Goal: Feedback & Contribution: Submit feedback/report problem

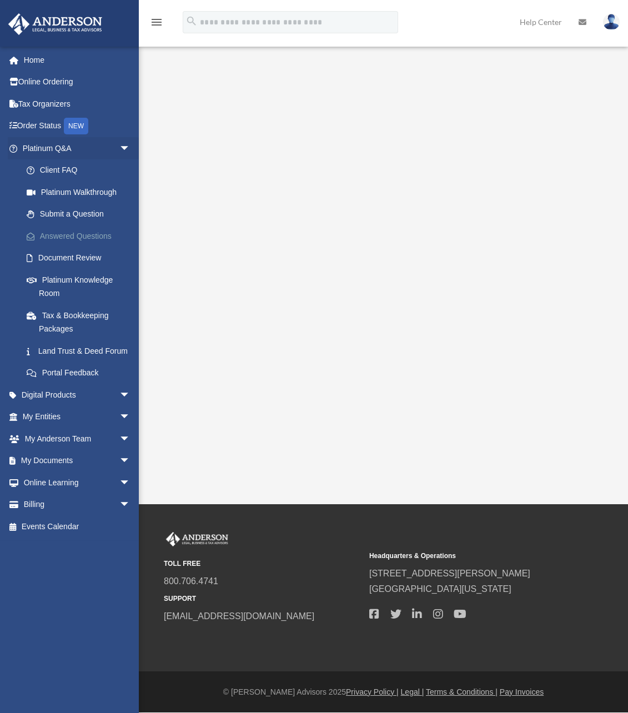
click at [52, 237] on link "Answered Questions" at bounding box center [82, 236] width 132 height 22
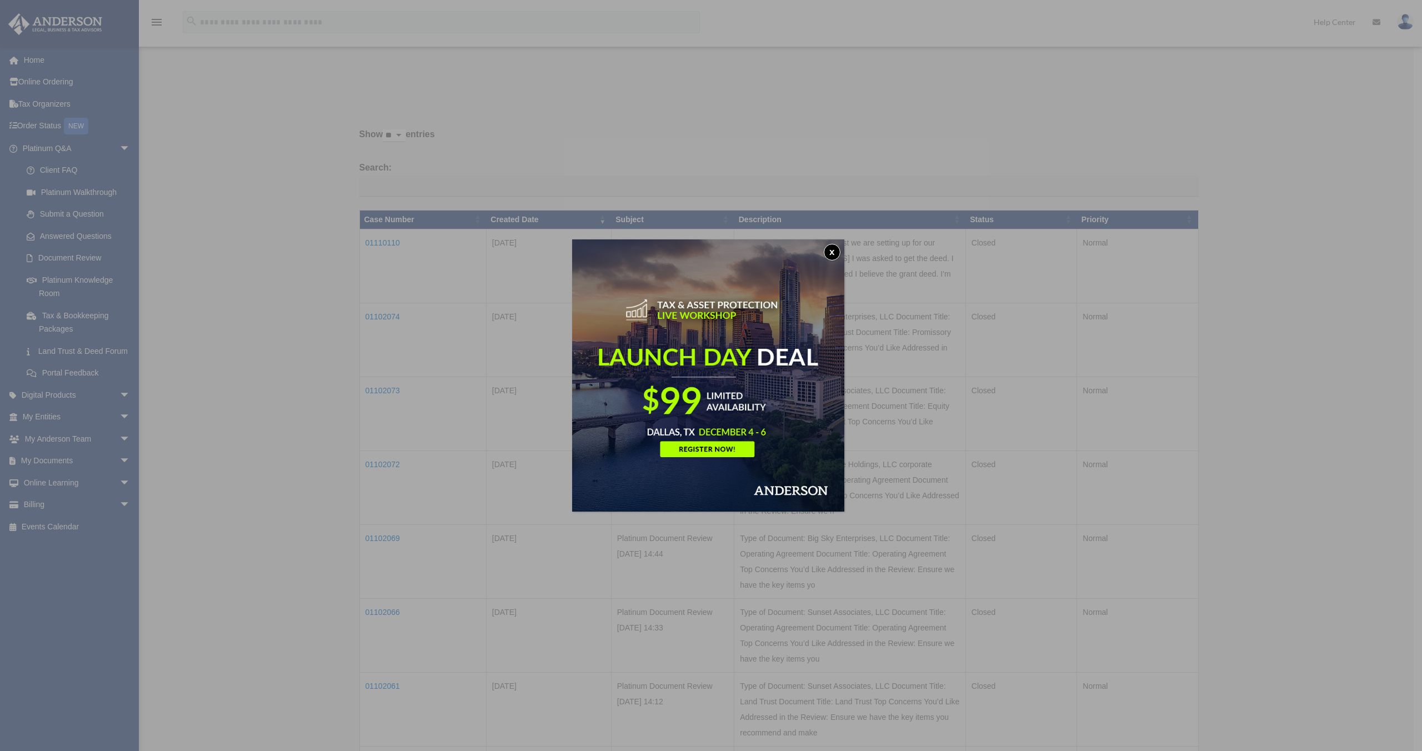
click at [619, 451] on img at bounding box center [708, 375] width 272 height 272
click at [619, 251] on button "x" at bounding box center [832, 252] width 17 height 17
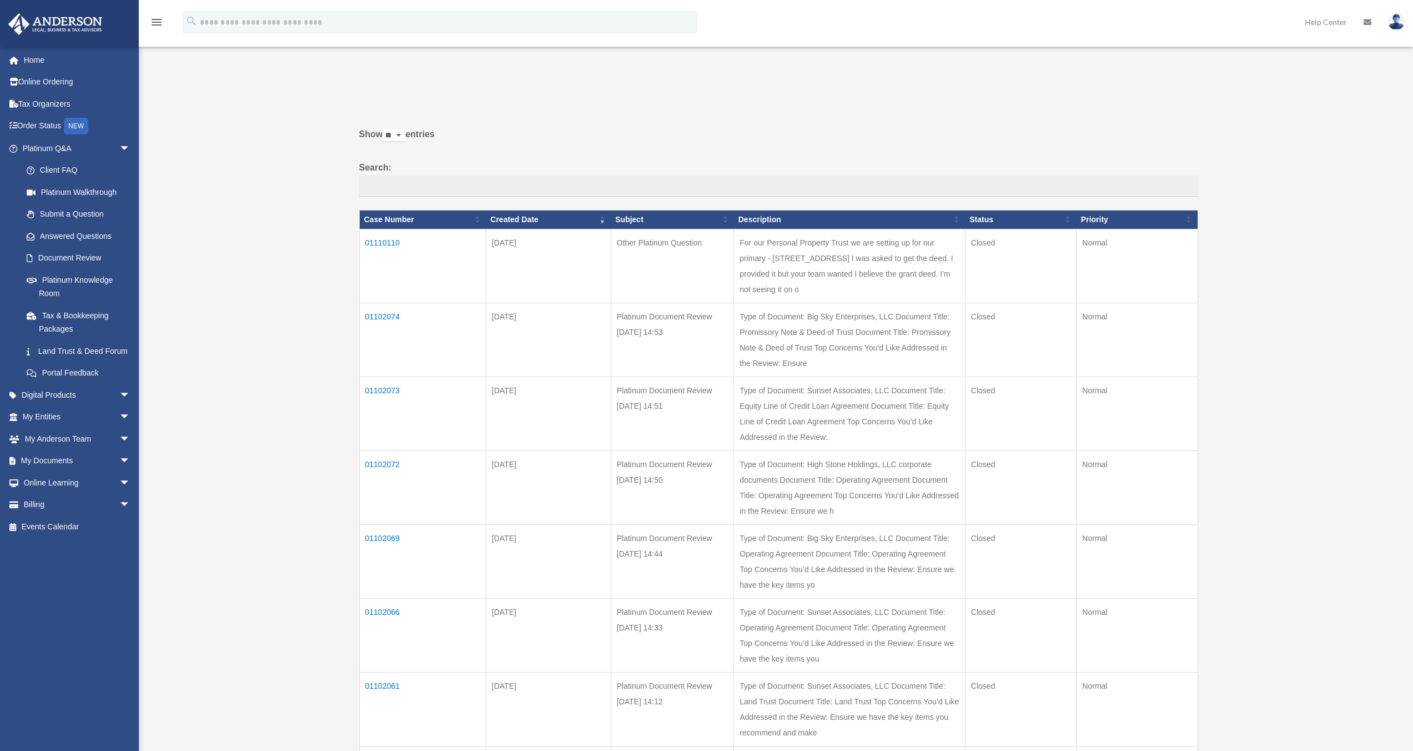
click at [379, 241] on td "01110110" at bounding box center [422, 266] width 127 height 74
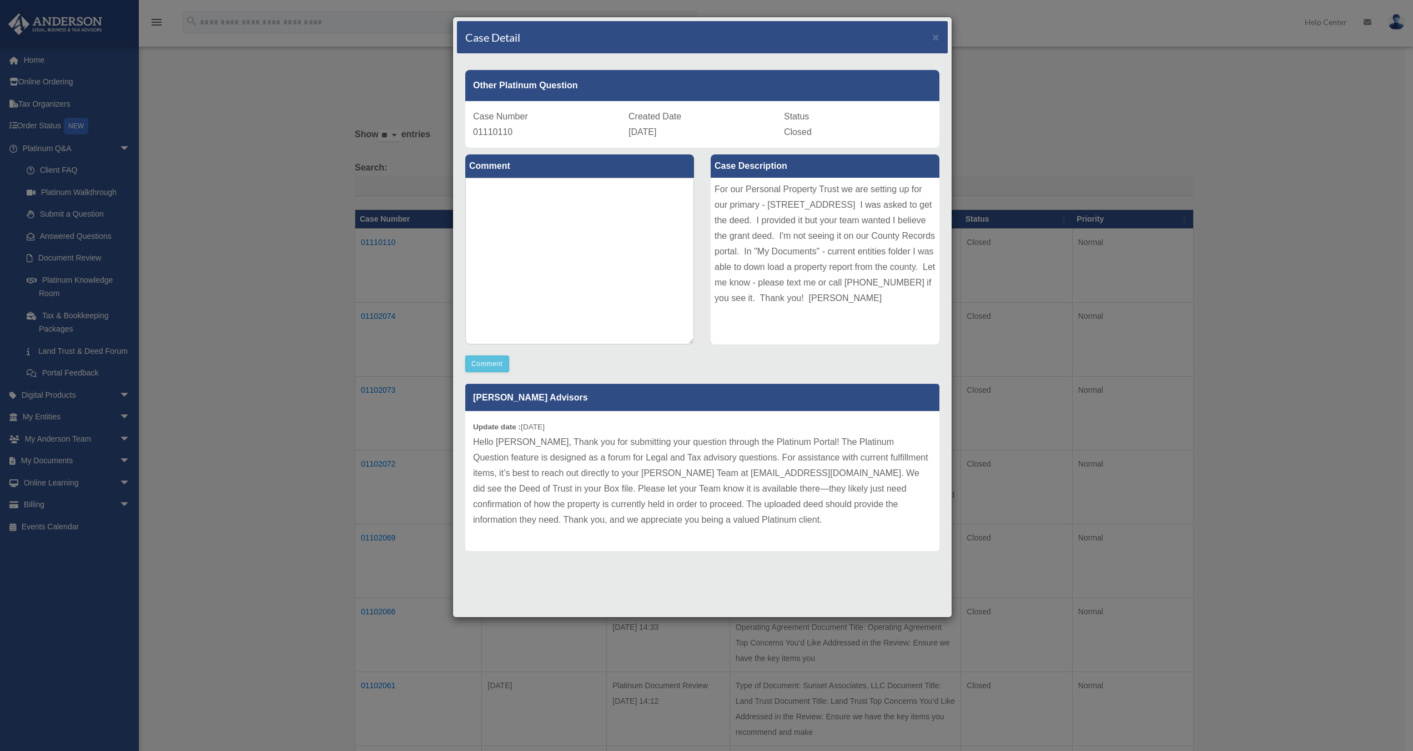
click at [494, 438] on p "Hello Galen, Thank you for submitting your question through the Platinum Portal…" at bounding box center [702, 480] width 459 height 93
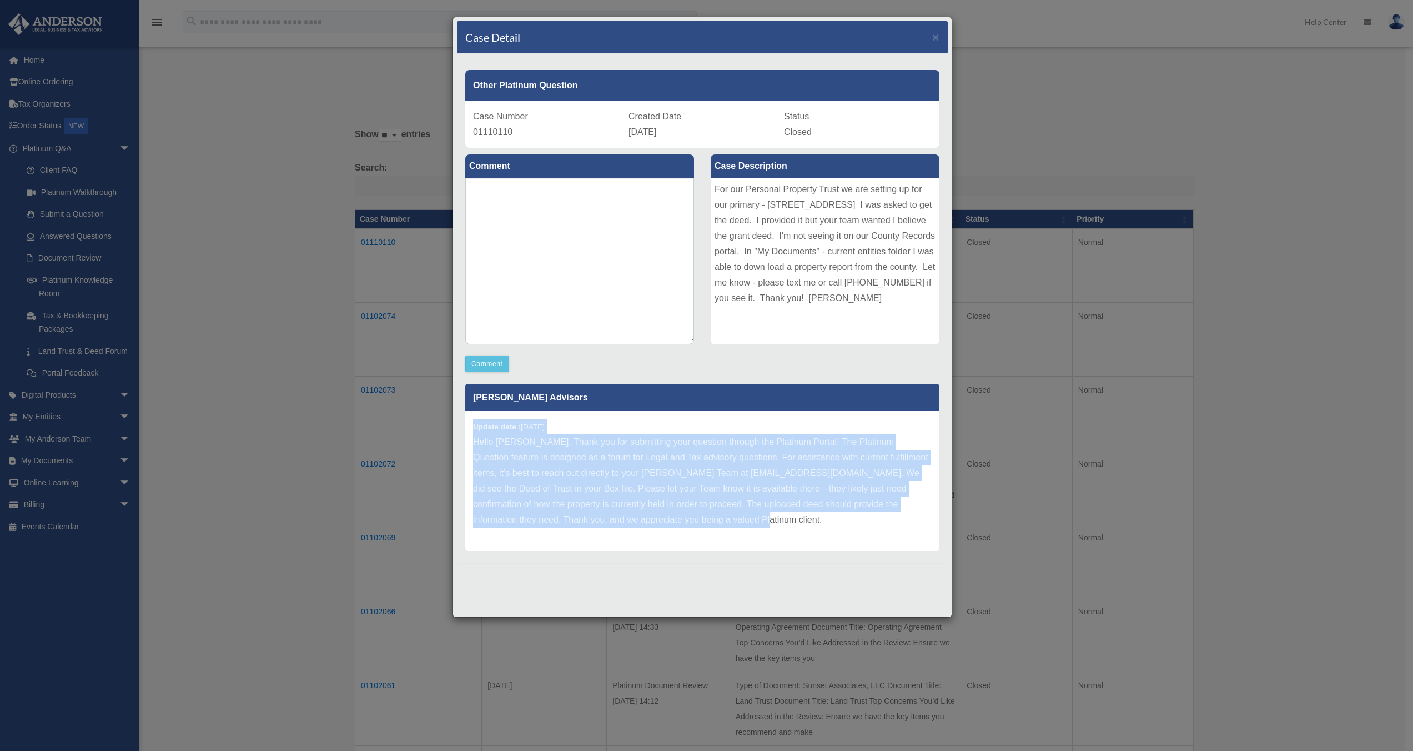
drag, startPoint x: 475, startPoint y: 427, endPoint x: 529, endPoint y: 350, distance: 94.5
click at [619, 516] on div "Update date : 09-15-2025 Hello Galen, Thank you for submitting your question th…" at bounding box center [702, 481] width 474 height 140
copy div "Update date : 09-15-2025 Hello Galen, Thank you for submitting your question th…"
click at [619, 39] on span "×" at bounding box center [935, 37] width 7 height 13
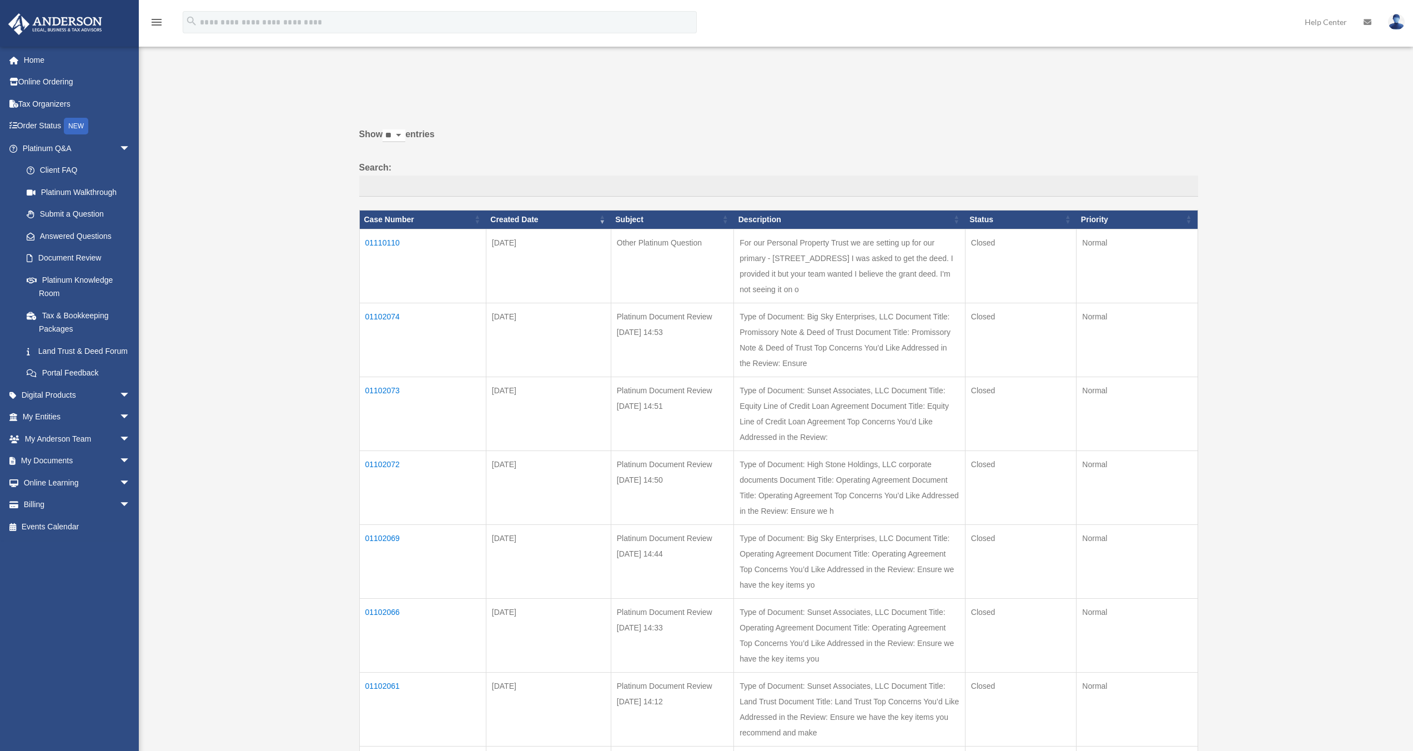
click at [374, 330] on td "01102074" at bounding box center [422, 340] width 127 height 74
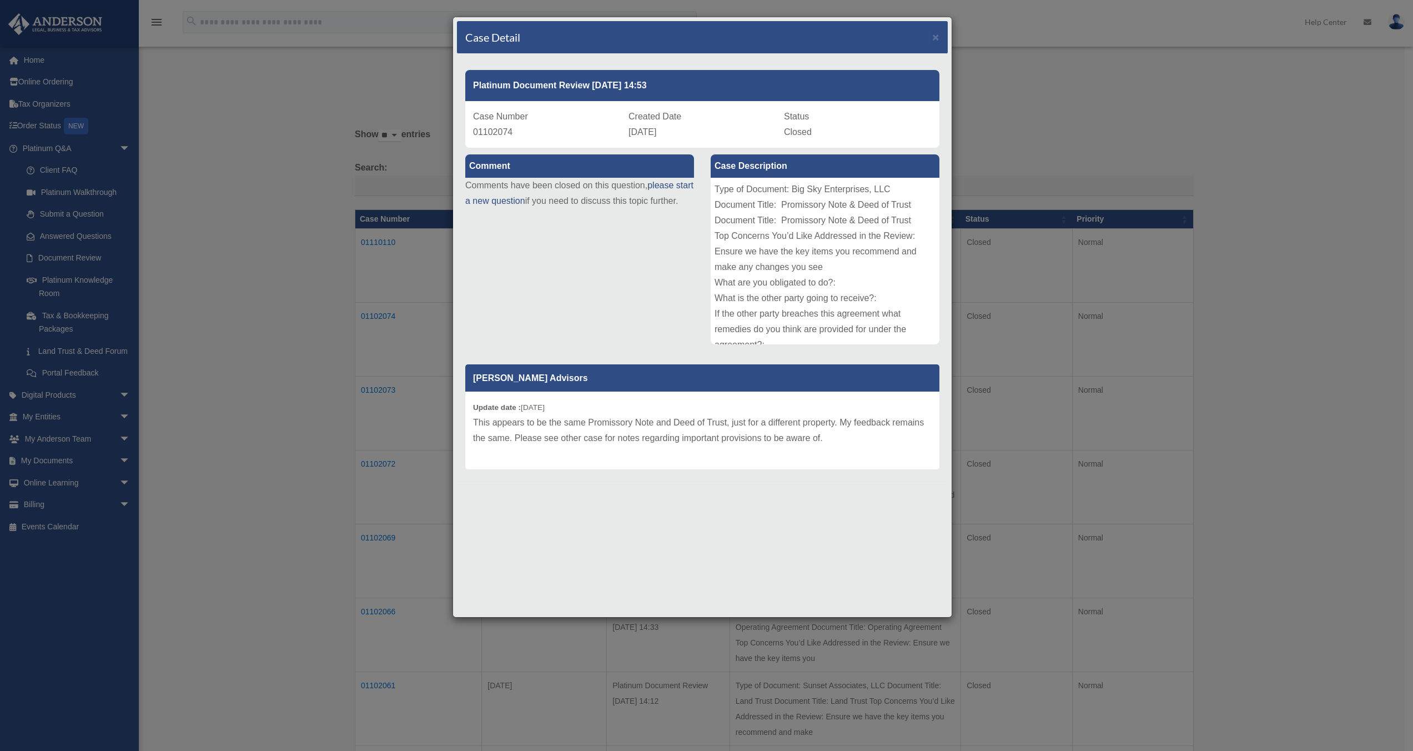
click at [393, 373] on div "Case Detail × Platinum Document Review 09/07/2025 14:53 Case Number 01102074 Cr…" at bounding box center [706, 375] width 1413 height 751
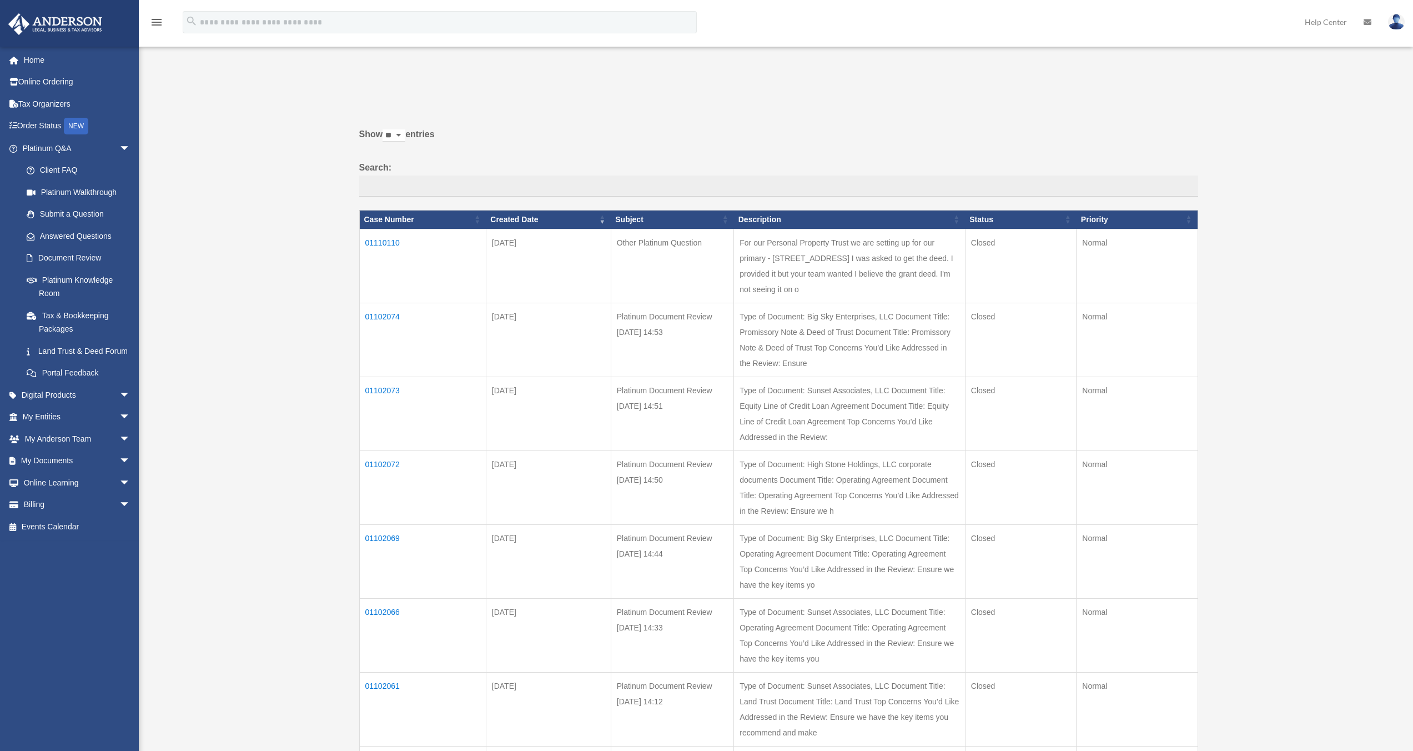
click at [374, 421] on td "01102073" at bounding box center [422, 414] width 127 height 74
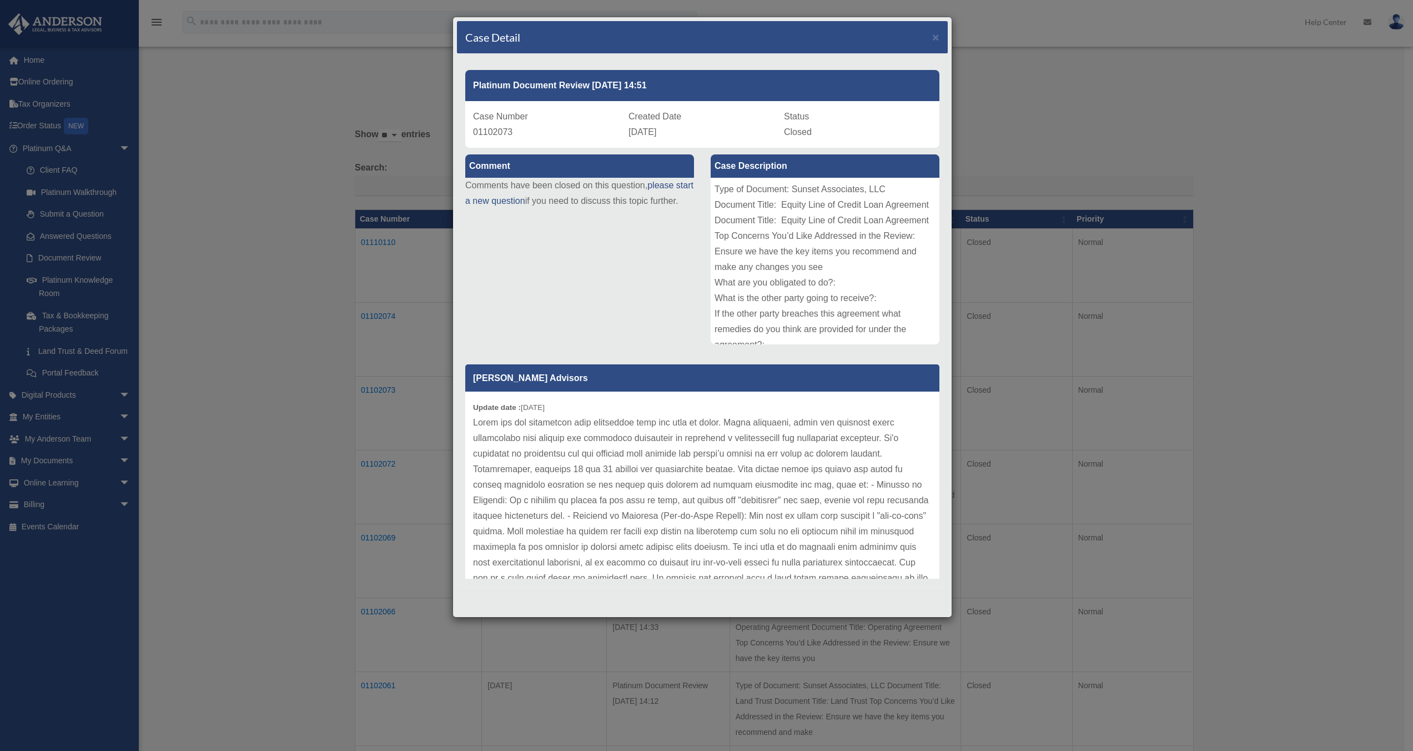
drag, startPoint x: 368, startPoint y: 452, endPoint x: 377, endPoint y: 447, distance: 9.7
click at [368, 452] on div "Case Detail × Platinum Document Review 09/07/2025 14:51 Case Number 01102073 Cr…" at bounding box center [706, 375] width 1413 height 751
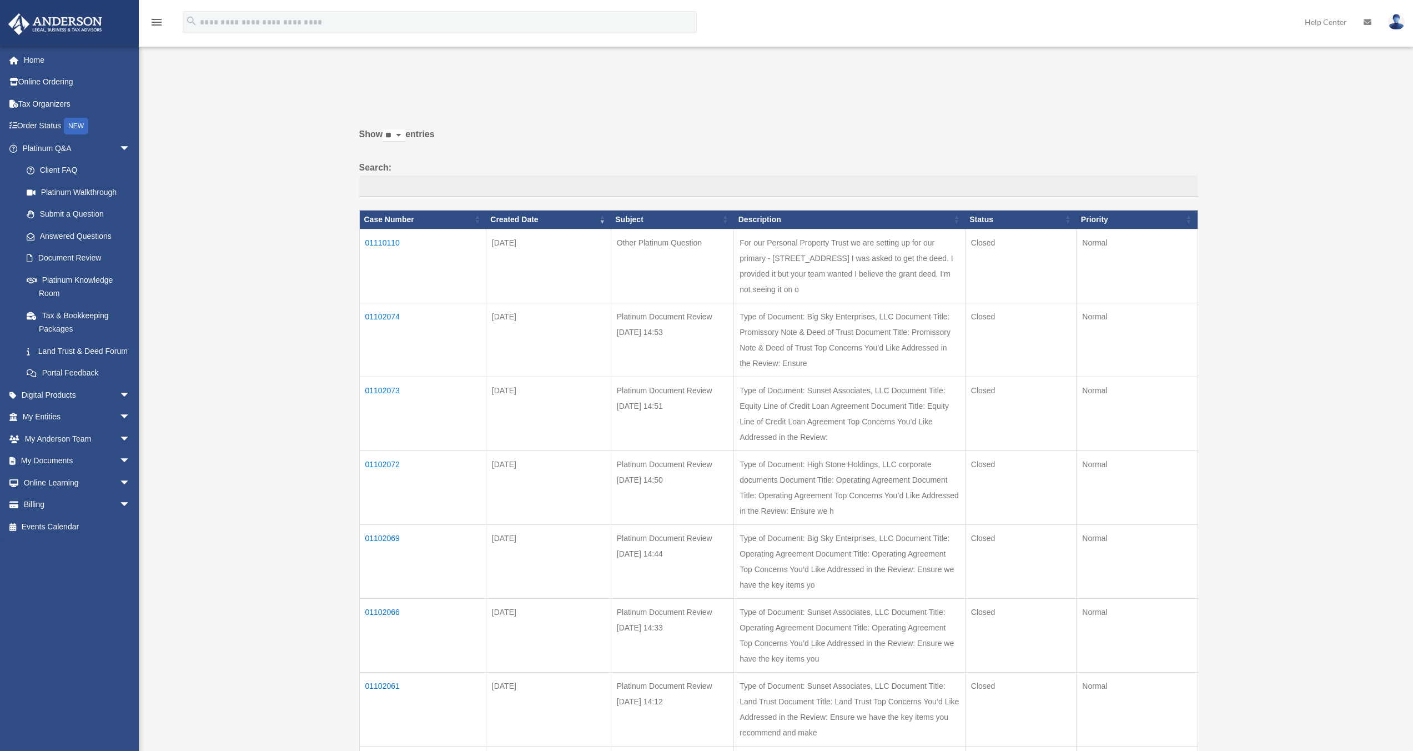
click at [379, 510] on td "01102072" at bounding box center [422, 487] width 127 height 74
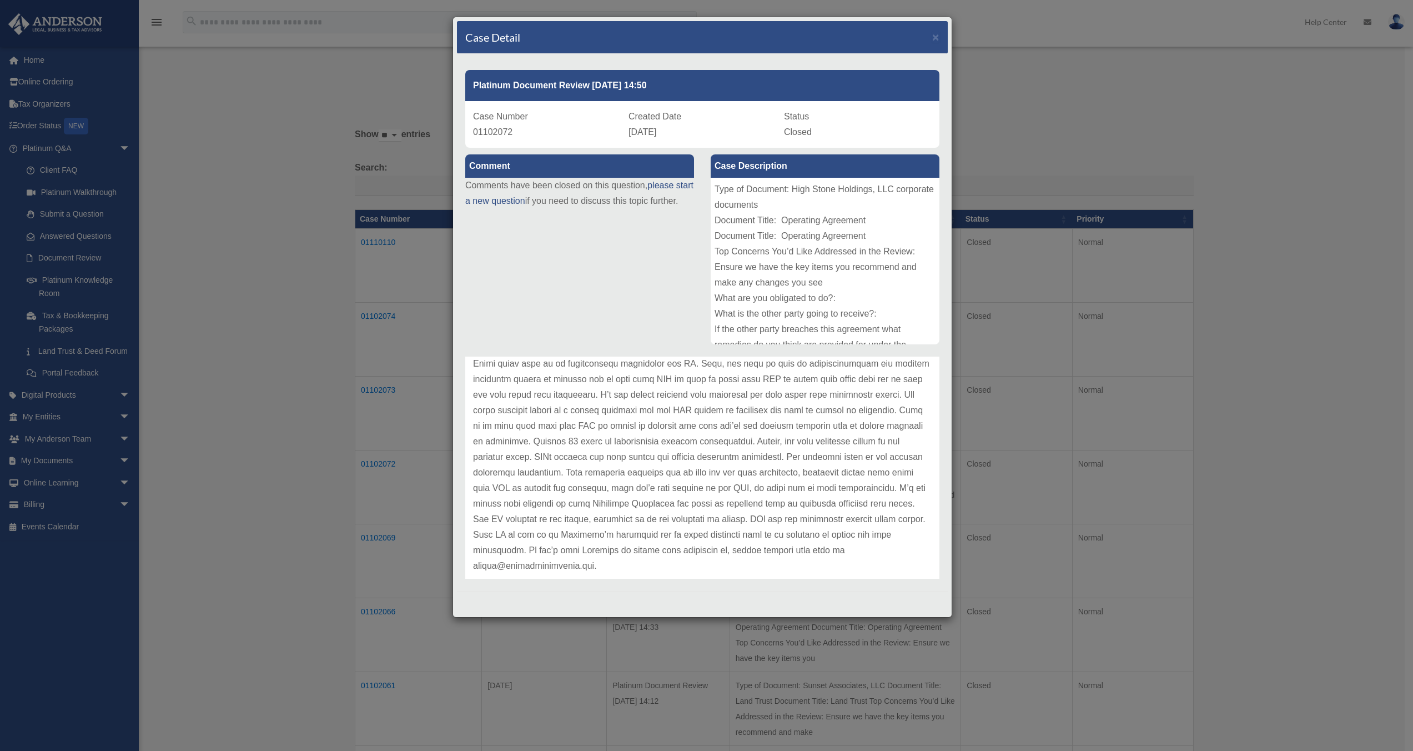
scroll to position [357, 0]
click at [382, 443] on div "Case Detail × Platinum Document Review 09/07/2025 14:50 Case Number 01102072 Cr…" at bounding box center [706, 375] width 1413 height 751
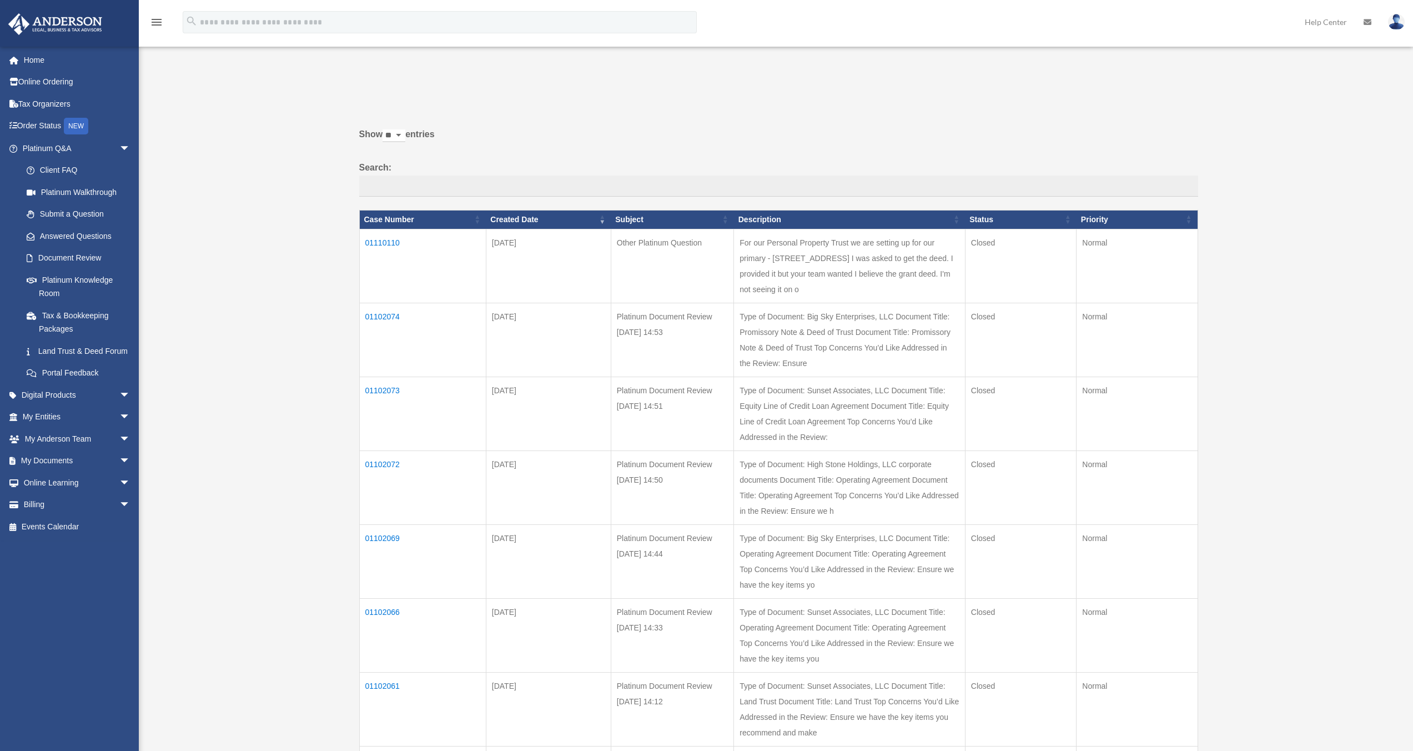
click at [377, 598] on td "01102069" at bounding box center [422, 561] width 127 height 74
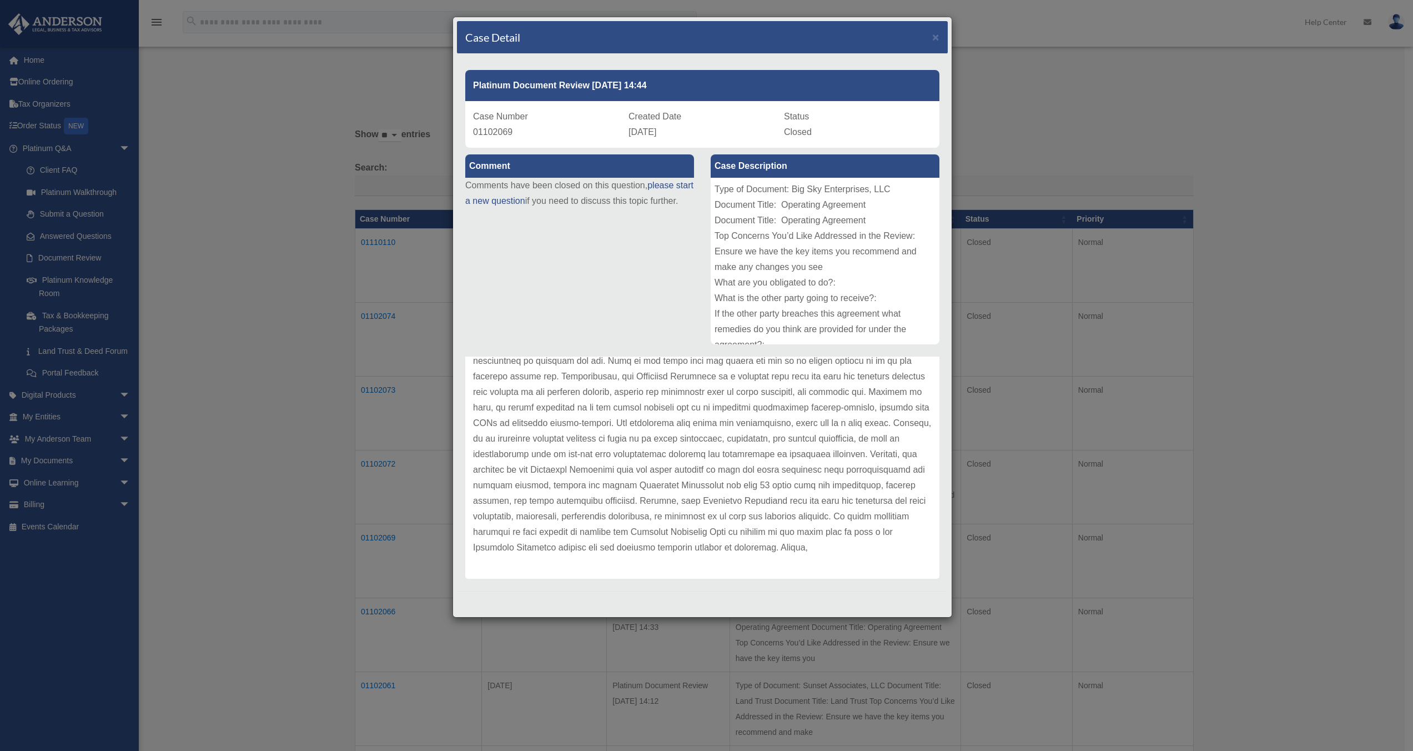
scroll to position [139, 0]
click at [619, 37] on span "×" at bounding box center [935, 37] width 7 height 13
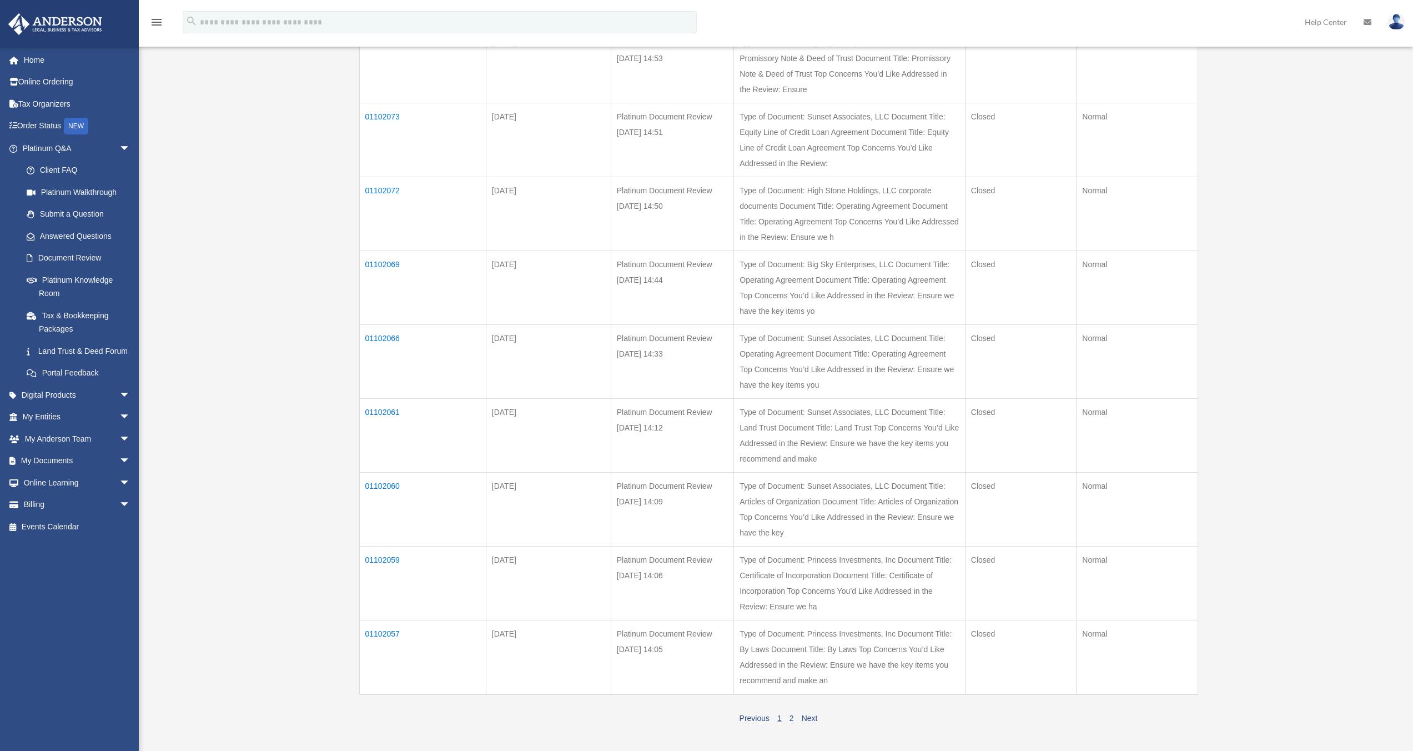
scroll to position [274, 0]
click at [382, 398] on td "01102066" at bounding box center [422, 361] width 127 height 74
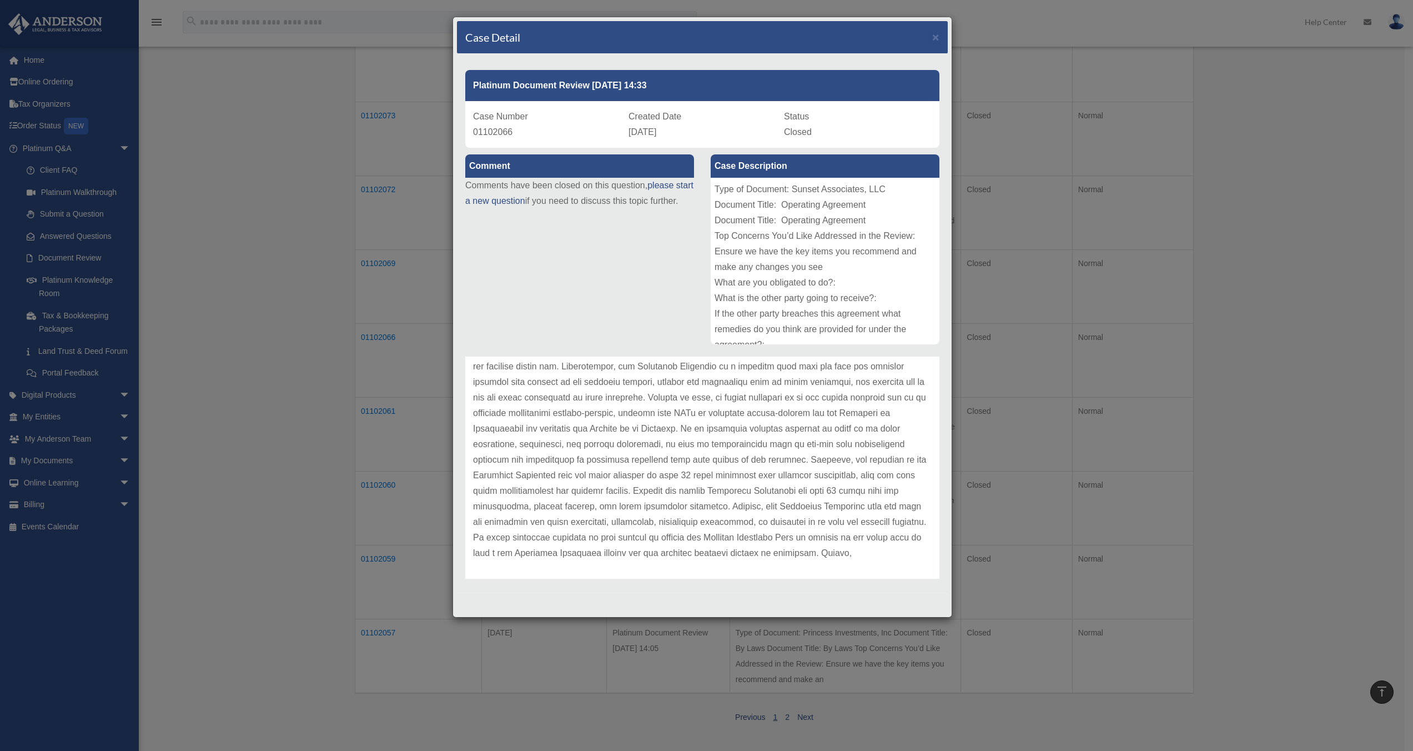
scroll to position [170, 0]
click at [364, 531] on div "Case Detail × Platinum Document Review 09/07/2025 14:33 Case Number 01102066 Cr…" at bounding box center [706, 375] width 1413 height 751
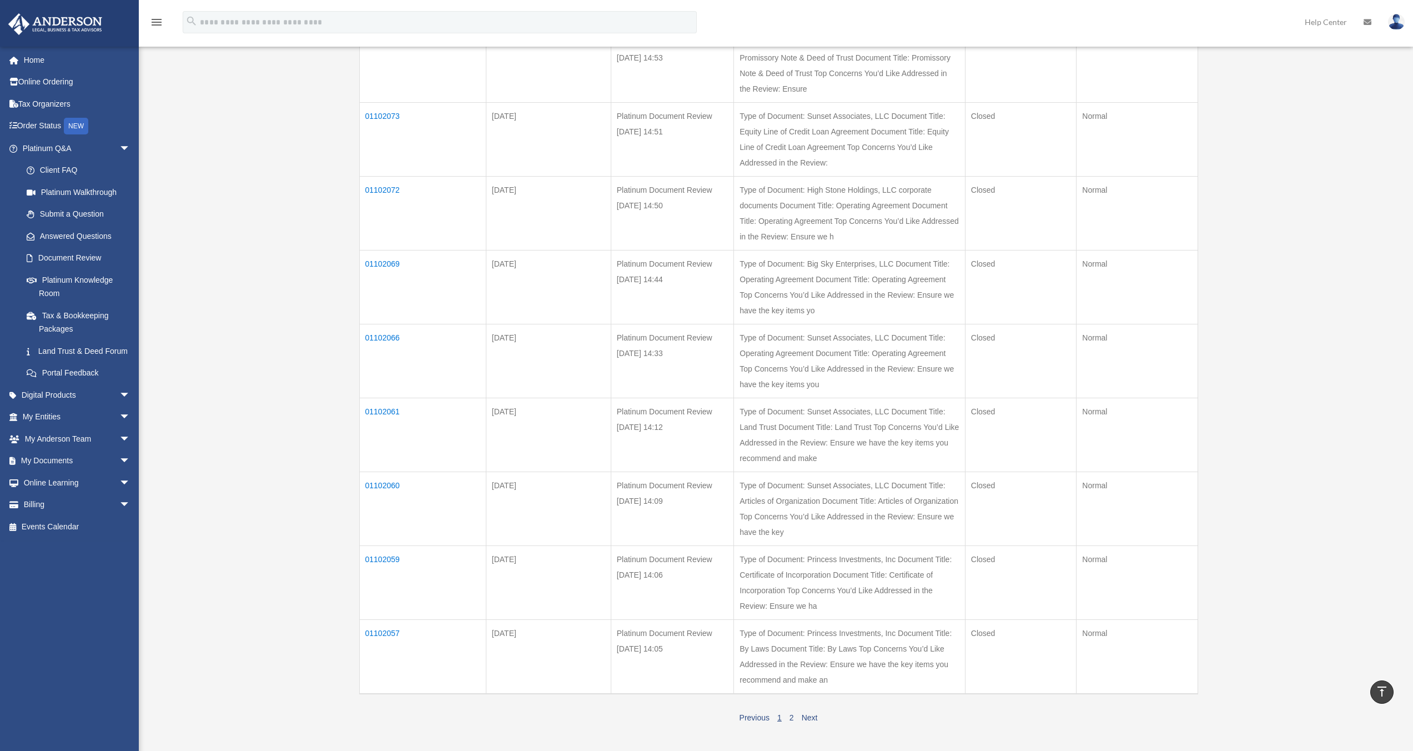
click at [379, 471] on td "01102061" at bounding box center [422, 435] width 127 height 74
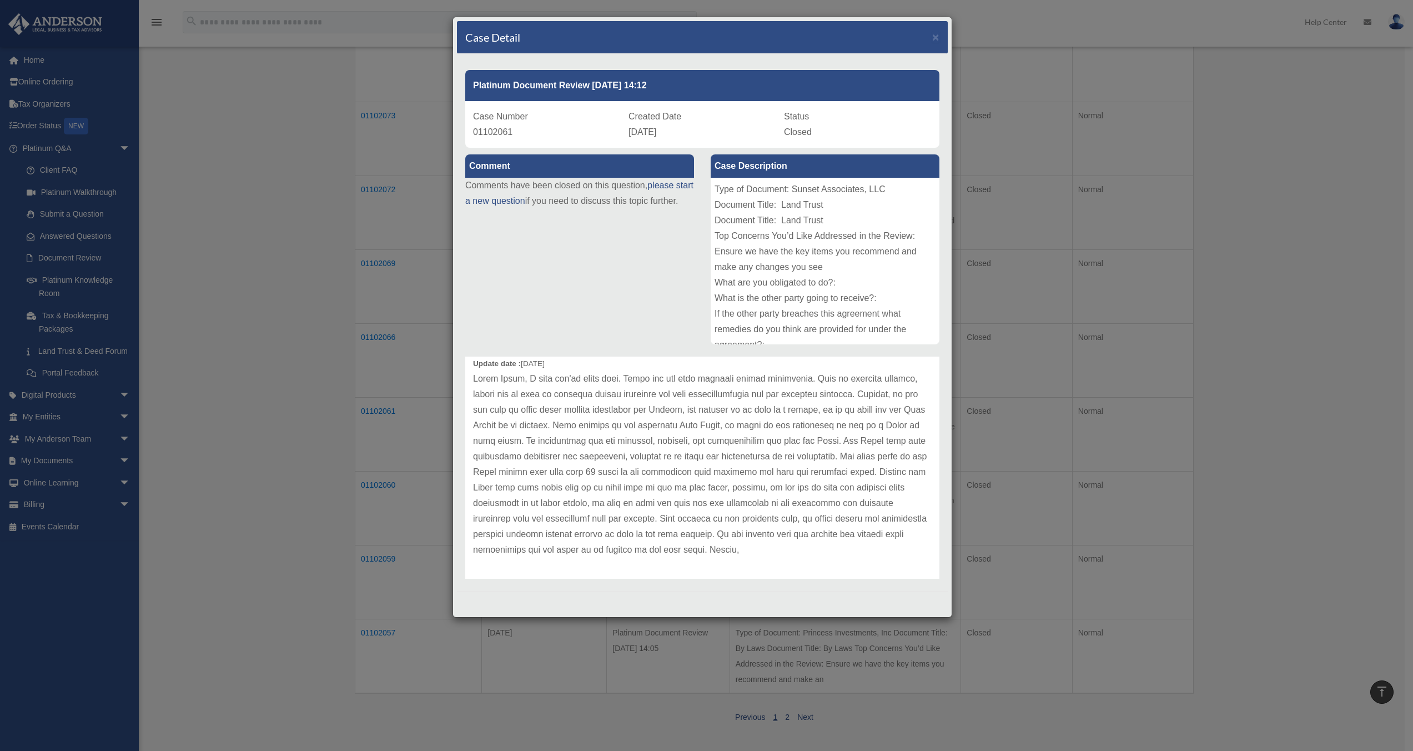
scroll to position [46, 0]
click at [405, 518] on div "Case Detail × Platinum Document Review 09/07/2025 14:12 Case Number 01102061 Cr…" at bounding box center [706, 375] width 1413 height 751
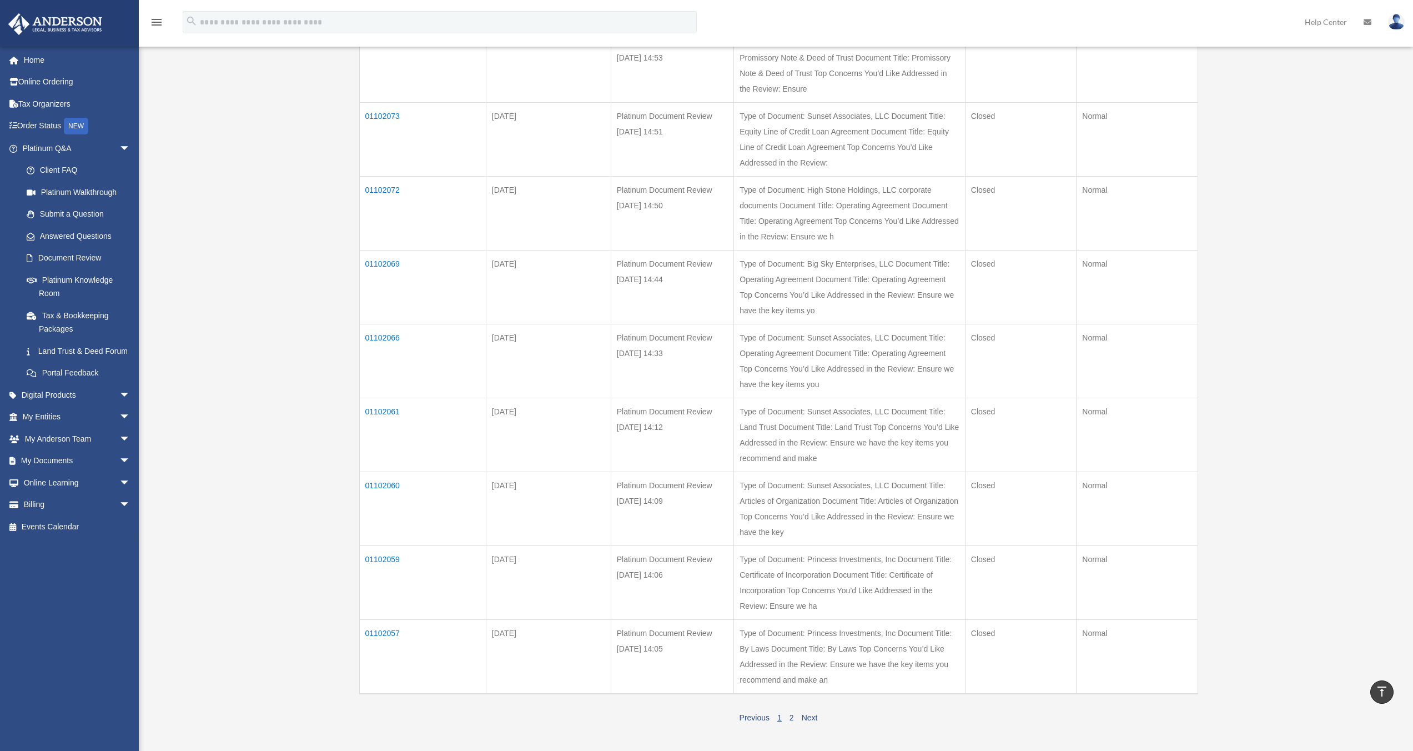
click at [383, 545] on td "01102060" at bounding box center [422, 508] width 127 height 74
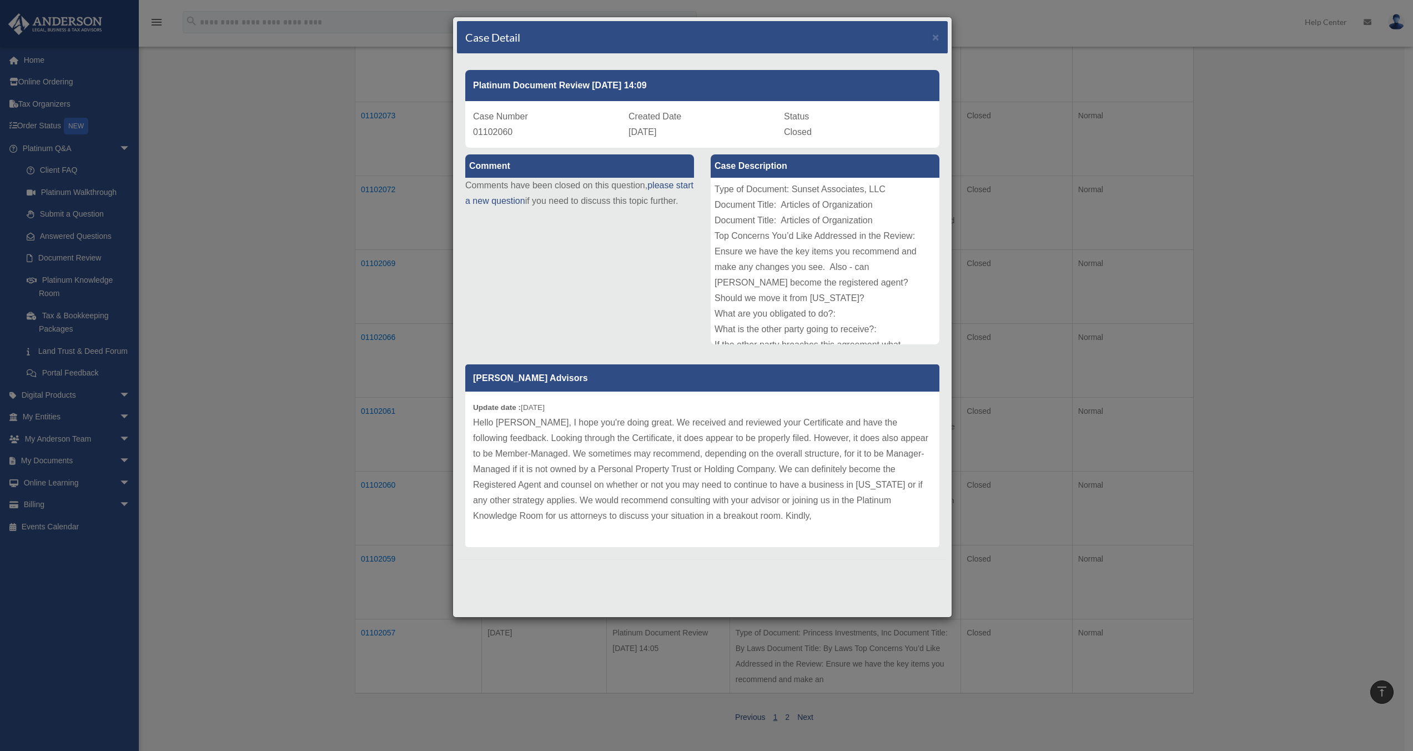
click at [437, 528] on div "Case Detail × Platinum Document Review 09/07/2025 14:09 Case Number 01102060 Cr…" at bounding box center [706, 375] width 1413 height 751
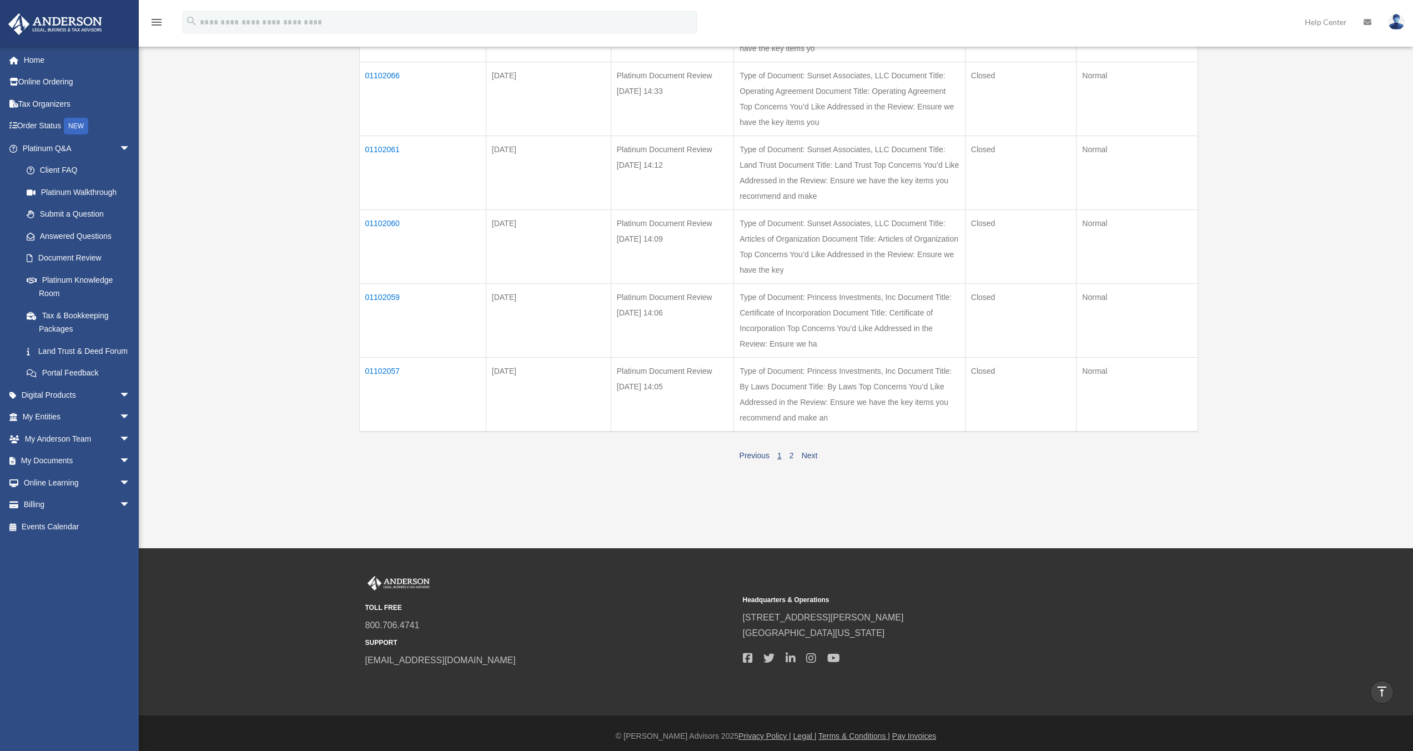
scroll to position [537, 0]
click at [378, 357] on td "01102059" at bounding box center [422, 320] width 127 height 74
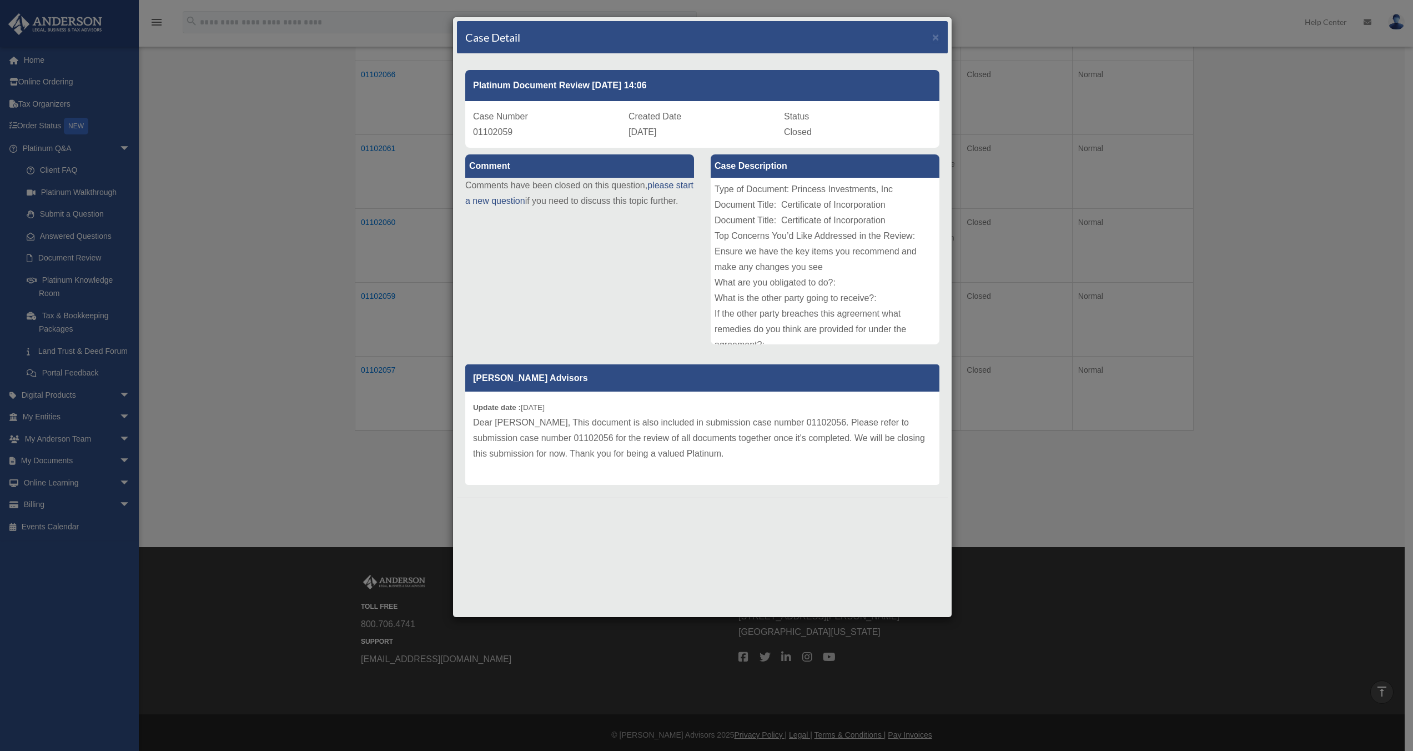
click at [428, 448] on div "Case Detail × Platinum Document Review 09/07/2025 14:06 Case Number 01102059 Cr…" at bounding box center [706, 375] width 1413 height 751
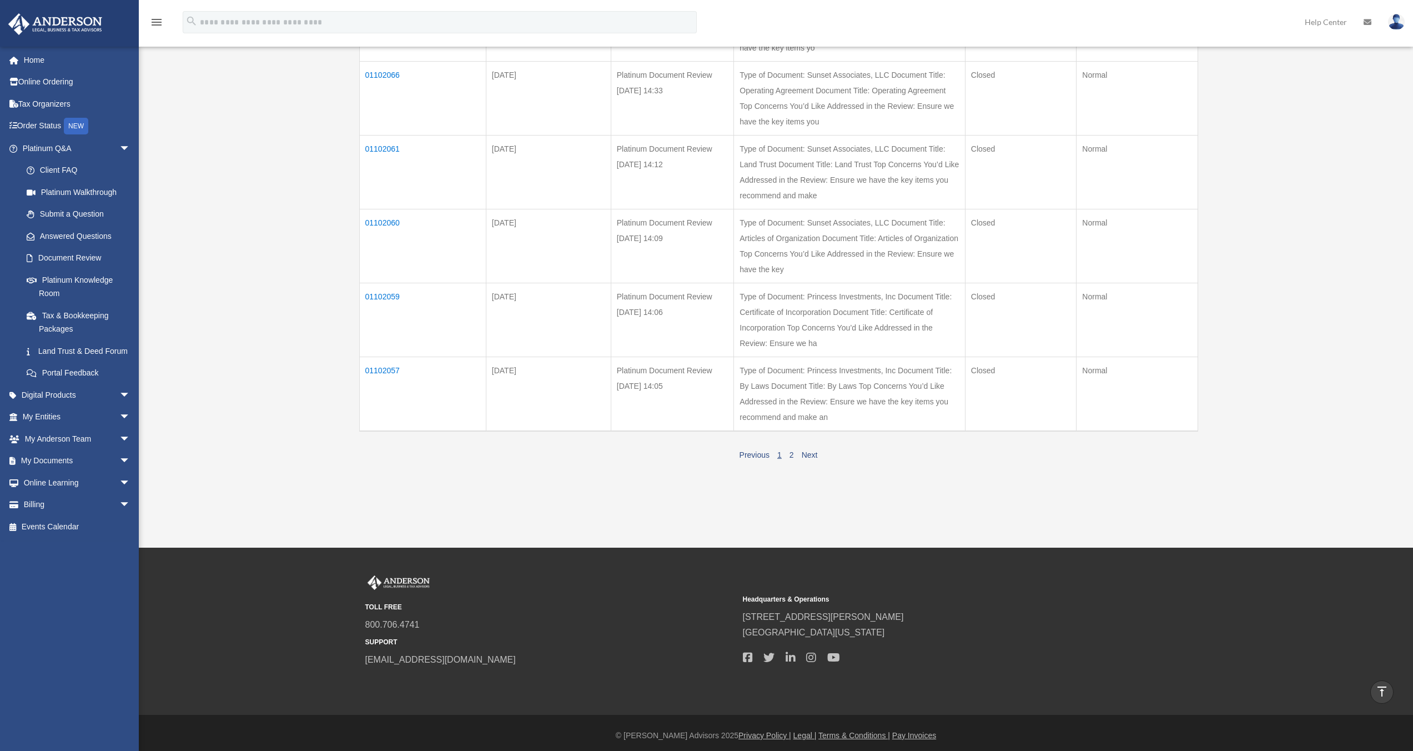
click at [374, 431] on td "01102057" at bounding box center [422, 394] width 127 height 74
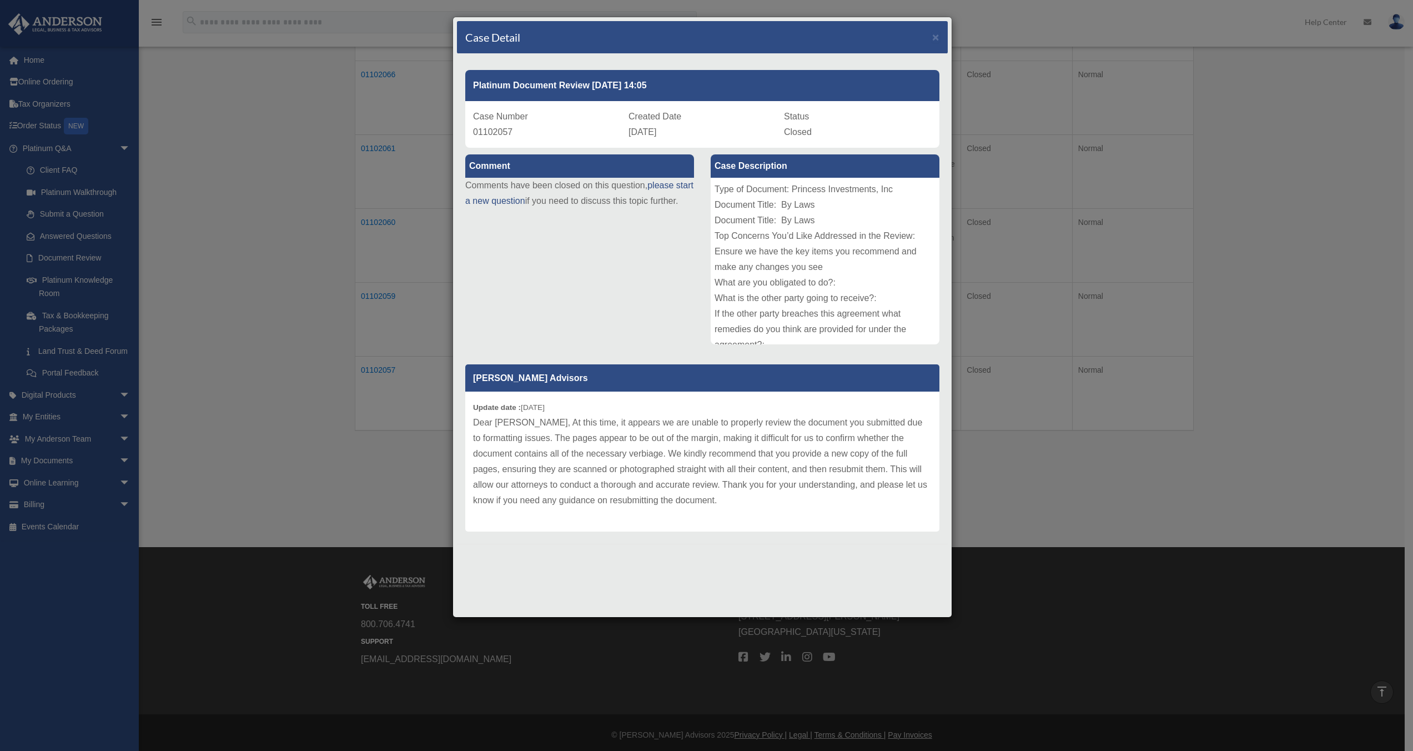
click at [619, 511] on div "Update date : 09-10-2025 Dear Galen, At this time, it appears we are unable to …" at bounding box center [702, 462] width 474 height 140
click at [619, 462] on div "Case Detail × Platinum Document Review 09/07/2025 14:05 Case Number 01102057 Cr…" at bounding box center [706, 375] width 1413 height 751
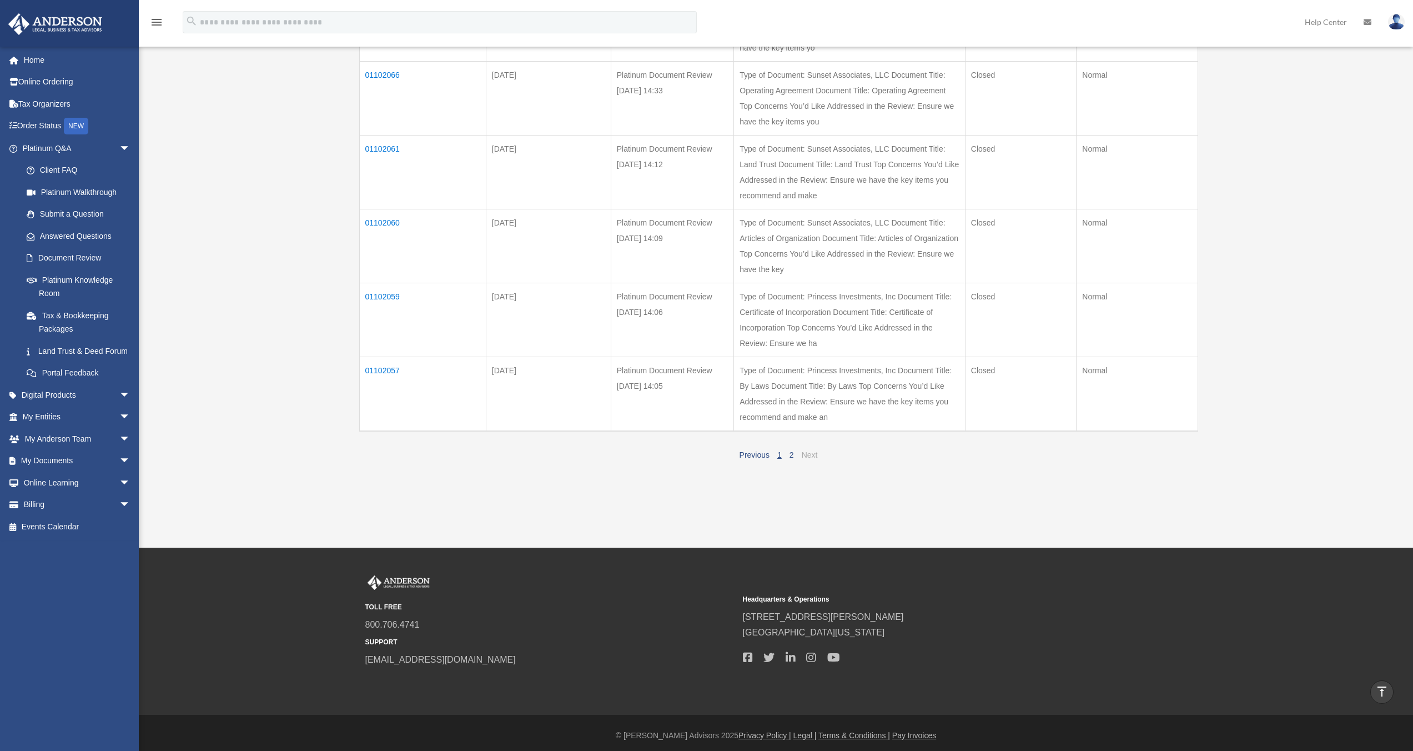
click at [619, 459] on link "Next" at bounding box center [810, 454] width 16 height 9
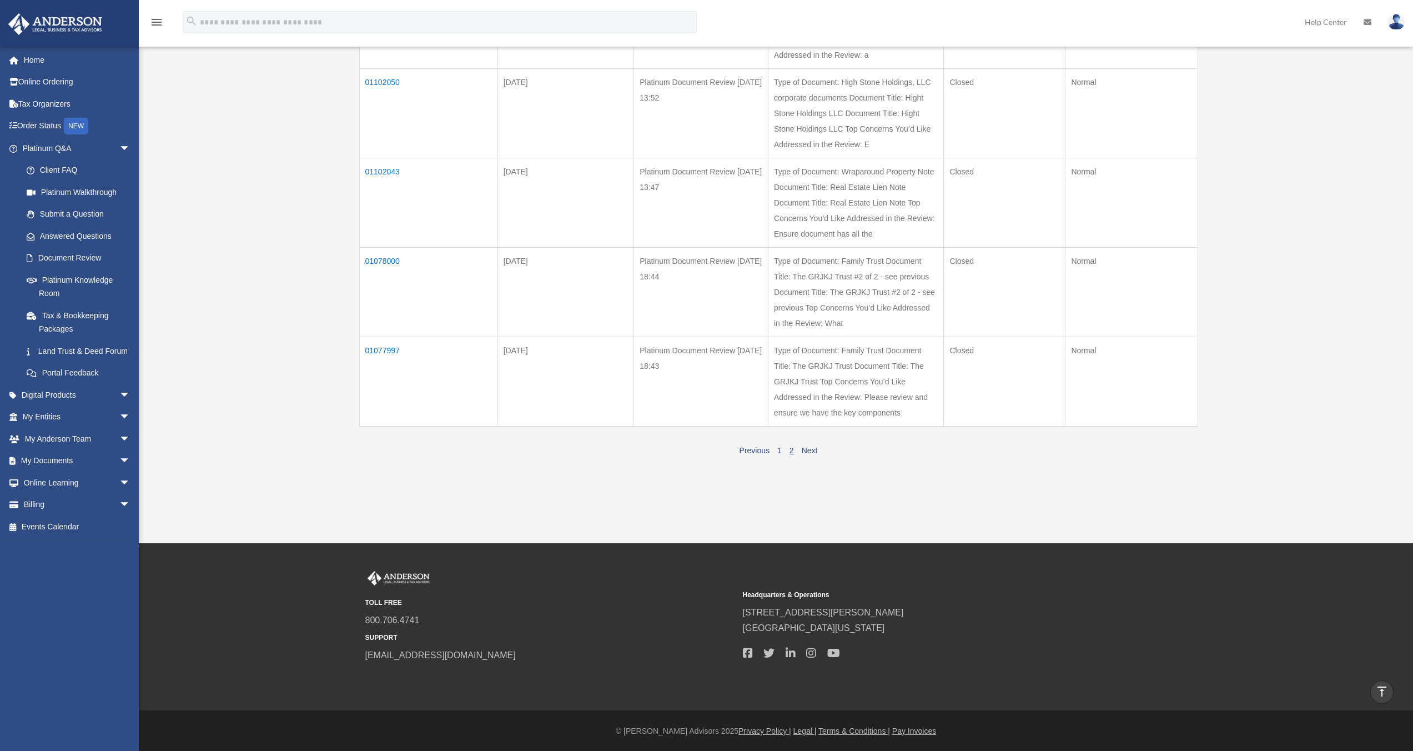
click at [619, 450] on link "2" at bounding box center [792, 450] width 4 height 9
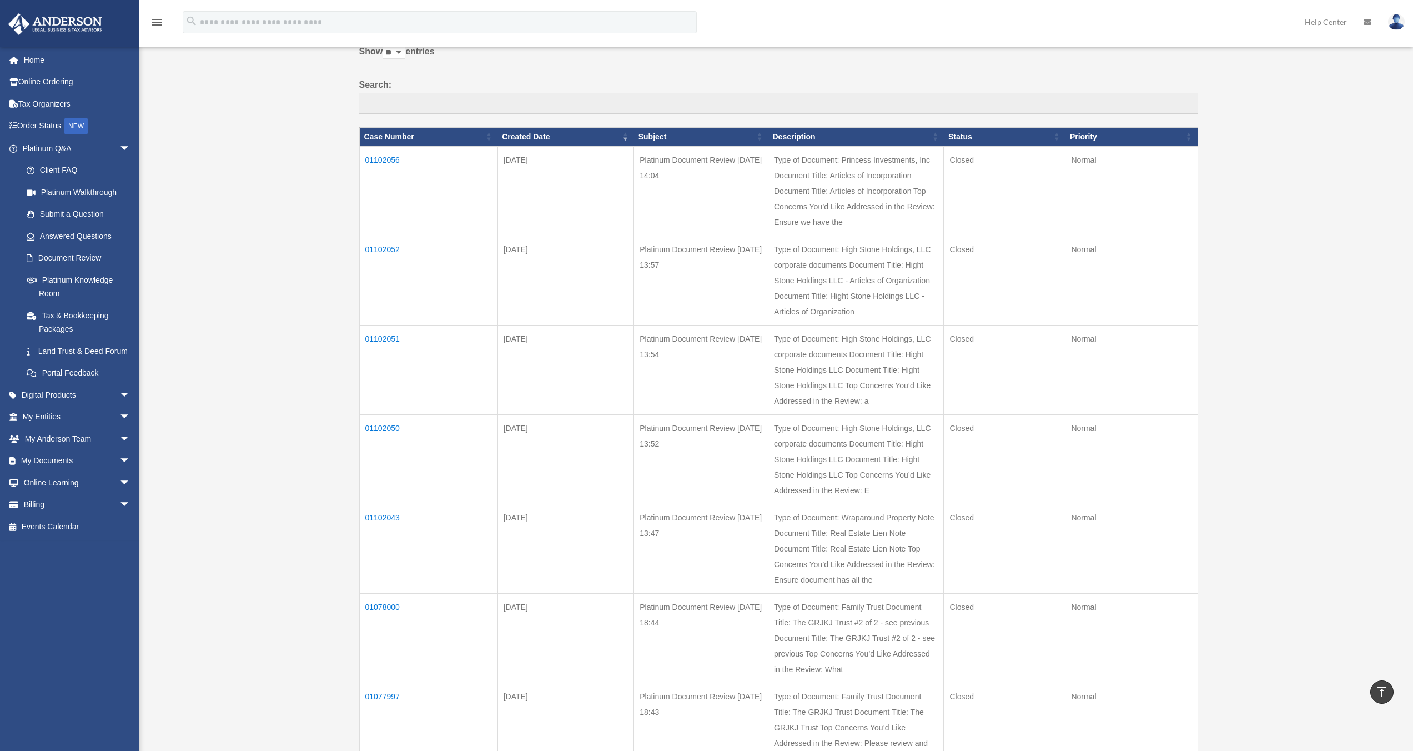
scroll to position [77, 0]
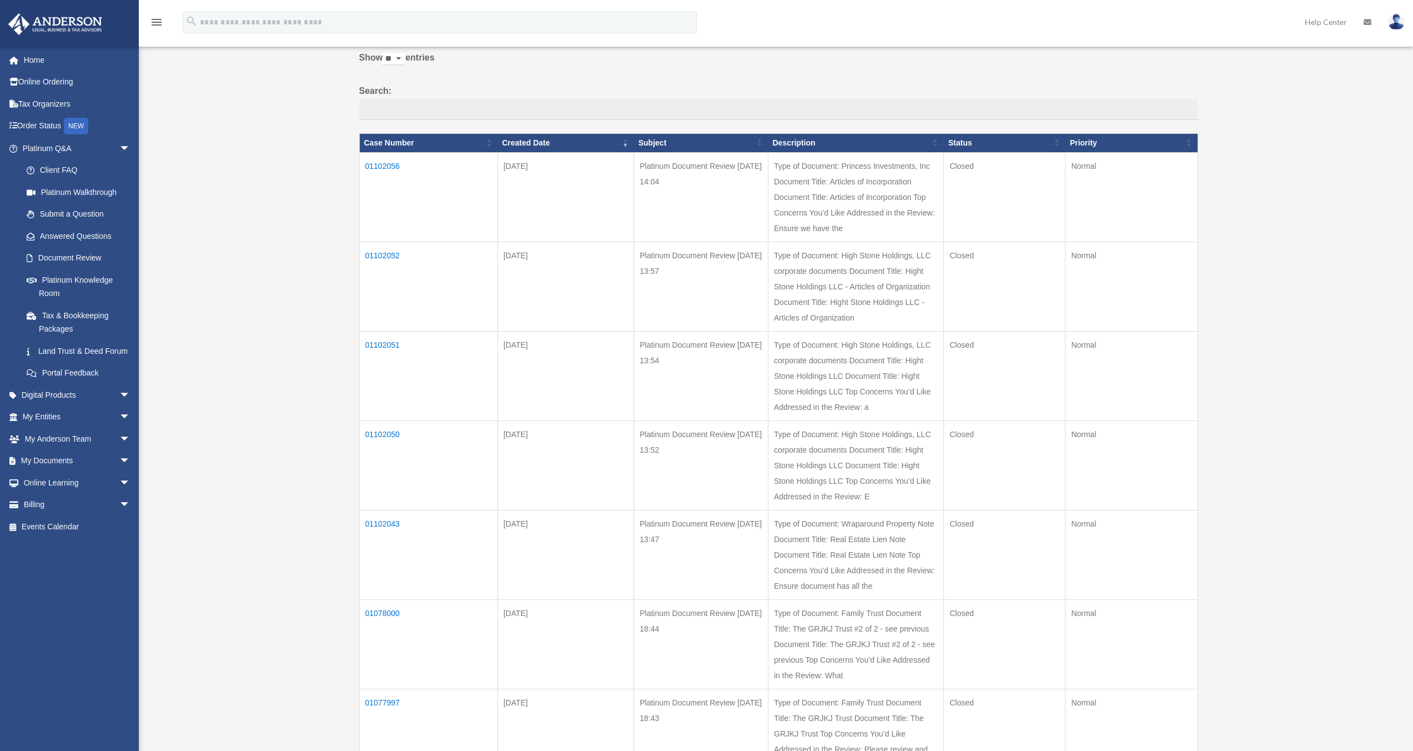
click at [385, 167] on td "01102056" at bounding box center [428, 196] width 138 height 89
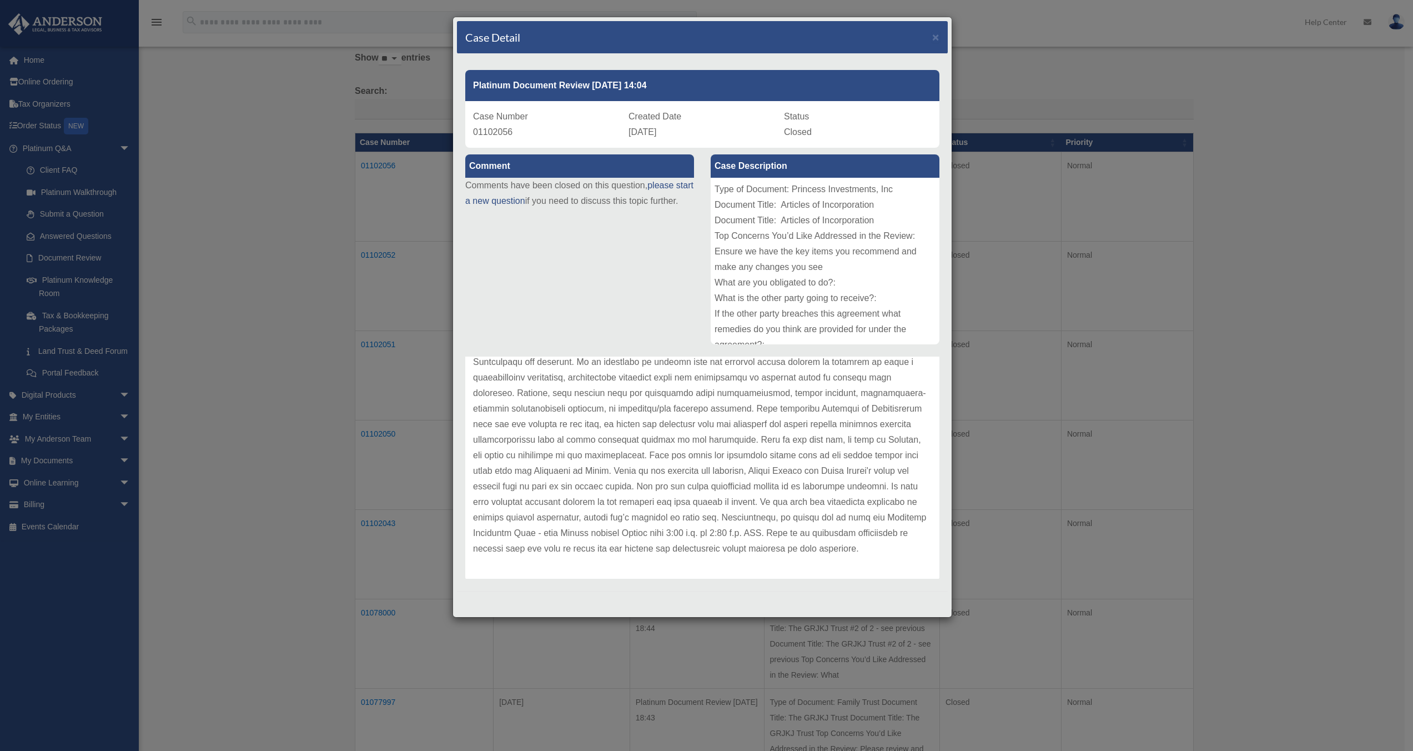
scroll to position [93, 0]
click at [305, 292] on div "Case Detail × Platinum Document Review 09/07/2025 14:04 Case Number 01102056 Cr…" at bounding box center [706, 375] width 1413 height 751
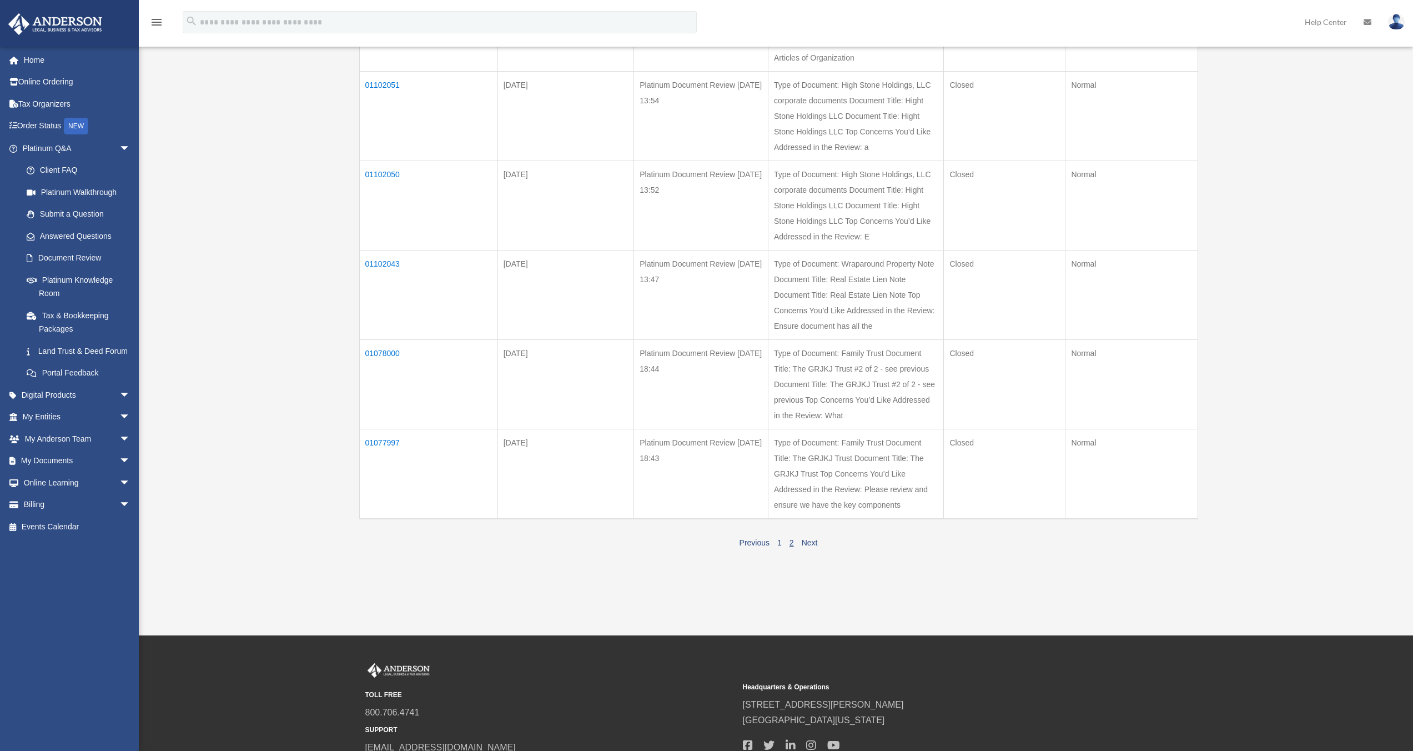
scroll to position [429, 0]
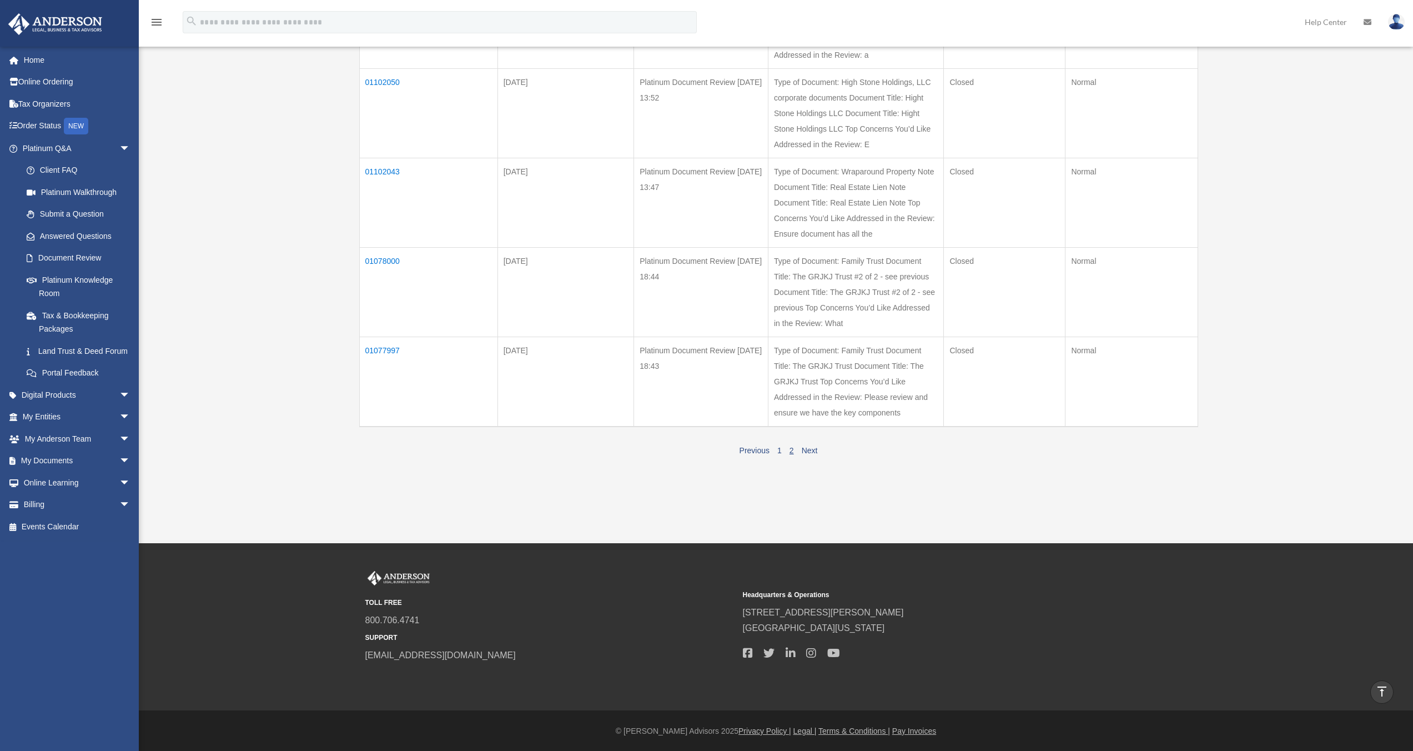
click at [375, 348] on td "01077997" at bounding box center [428, 382] width 138 height 90
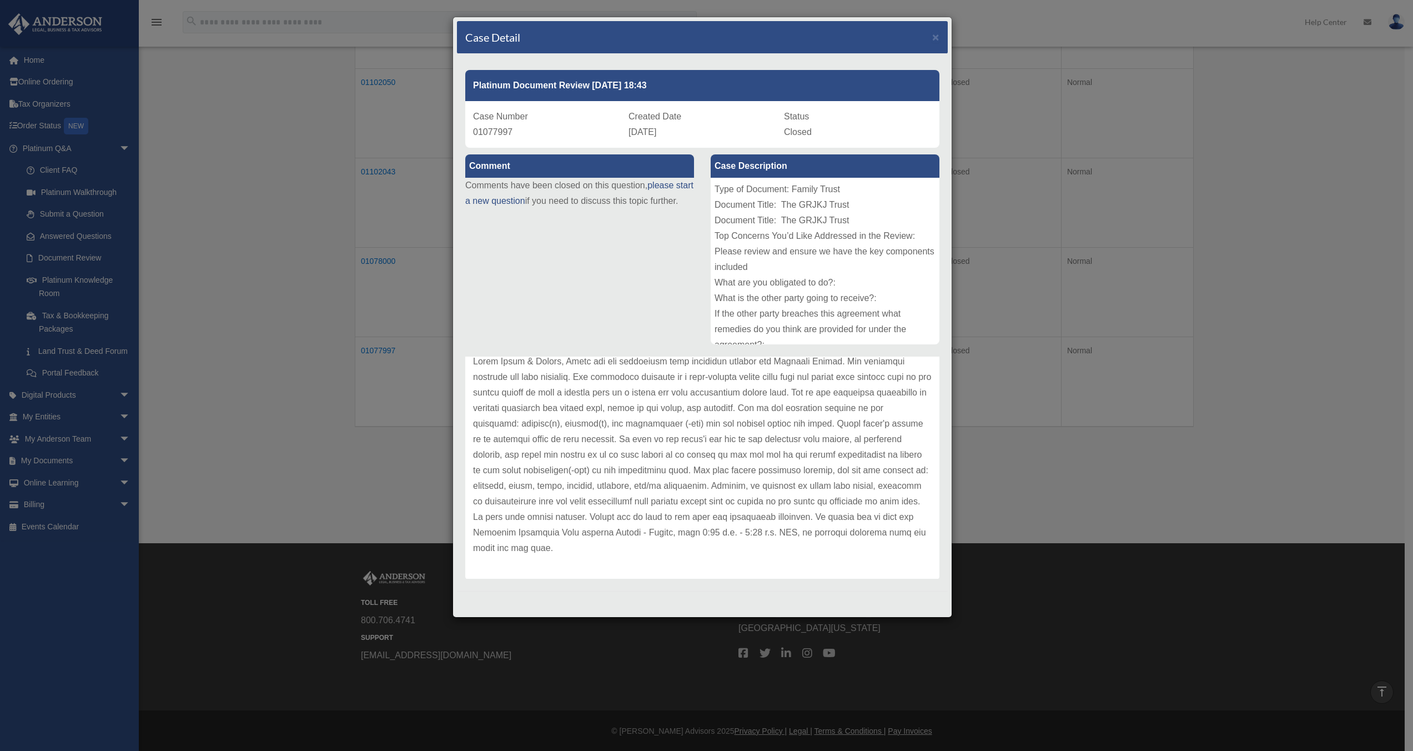
scroll to position [62, 0]
click at [619, 36] on span "×" at bounding box center [935, 37] width 7 height 13
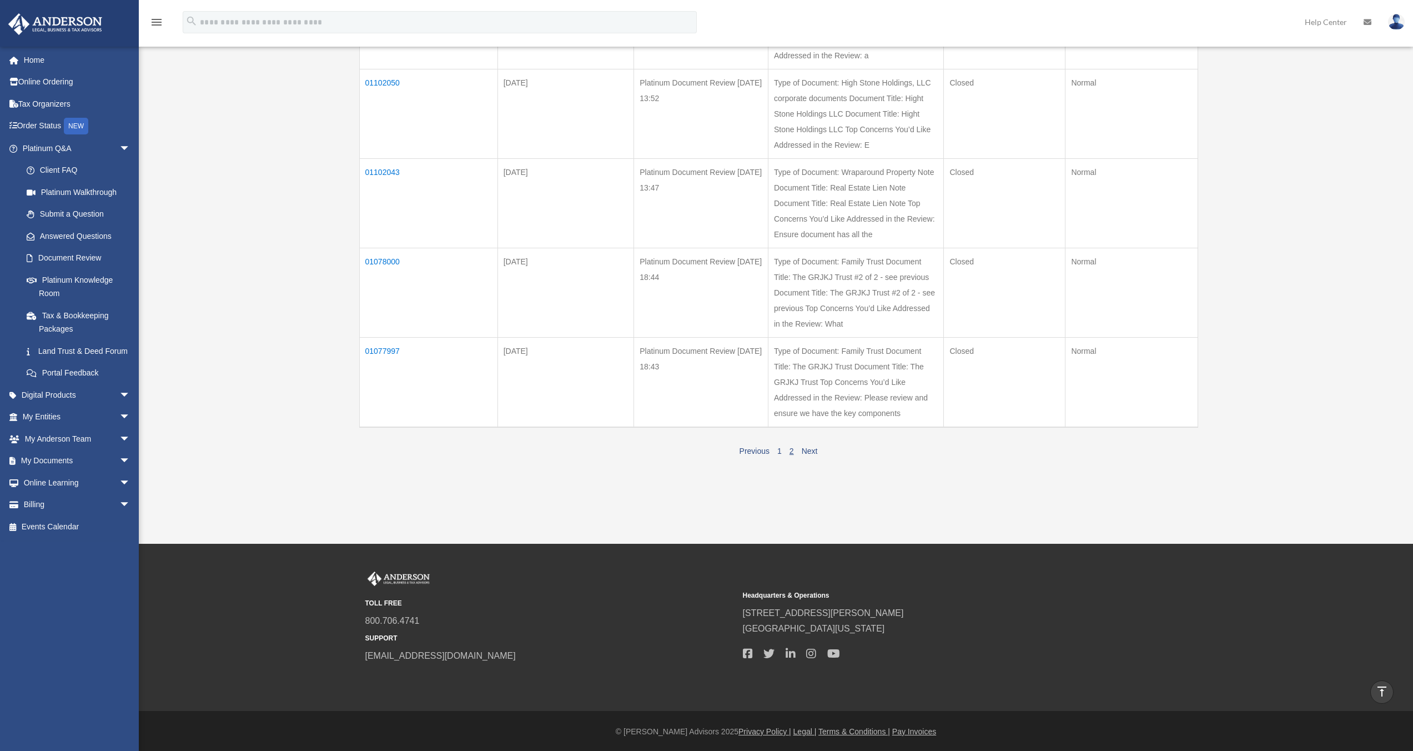
click at [380, 261] on td "01078000" at bounding box center [428, 292] width 138 height 89
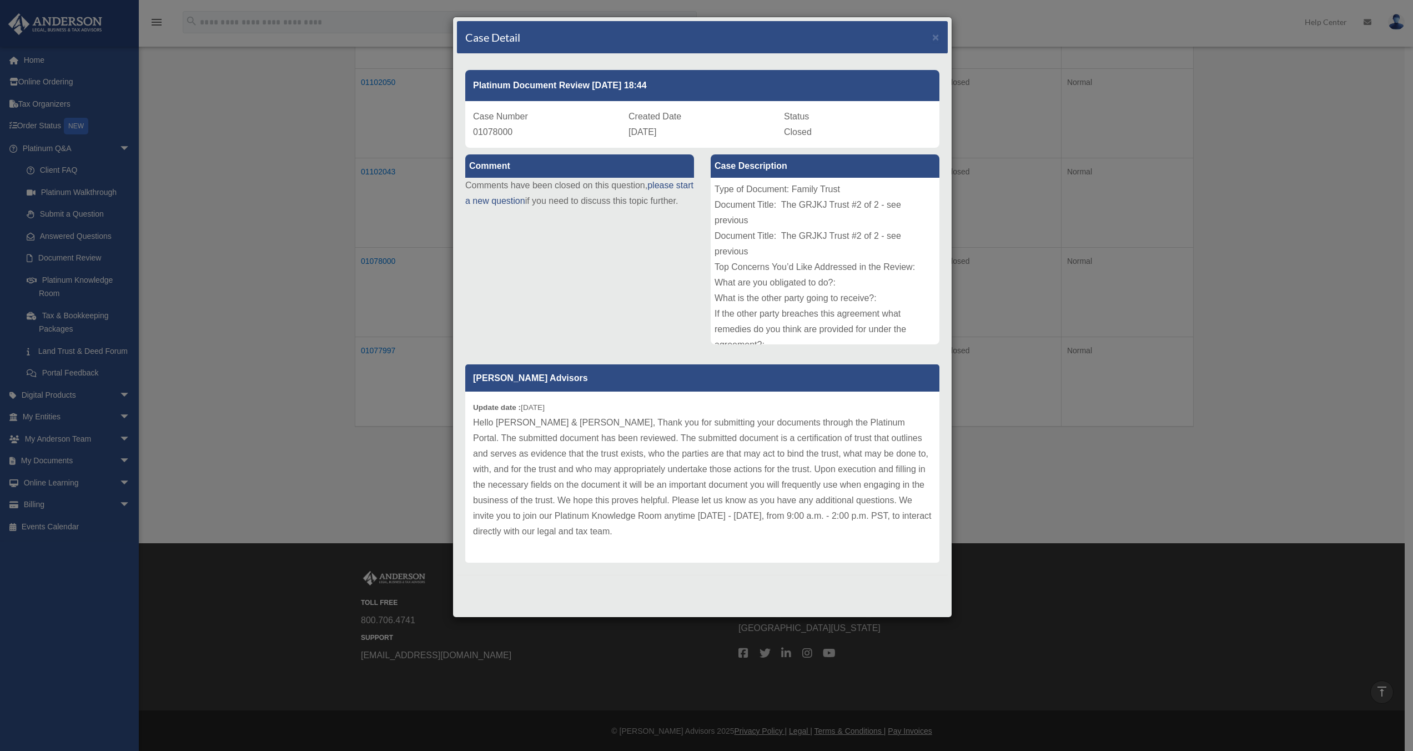
click at [619, 39] on div "Case Detail ×" at bounding box center [702, 37] width 491 height 33
click at [619, 36] on span "×" at bounding box center [935, 37] width 7 height 13
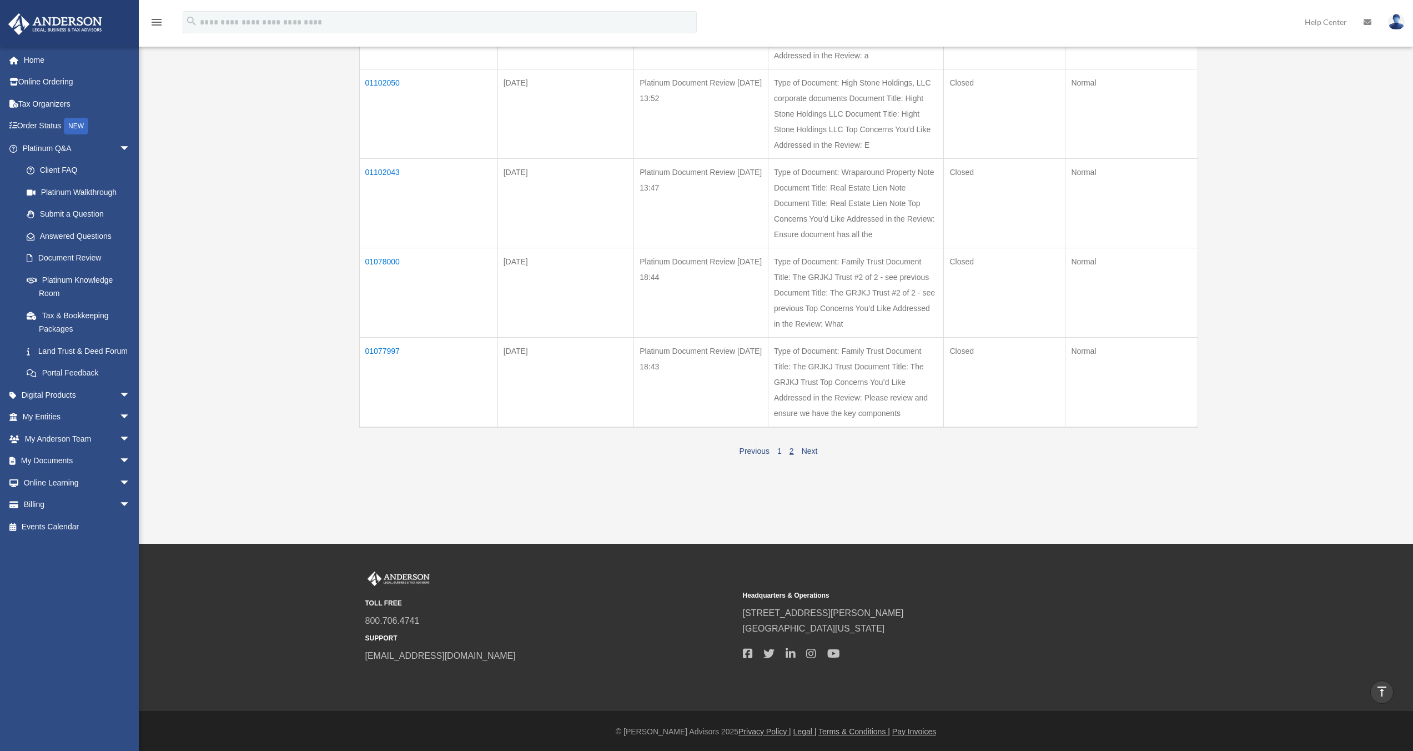
click at [378, 169] on td "01102043" at bounding box center [428, 202] width 138 height 89
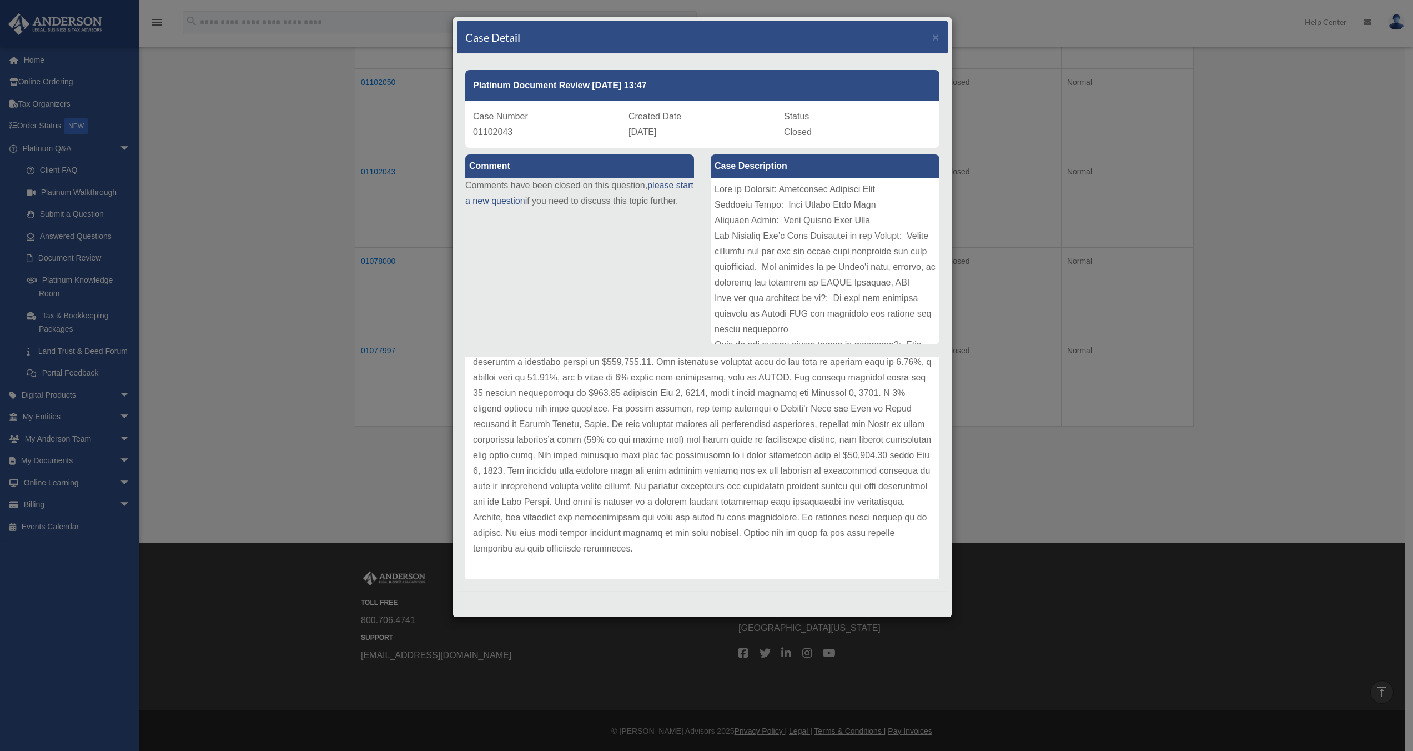
scroll to position [233, 0]
click at [619, 39] on span "×" at bounding box center [935, 37] width 7 height 13
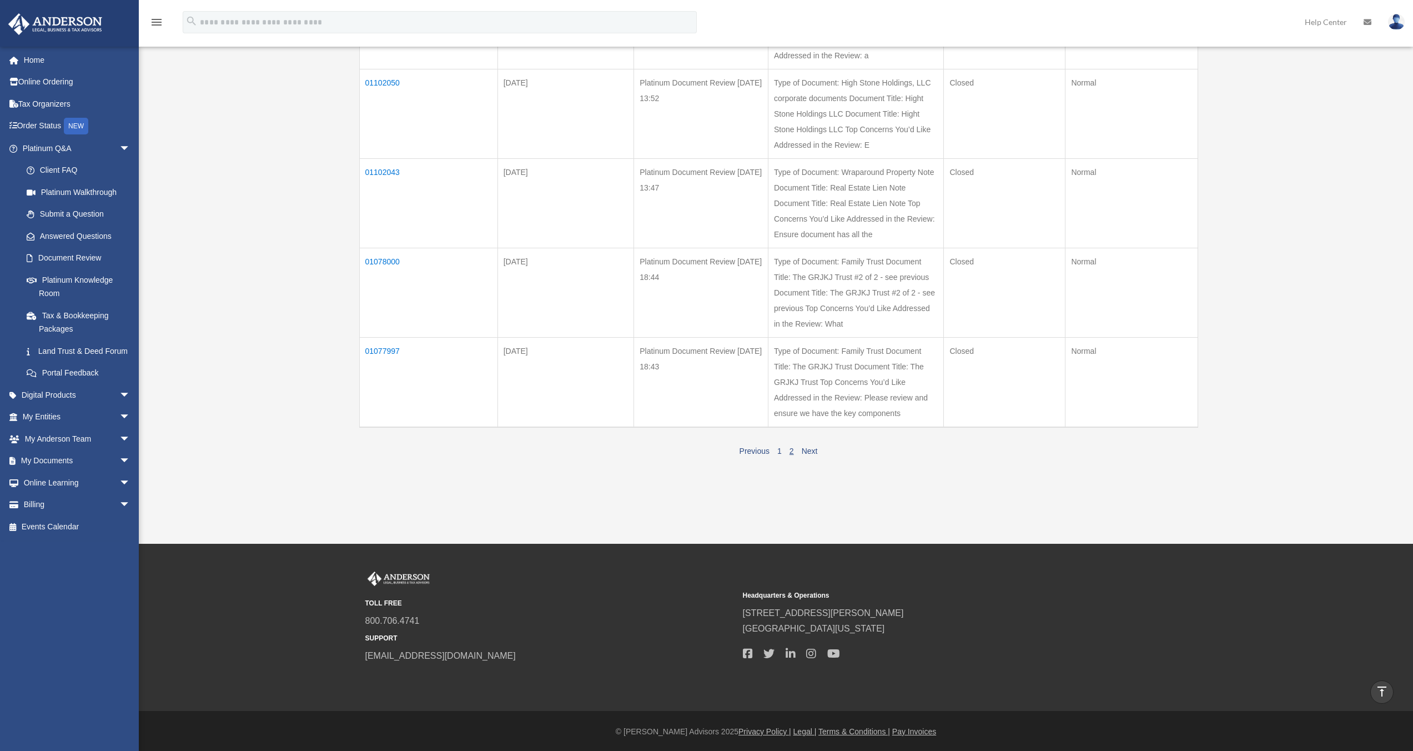
click at [378, 80] on td "01102050" at bounding box center [428, 113] width 138 height 89
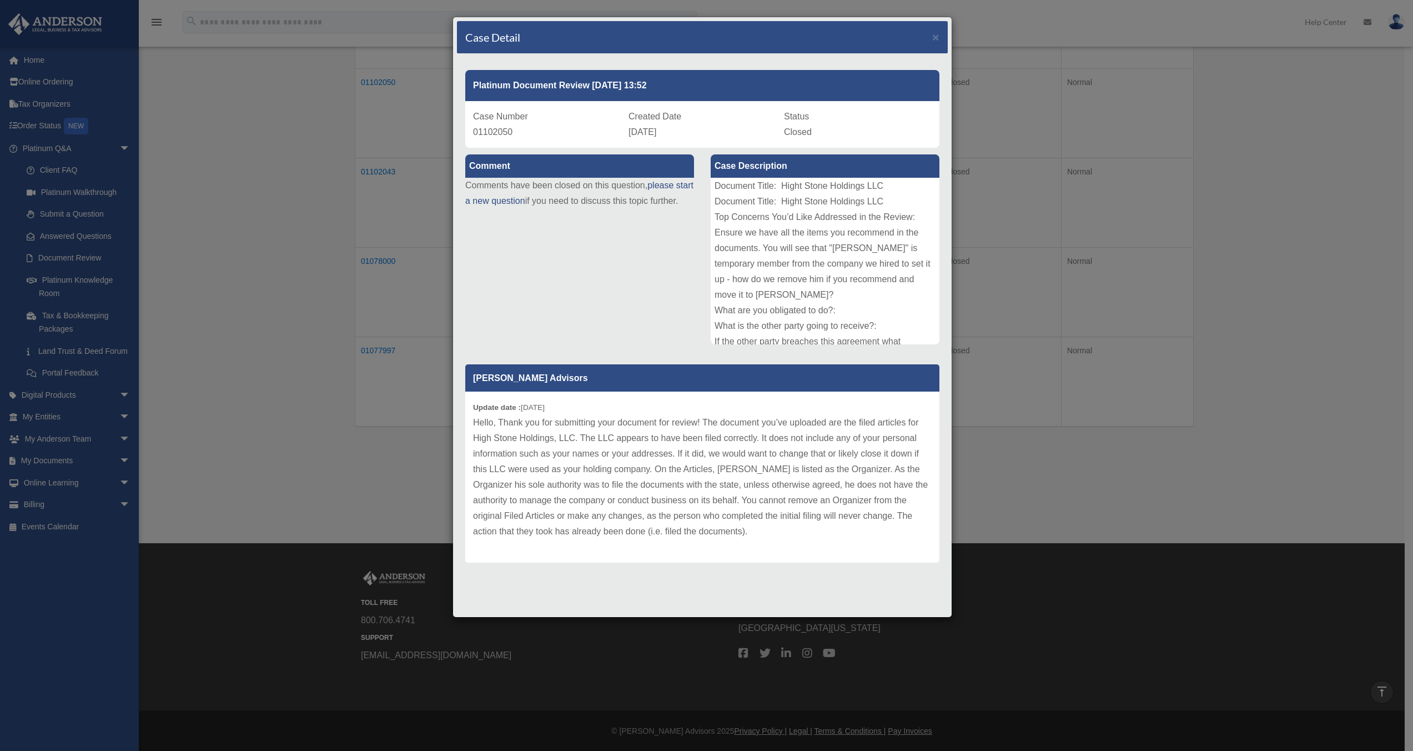
scroll to position [0, 0]
click at [619, 38] on span "×" at bounding box center [935, 37] width 7 height 13
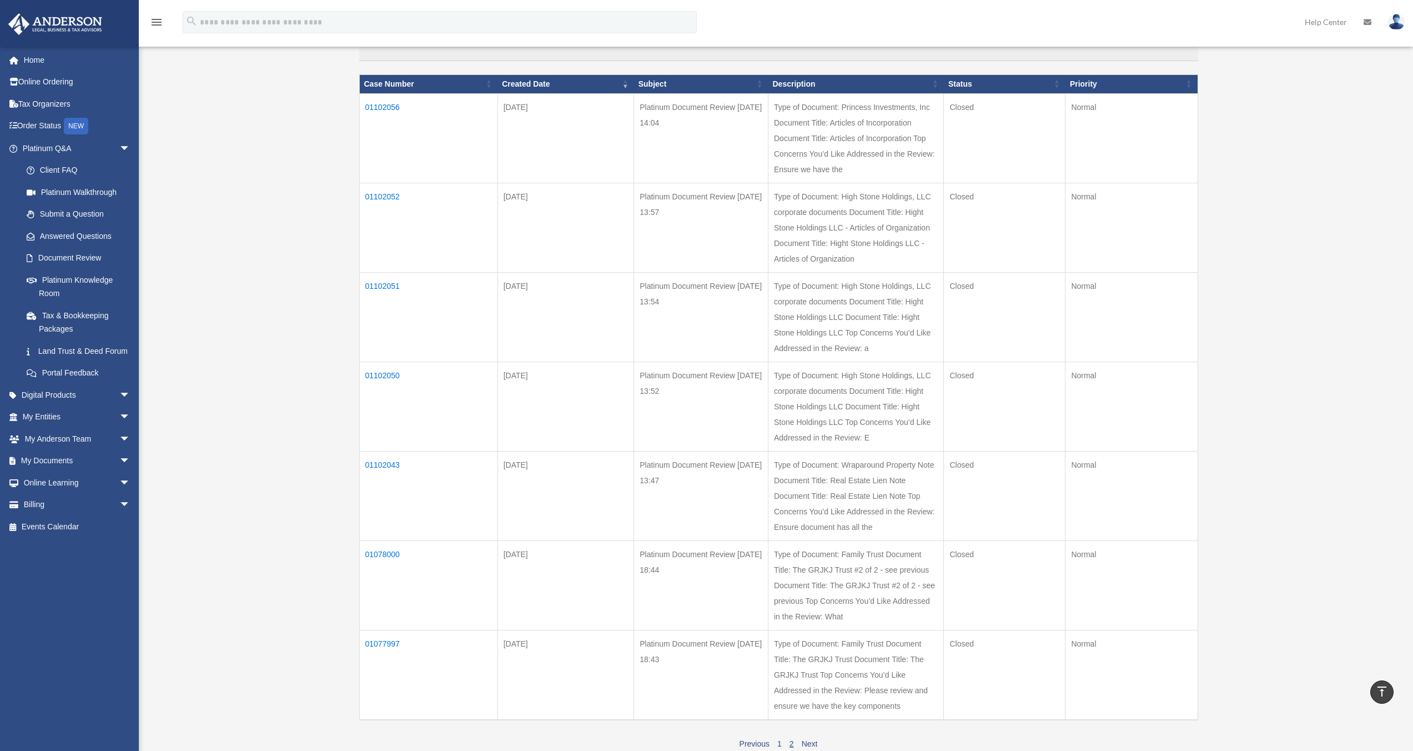
scroll to position [126, 0]
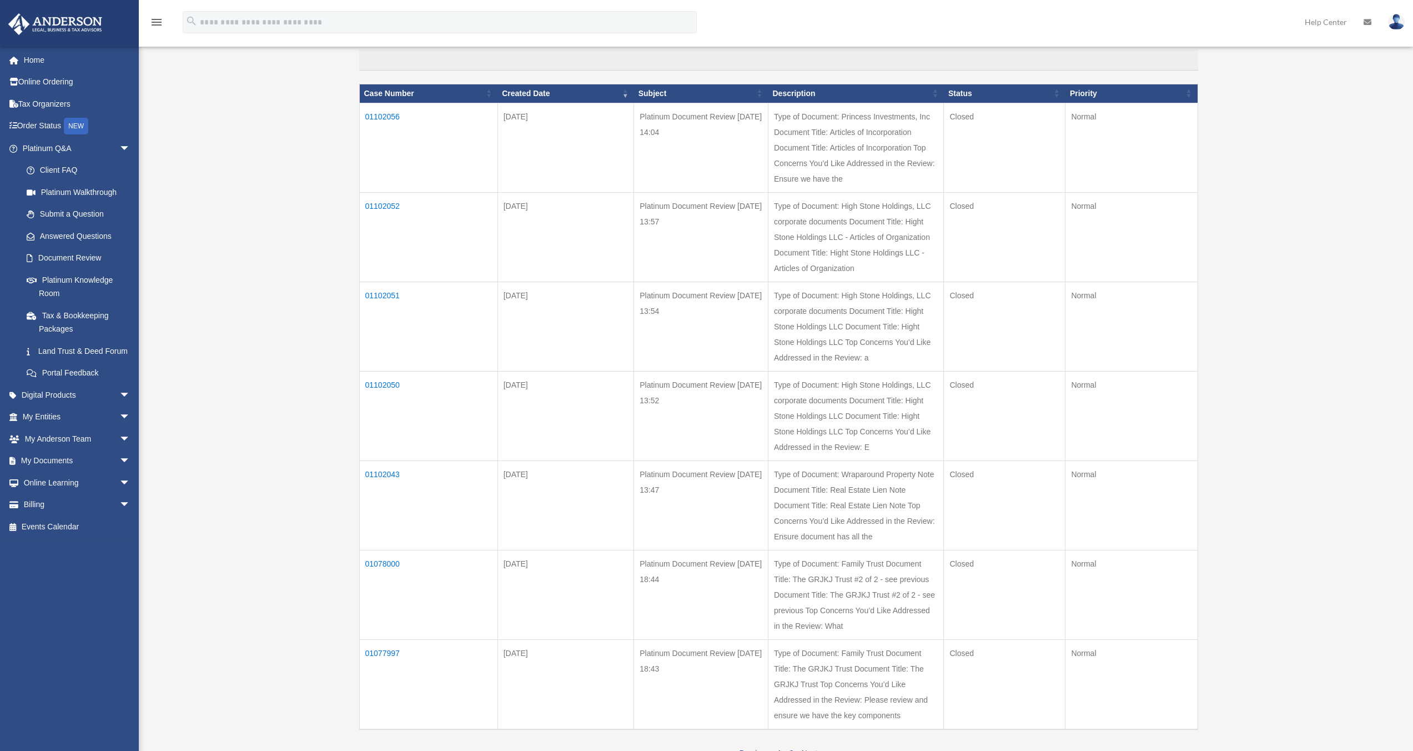
click at [379, 296] on td "01102051" at bounding box center [428, 326] width 138 height 89
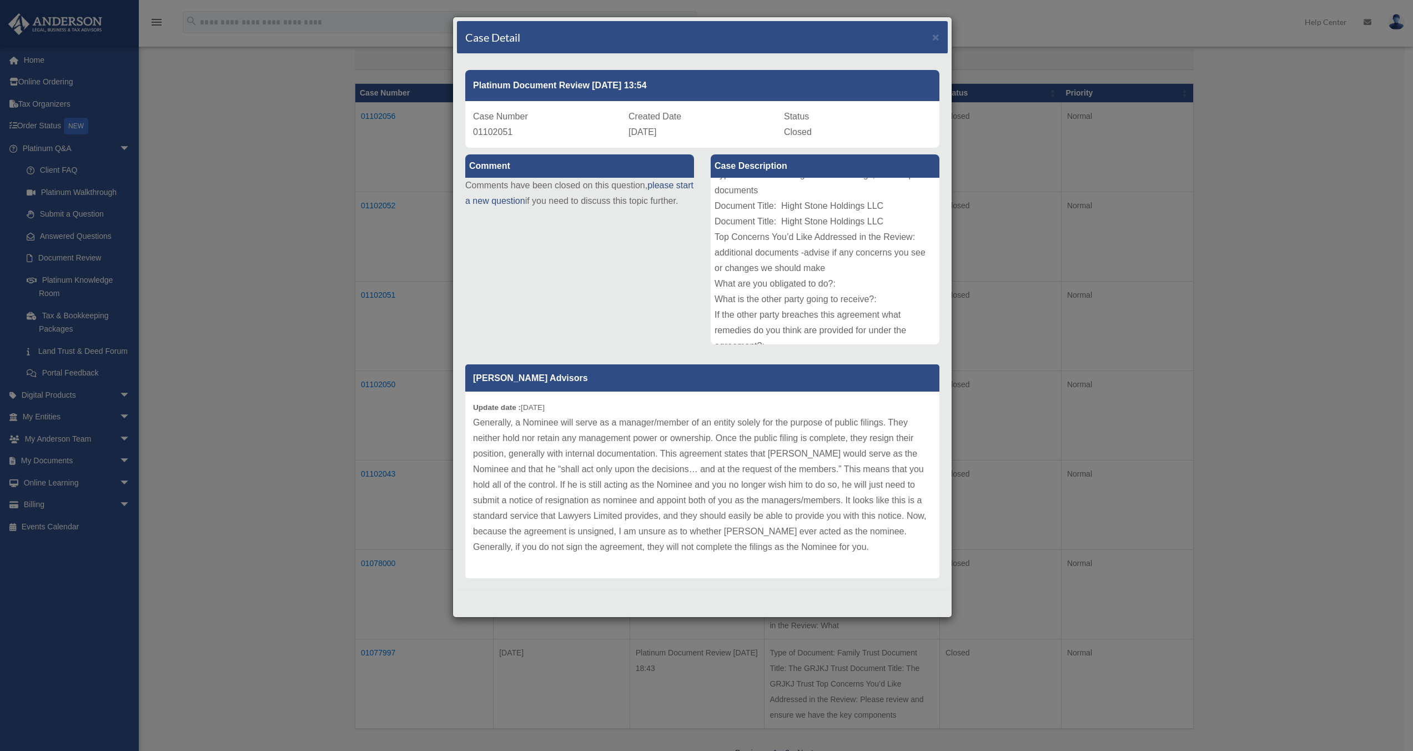
scroll to position [4, 0]
click at [619, 35] on span "×" at bounding box center [935, 37] width 7 height 13
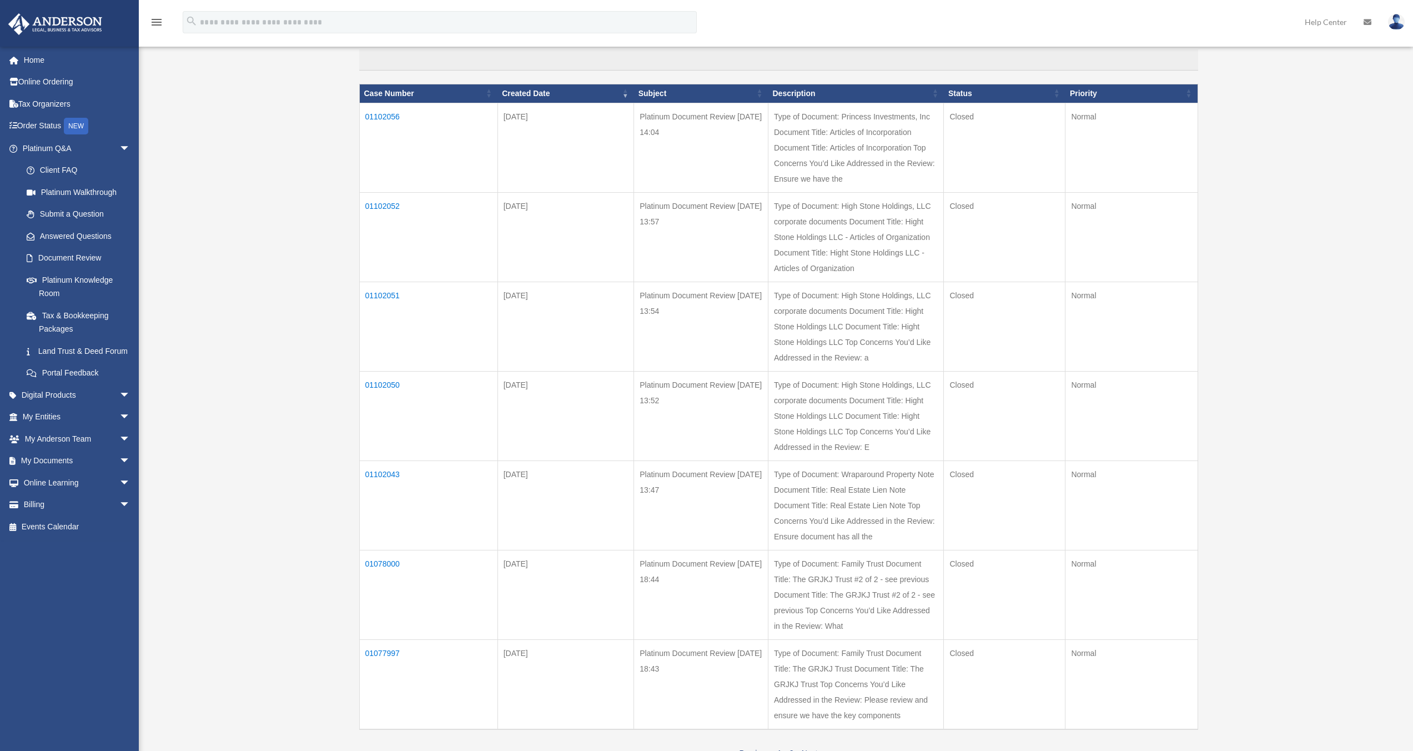
click at [378, 204] on td "01102052" at bounding box center [428, 236] width 138 height 89
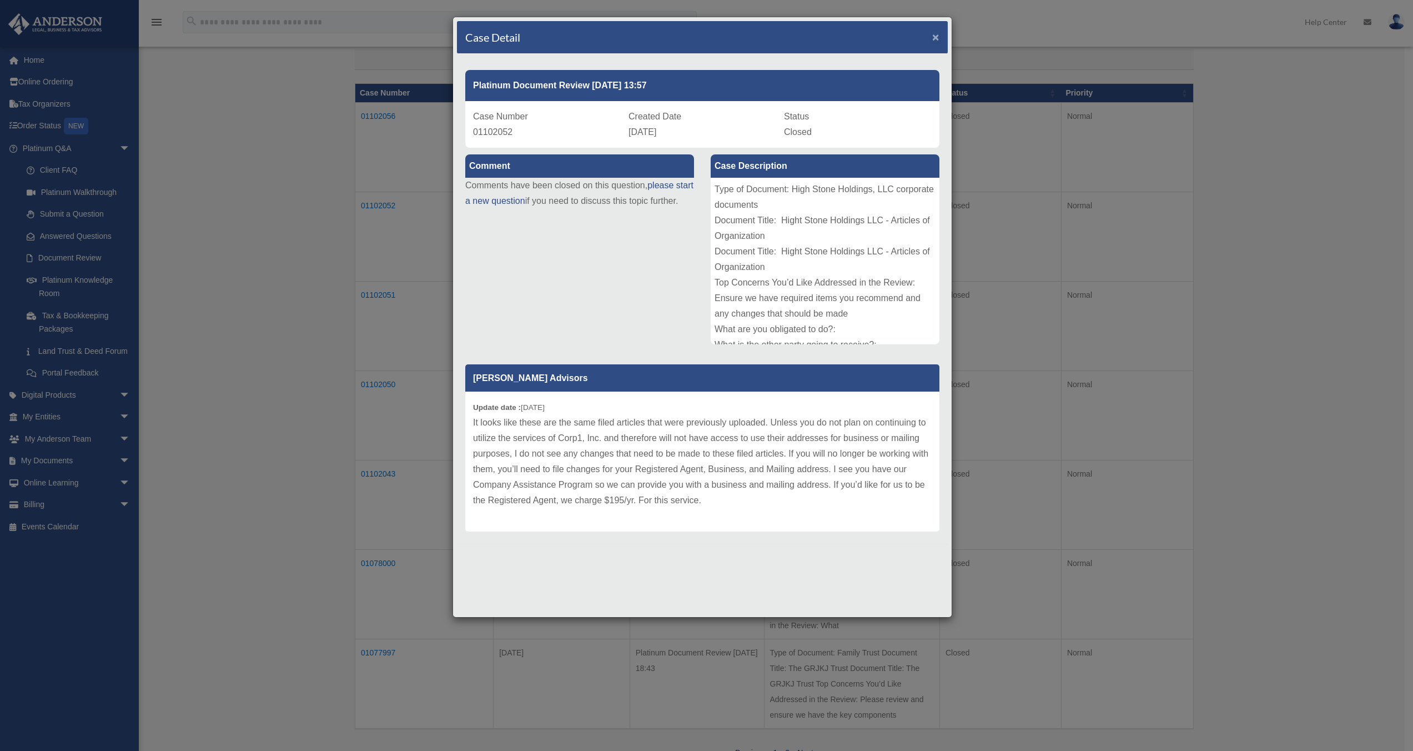
click at [619, 37] on span "×" at bounding box center [935, 37] width 7 height 13
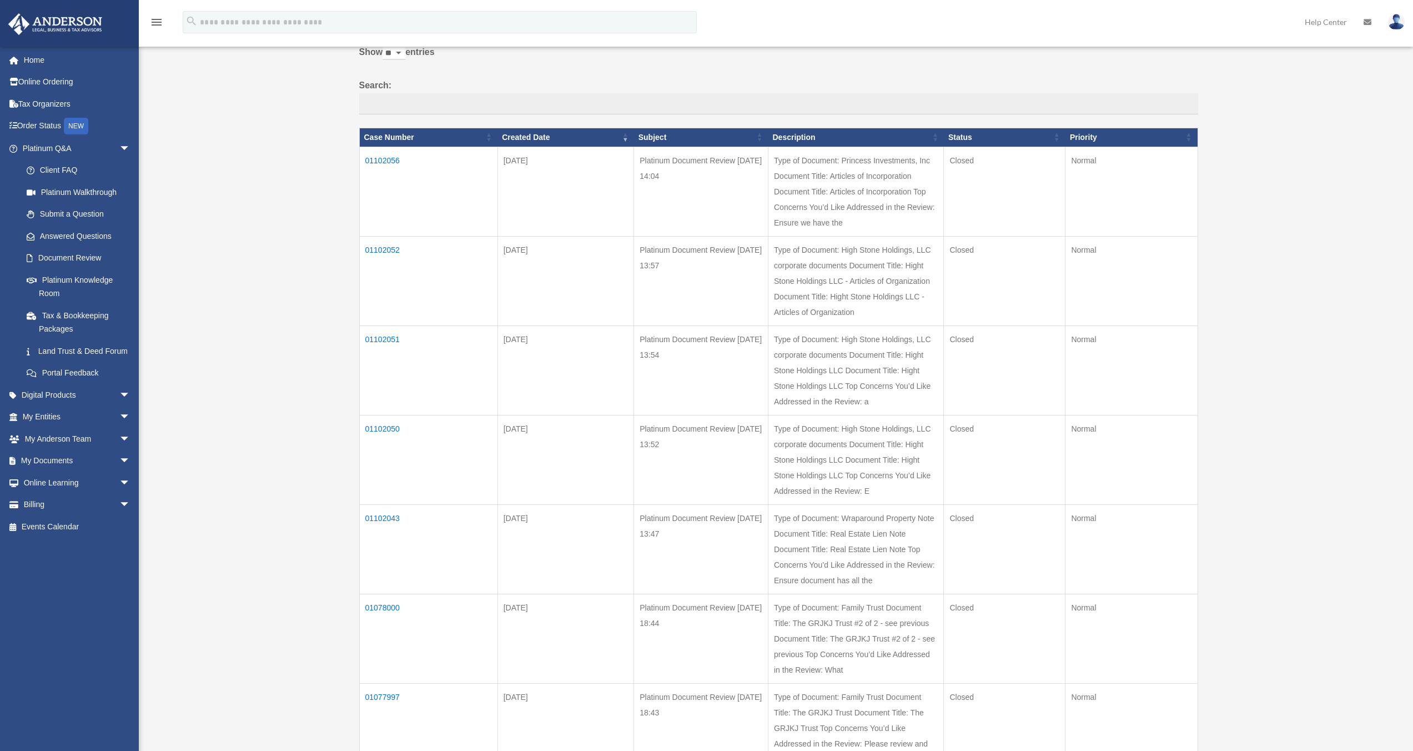
scroll to position [81, 0]
click at [383, 158] on td "01102056" at bounding box center [428, 192] width 138 height 89
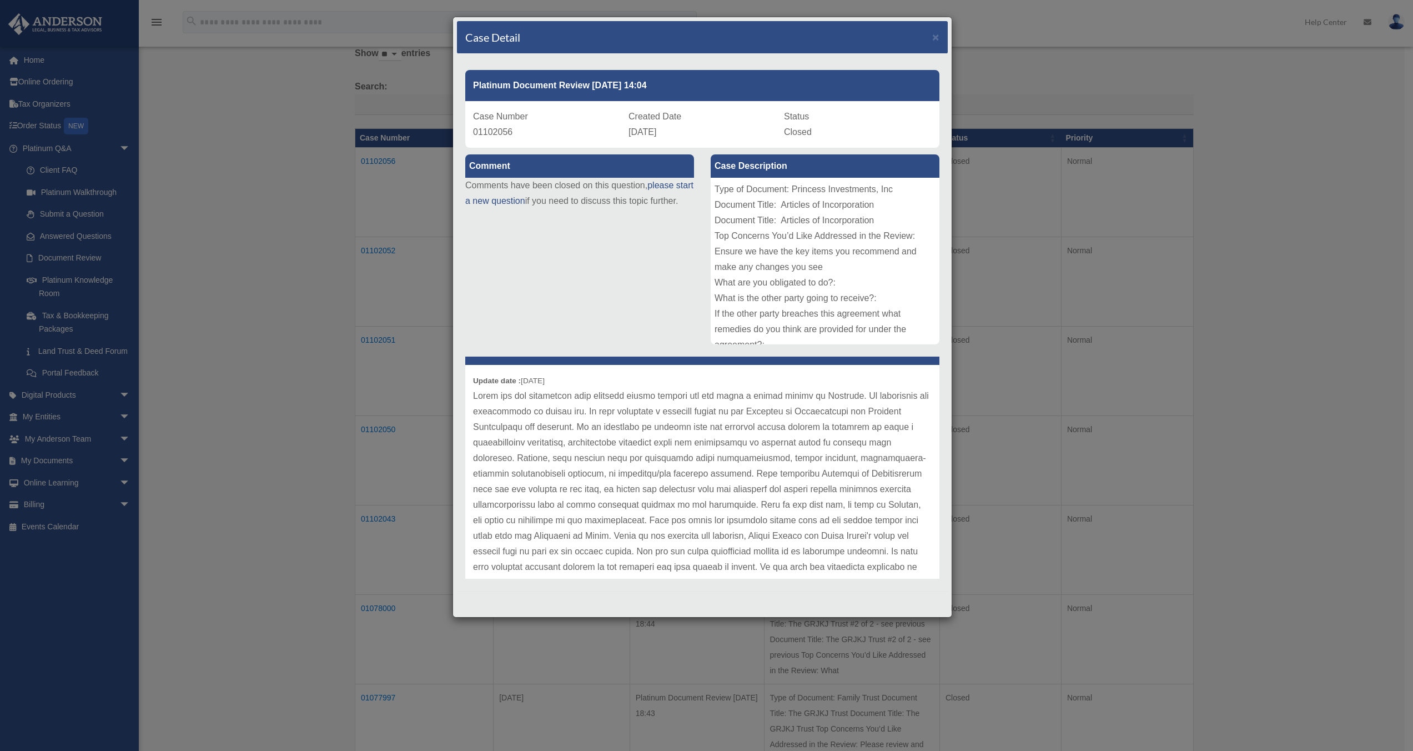
scroll to position [27, 0]
click at [619, 39] on div "Case Detail ×" at bounding box center [702, 37] width 491 height 33
click at [619, 39] on span "×" at bounding box center [935, 37] width 7 height 13
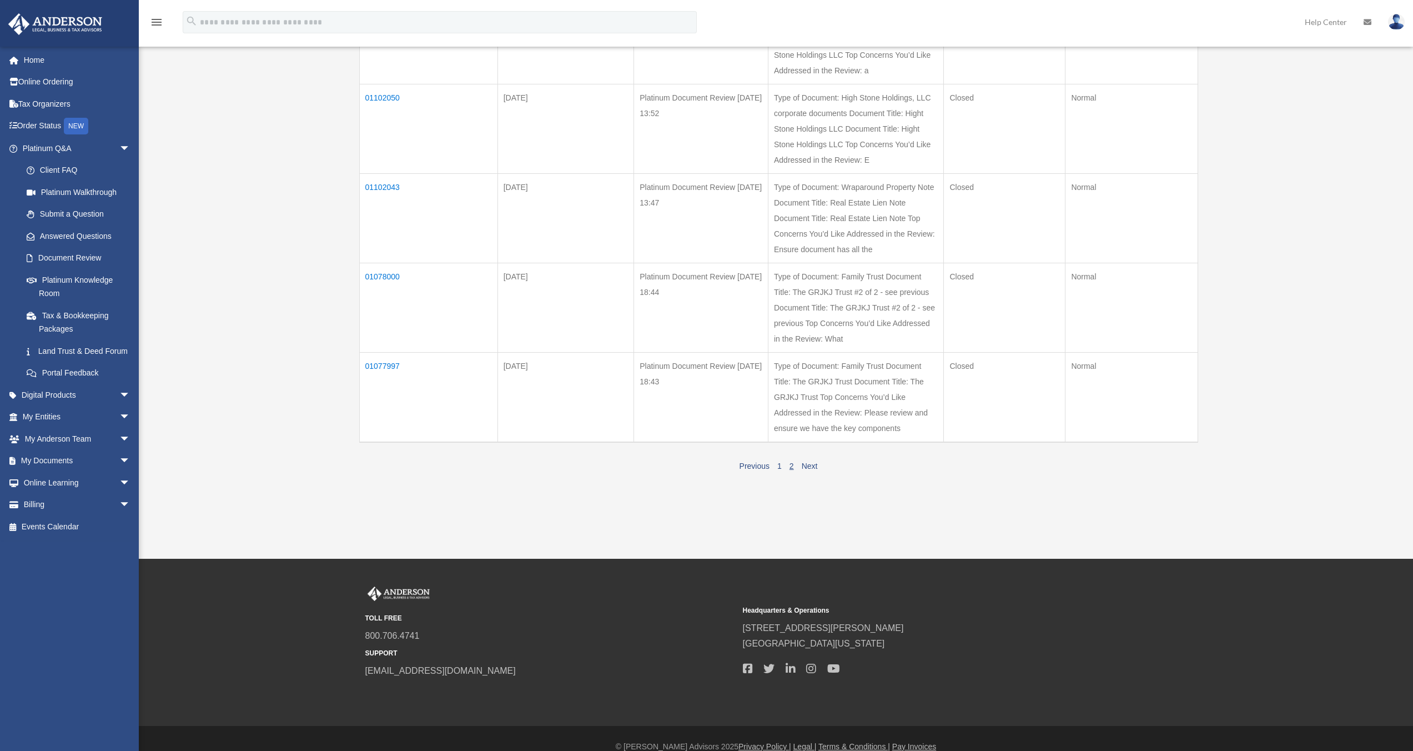
scroll to position [412, 0]
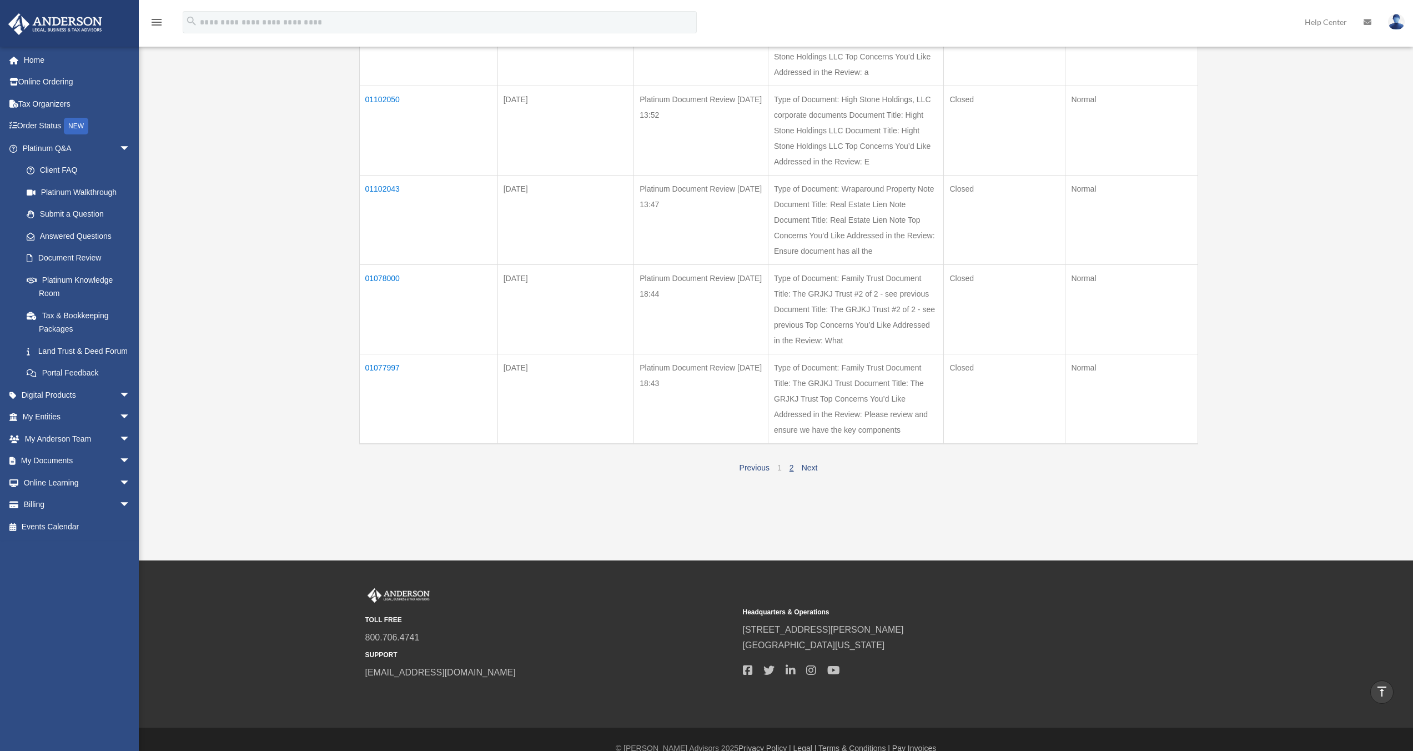
click at [619, 465] on link "1" at bounding box center [780, 467] width 4 height 9
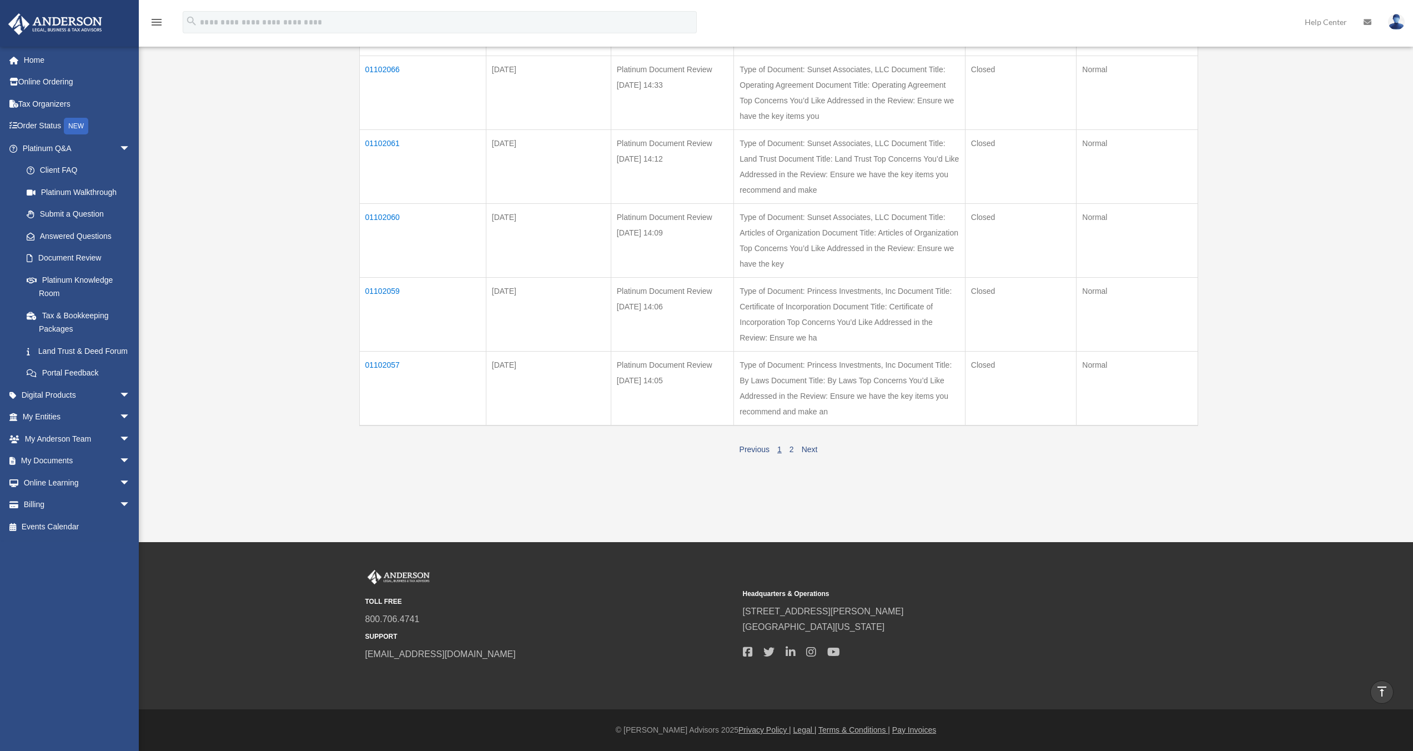
scroll to position [640, 0]
click at [379, 406] on td "01102057" at bounding box center [422, 388] width 127 height 74
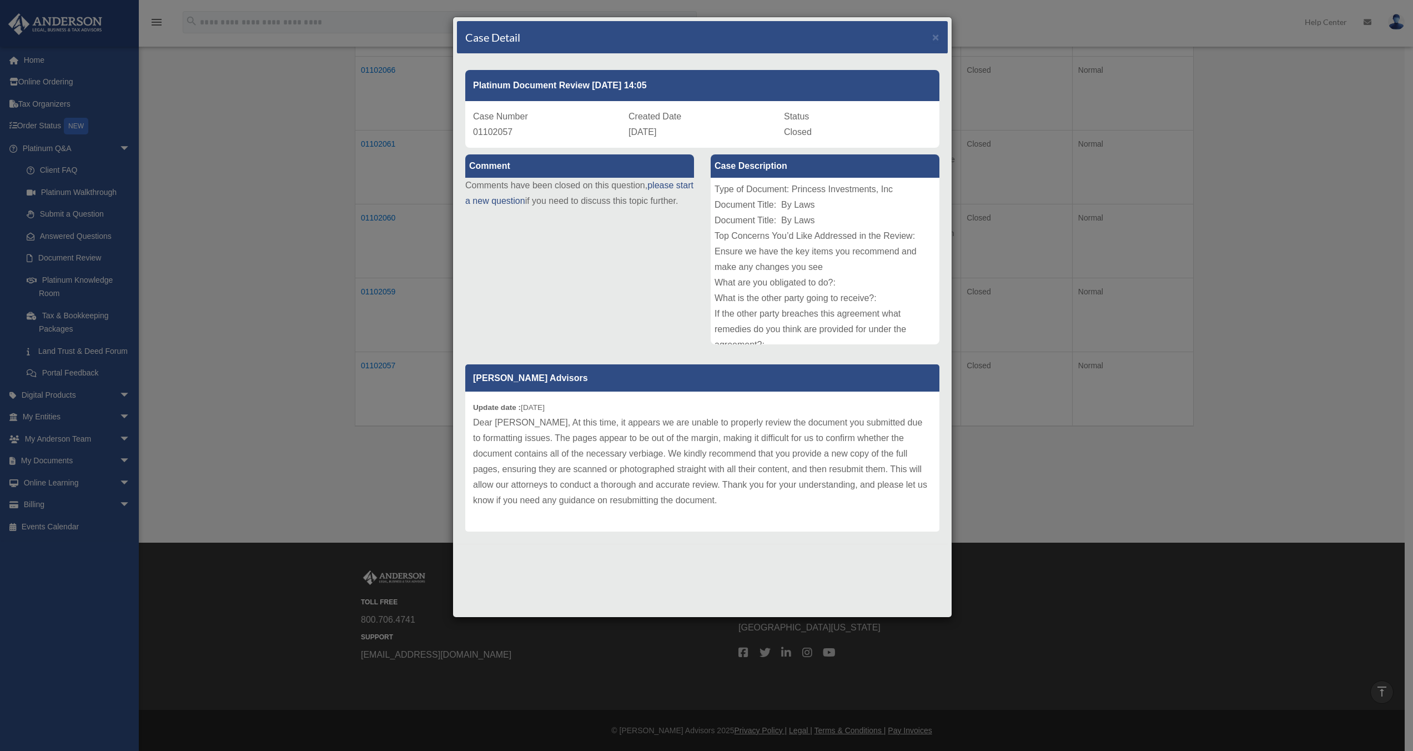
click at [619, 554] on div "Case Detail × Platinum Document Review 09/07/2025 14:05 Case Number 01102057 Cr…" at bounding box center [706, 375] width 1413 height 751
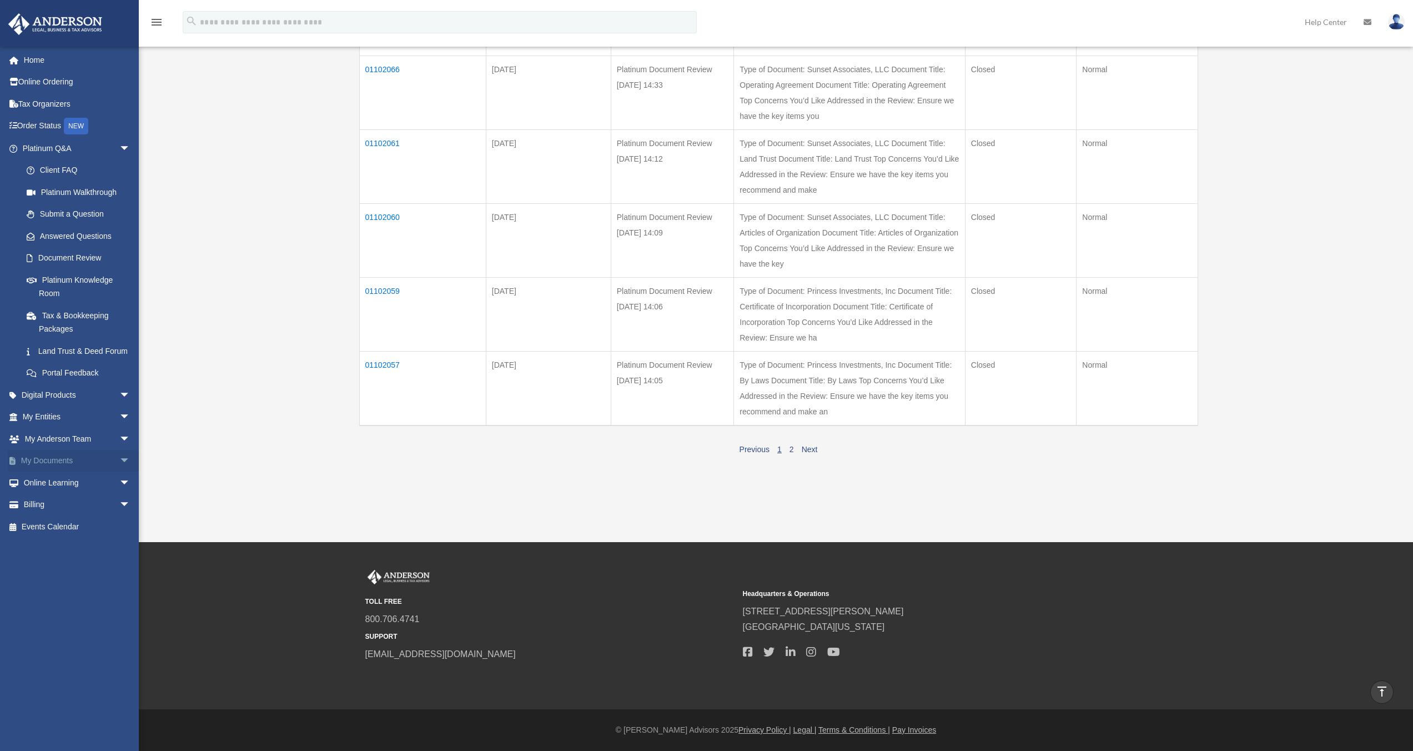
click at [41, 472] on link "My Documents arrow_drop_down" at bounding box center [77, 461] width 139 height 22
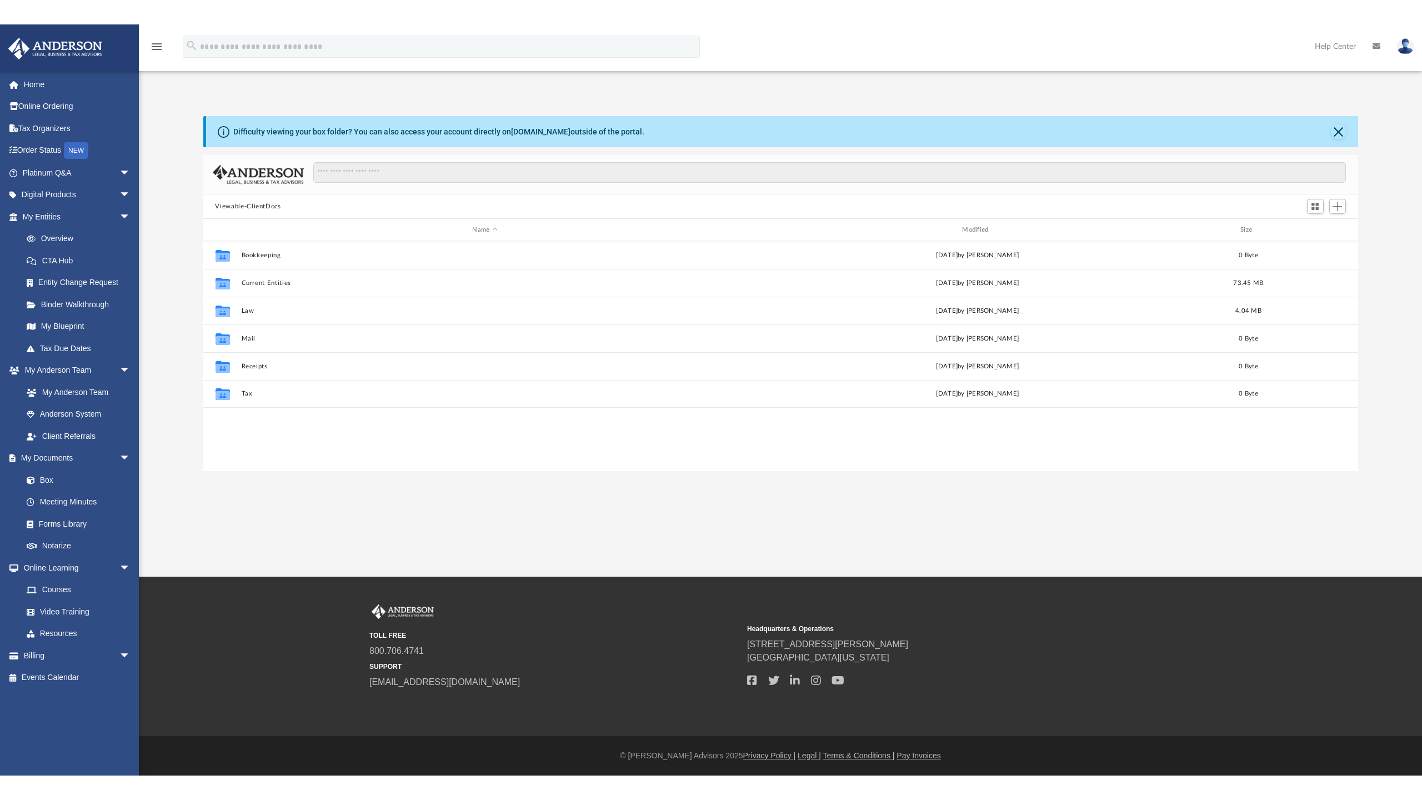
scroll to position [244, 1146]
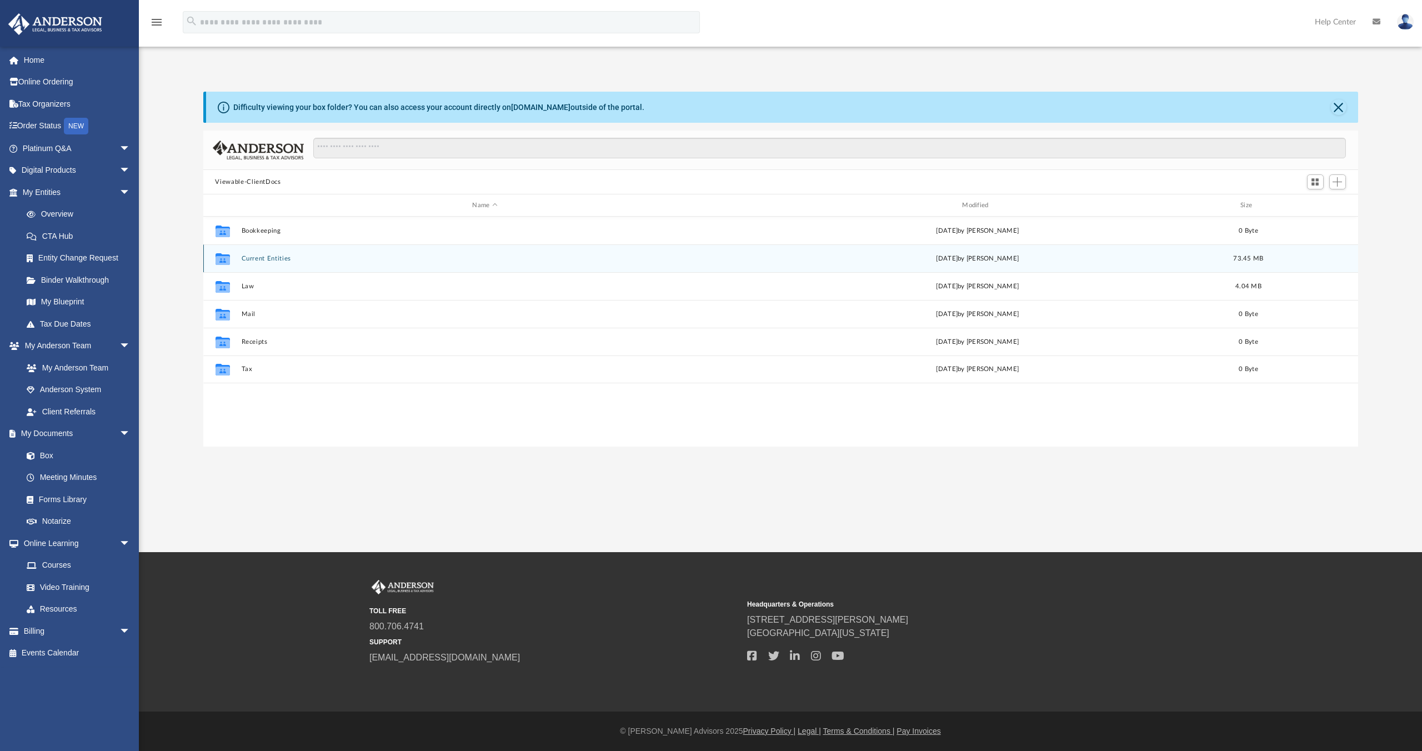
click at [265, 258] on button "Current Entities" at bounding box center [485, 258] width 488 height 7
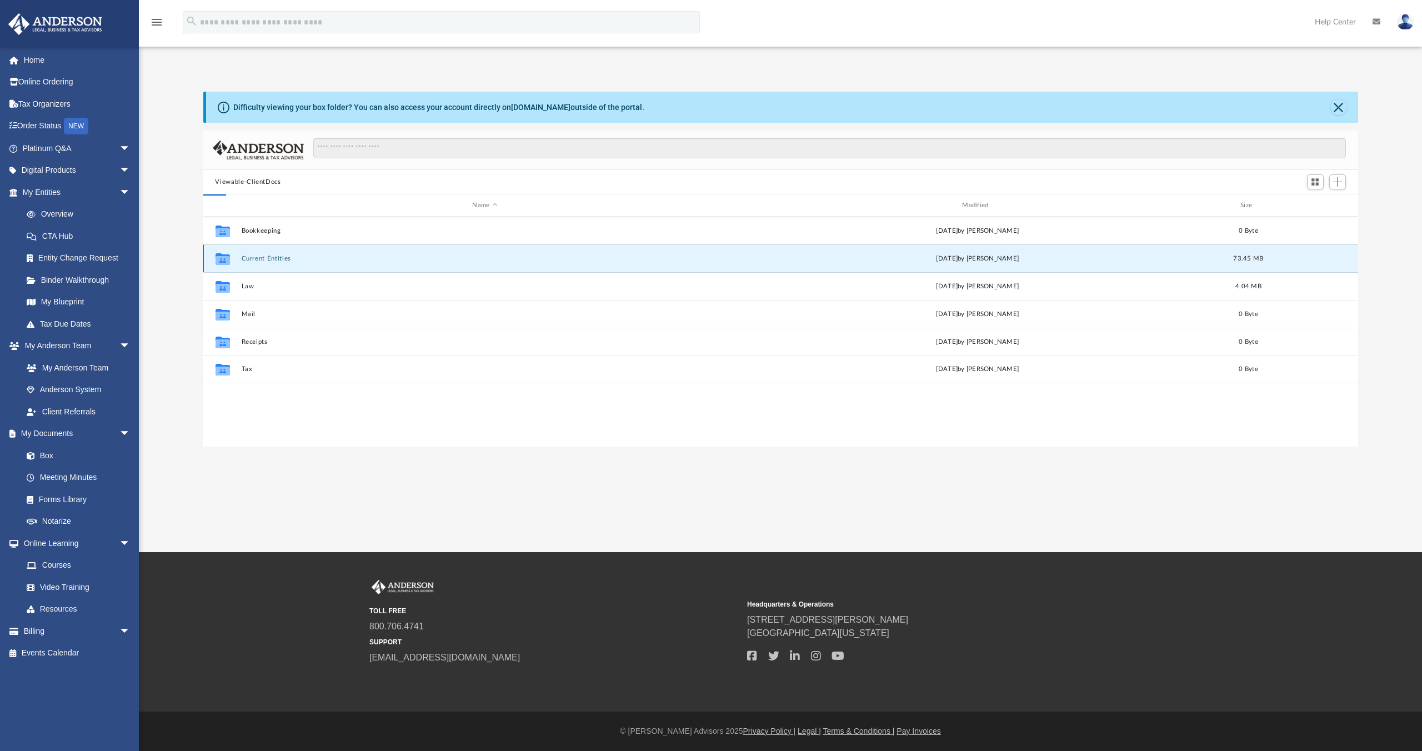
click at [265, 258] on button "Current Entities" at bounding box center [485, 258] width 488 height 7
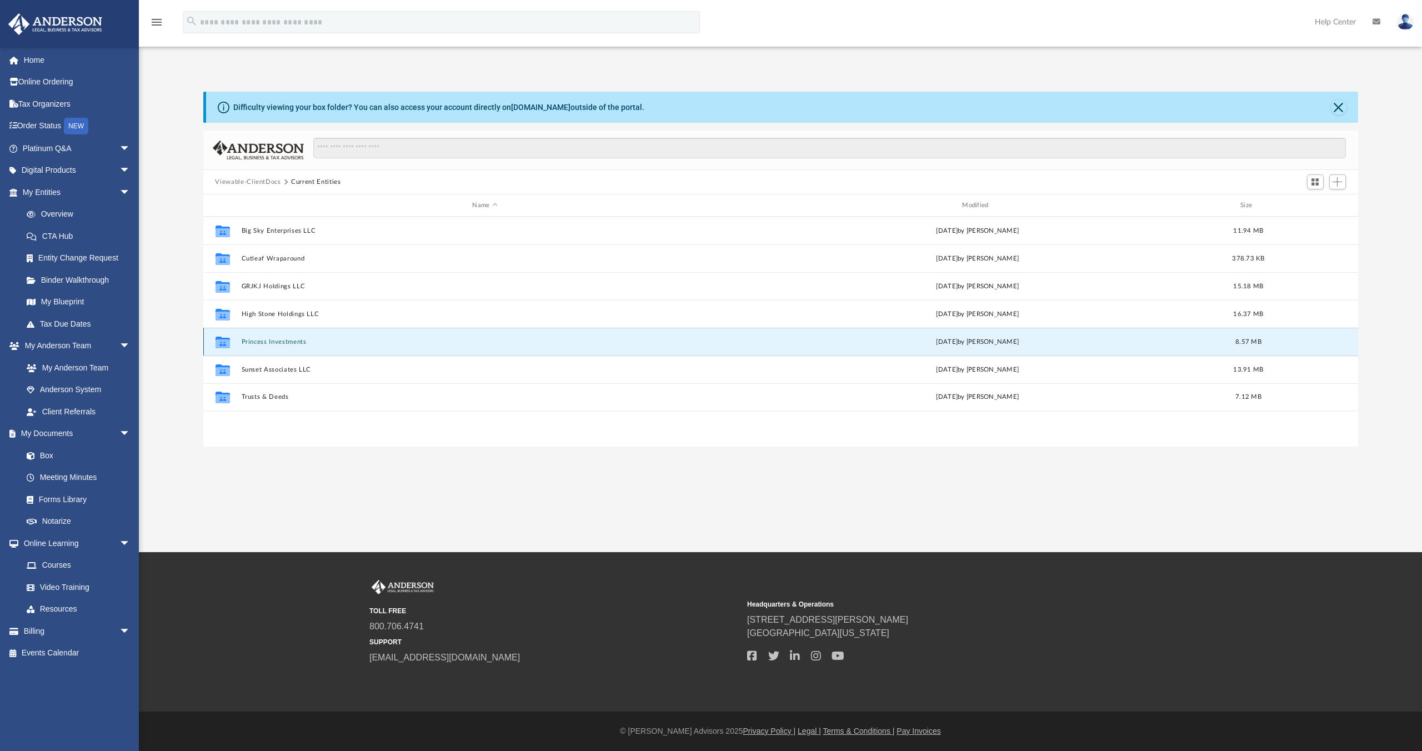
click at [282, 340] on button "Princess Investments" at bounding box center [485, 341] width 488 height 7
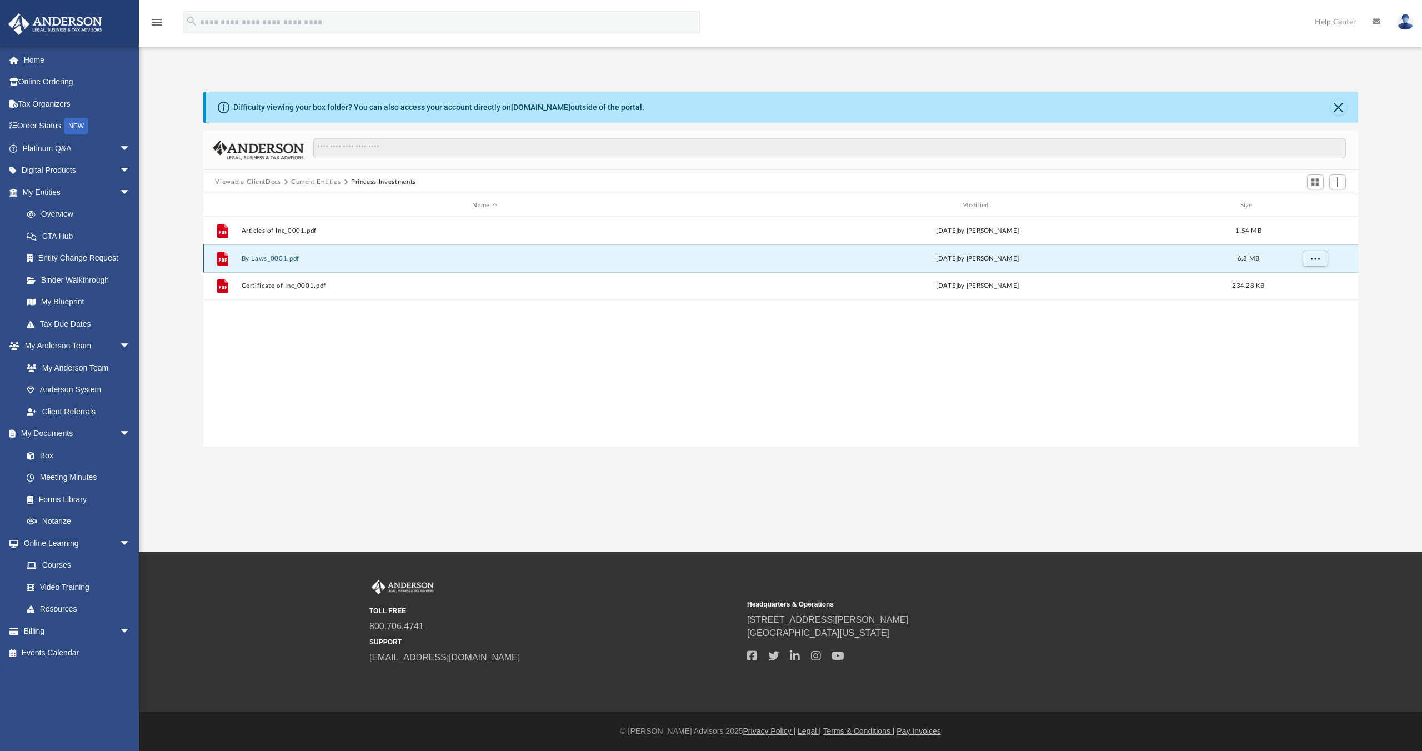
click at [262, 259] on button "By Laws_0001.pdf" at bounding box center [485, 258] width 488 height 7
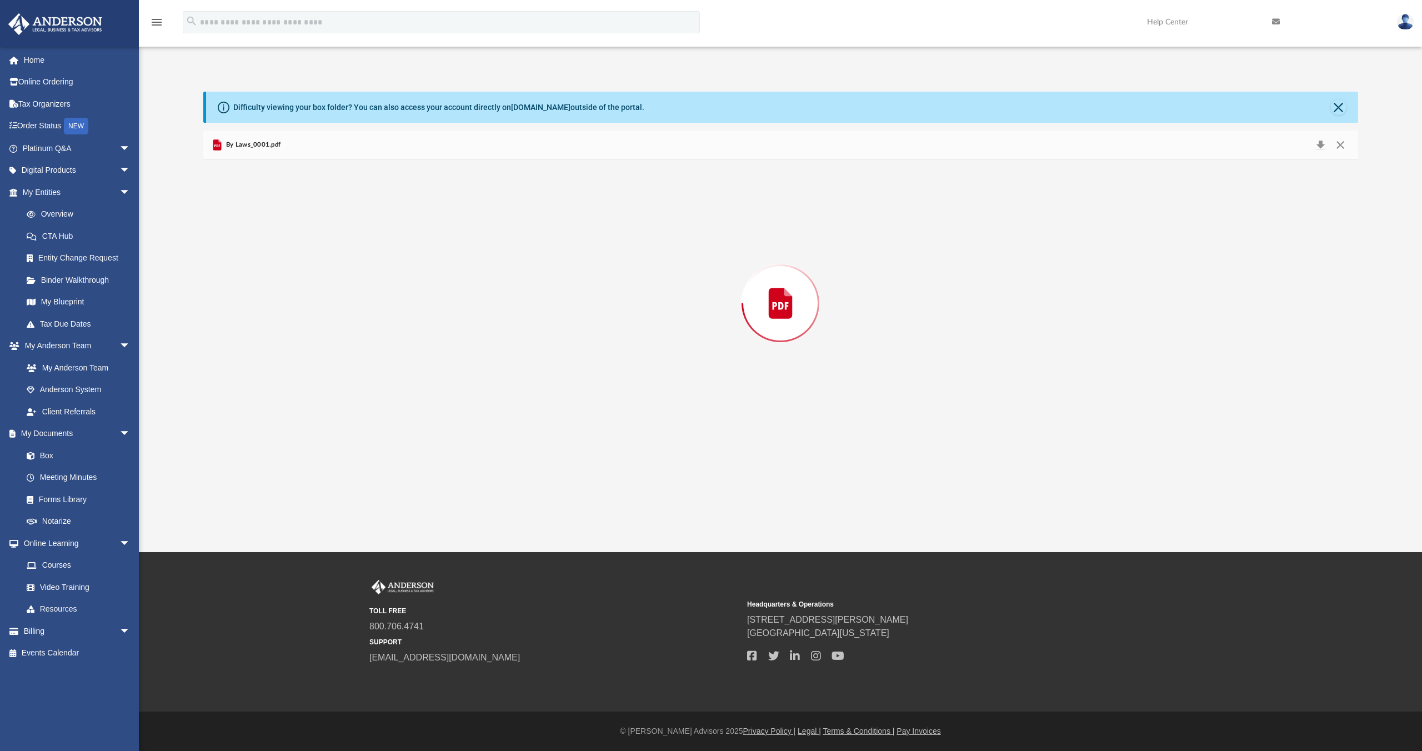
click at [262, 259] on div "Preview" at bounding box center [780, 303] width 1155 height 287
click at [1348, 304] on button "Preview" at bounding box center [1345, 303] width 24 height 31
click at [1348, 304] on div "Document Viewer" at bounding box center [780, 516] width 1155 height 713
click at [823, 419] on button "File preview" at bounding box center [826, 420] width 24 height 24
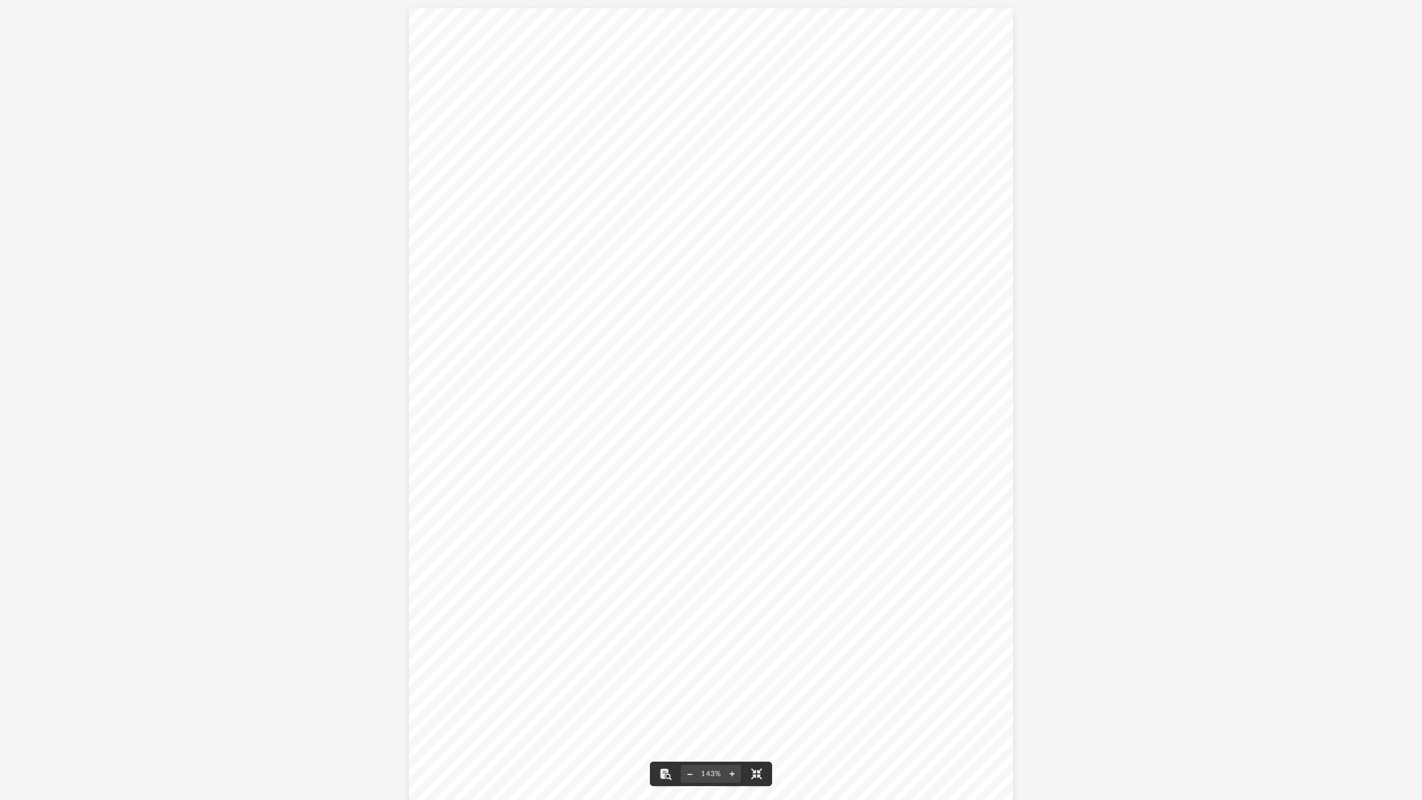
click at [688, 750] on button "File preview" at bounding box center [690, 773] width 18 height 24
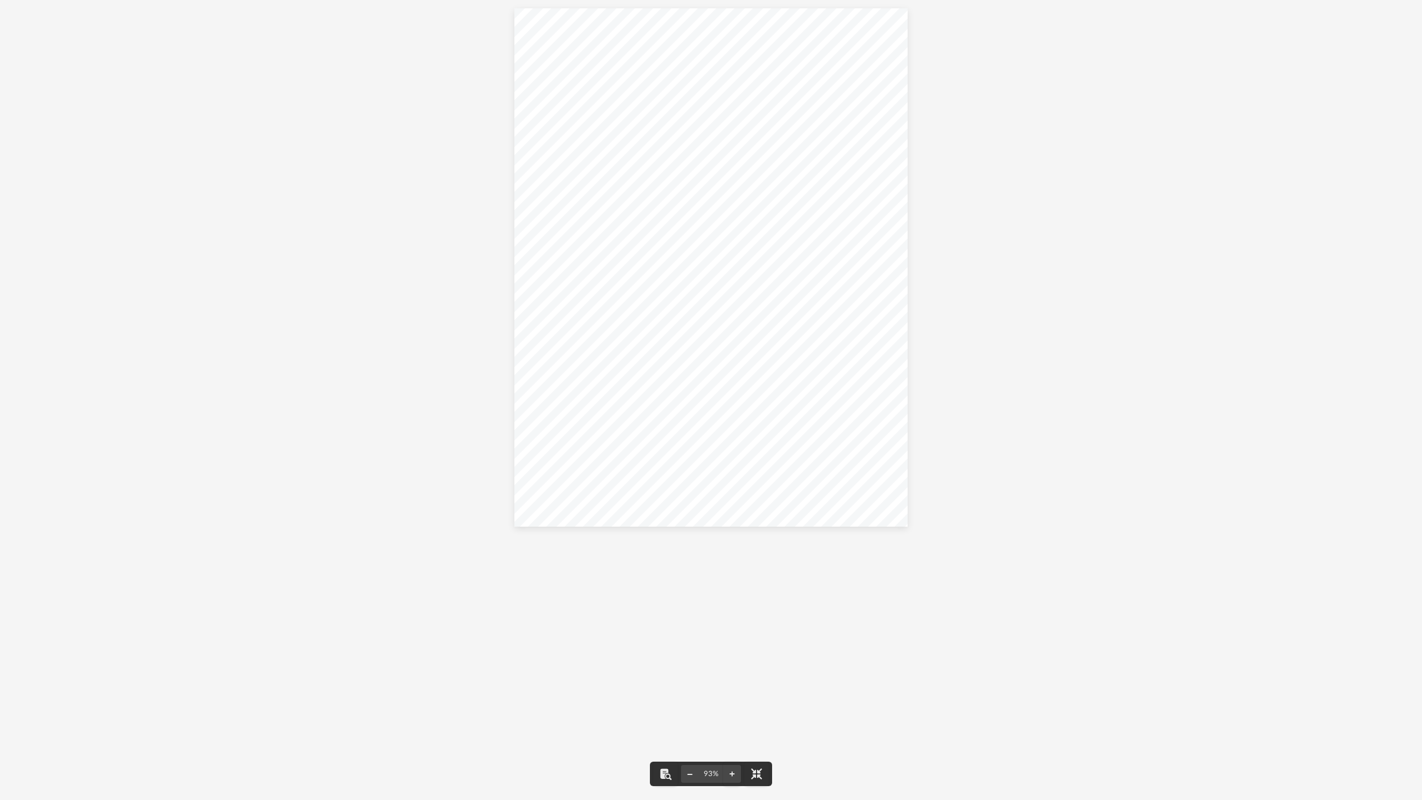
click at [689, 750] on button "File preview" at bounding box center [690, 773] width 18 height 24
click at [980, 494] on div "Document Viewer" at bounding box center [711, 400] width 1422 height 800
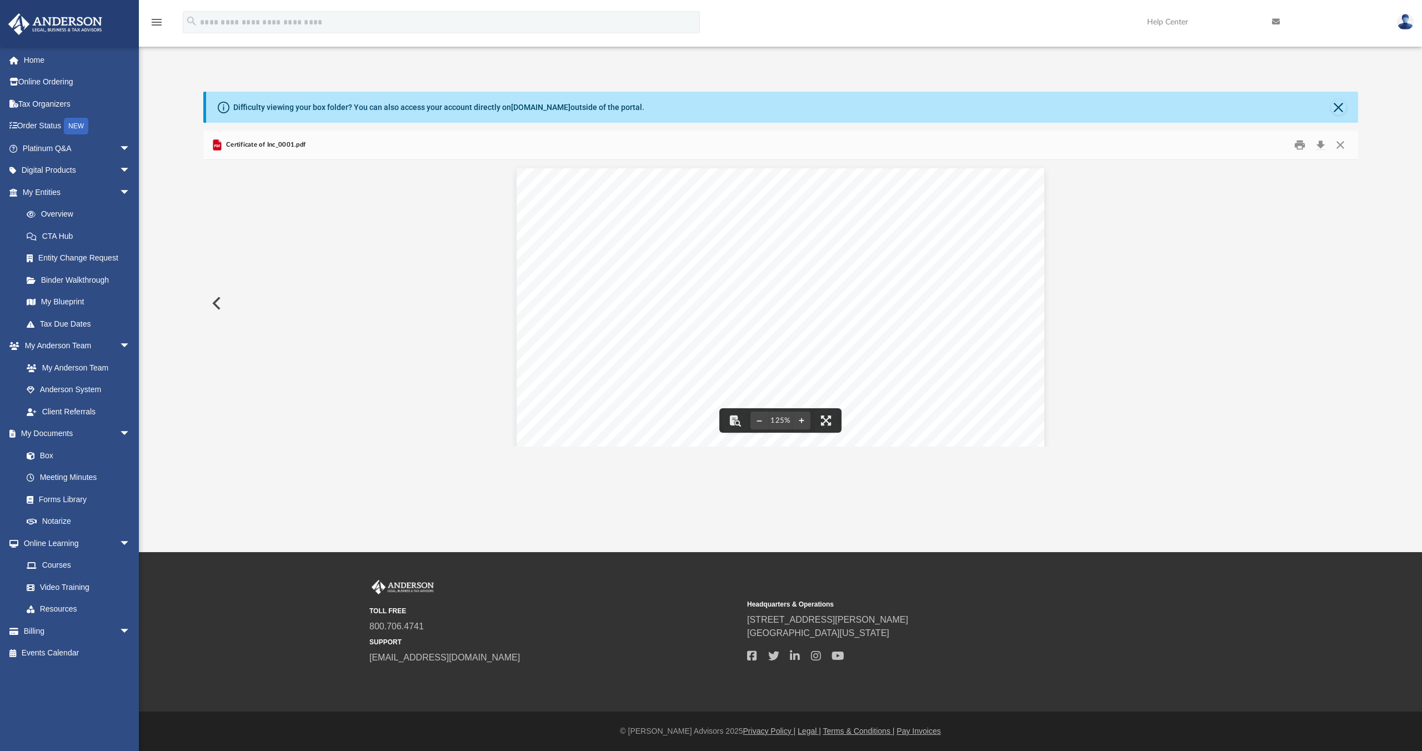
click at [215, 304] on button "Preview" at bounding box center [215, 303] width 24 height 31
click at [859, 421] on button "File preview" at bounding box center [858, 420] width 24 height 24
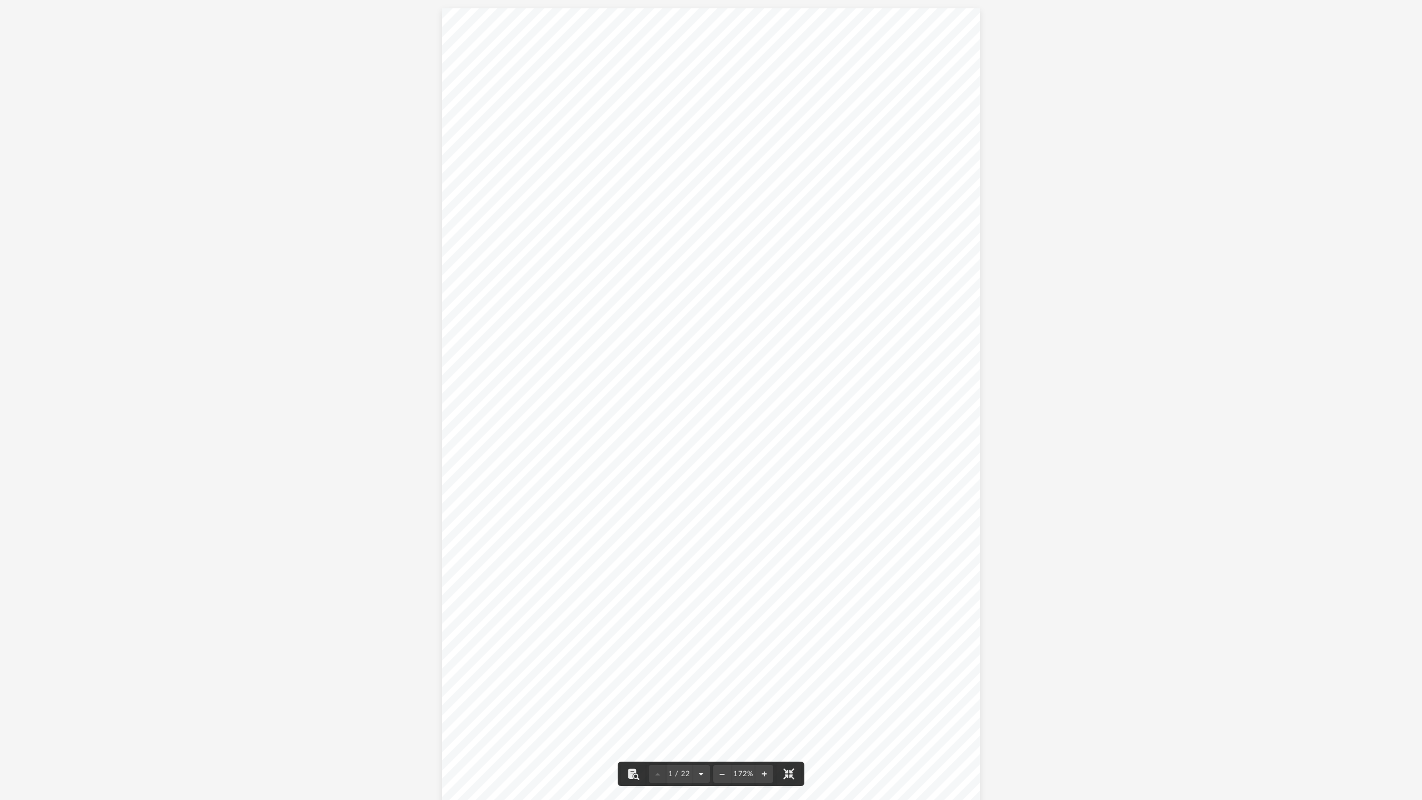
click at [700, 750] on button "File preview" at bounding box center [701, 773] width 18 height 24
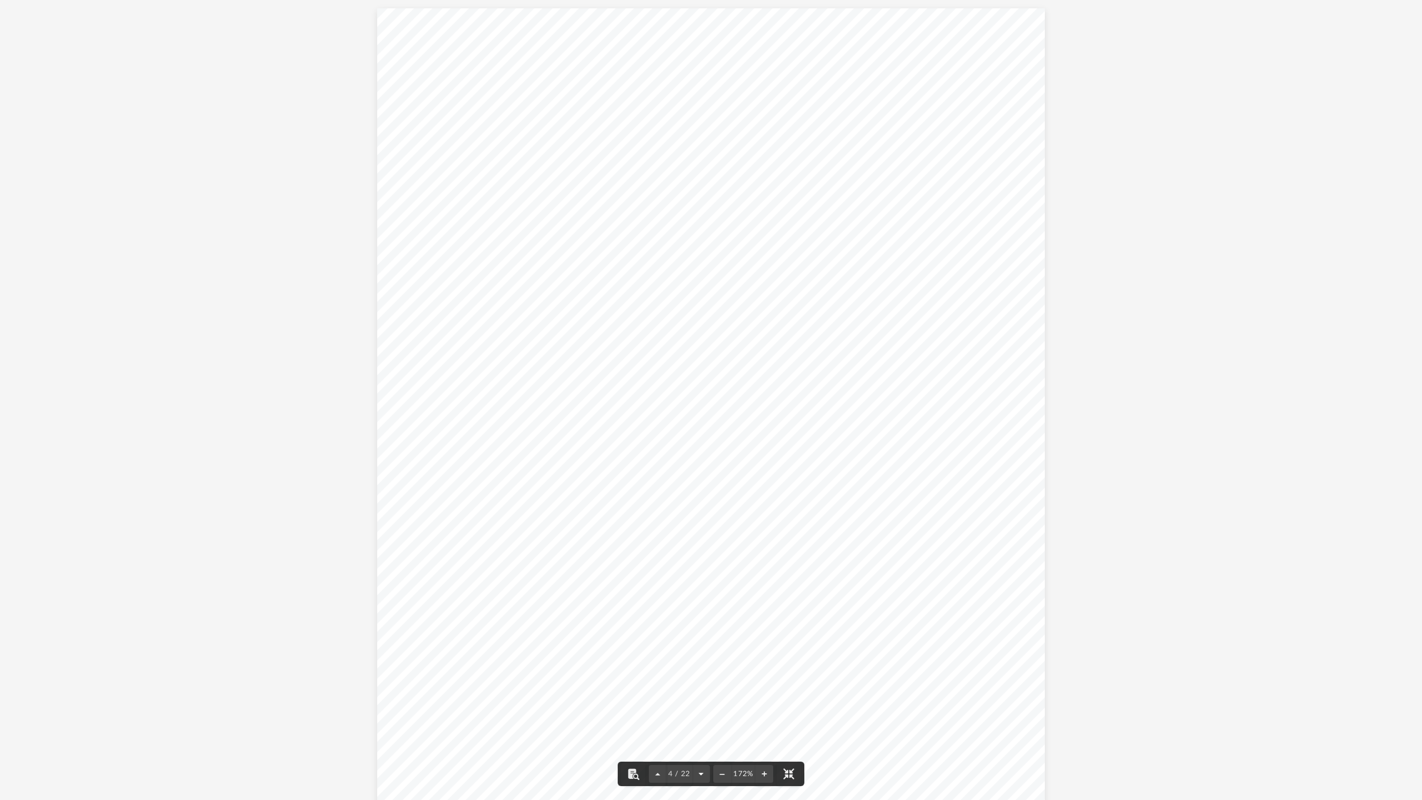
click at [700, 750] on button "File preview" at bounding box center [701, 773] width 18 height 24
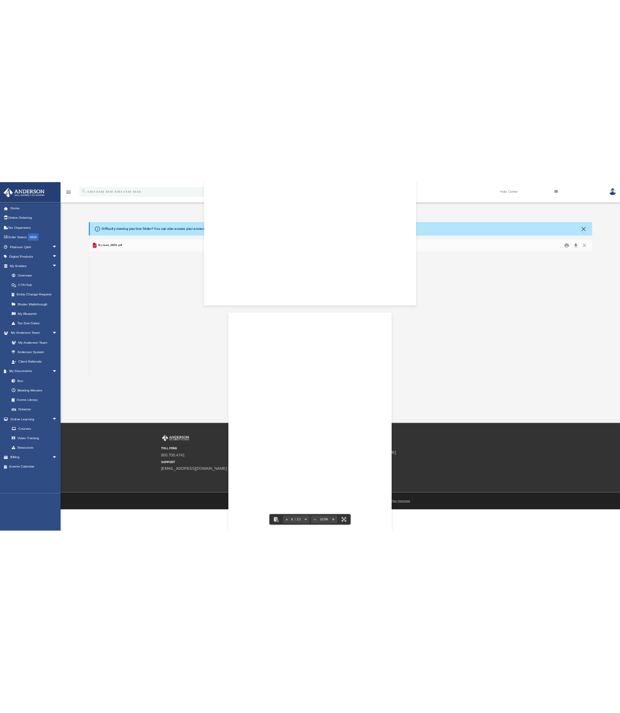
scroll to position [4458, 0]
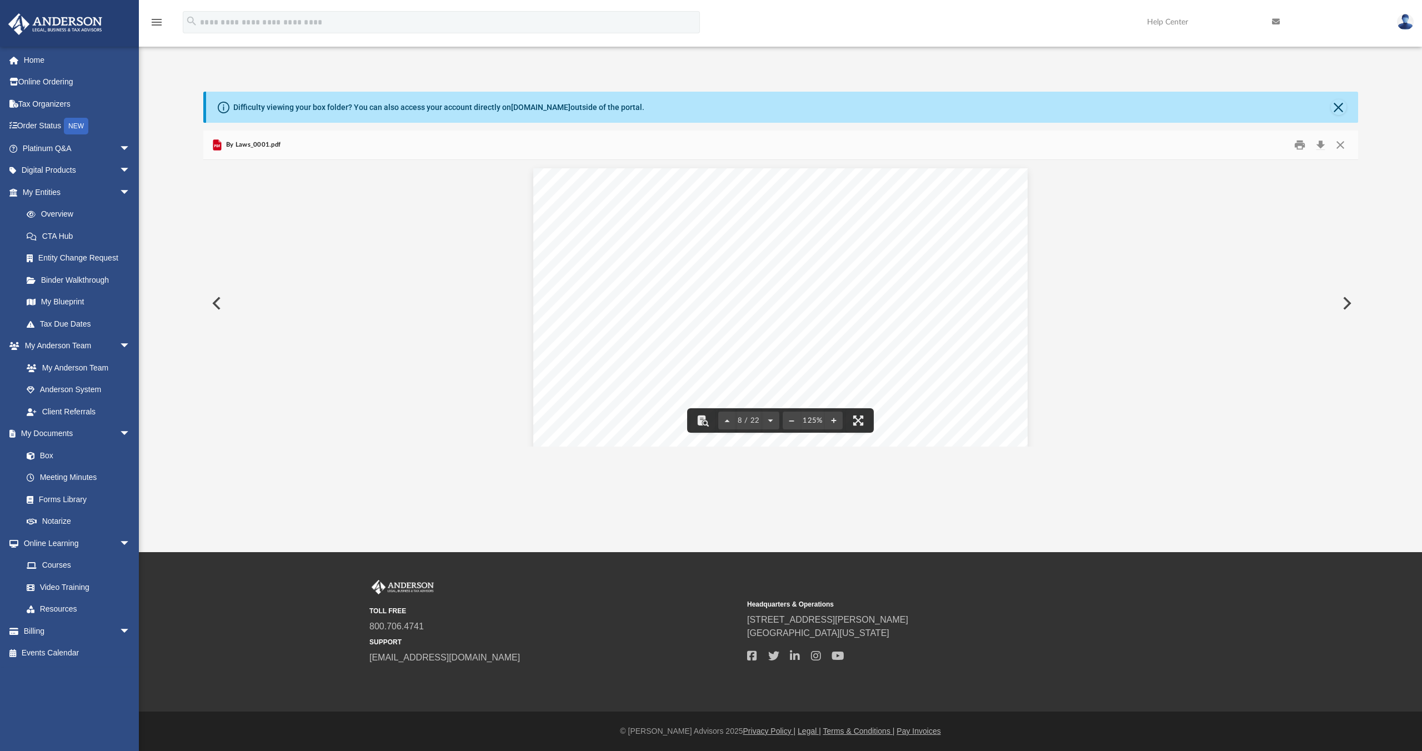
click at [1340, 146] on button "Close" at bounding box center [1340, 145] width 20 height 17
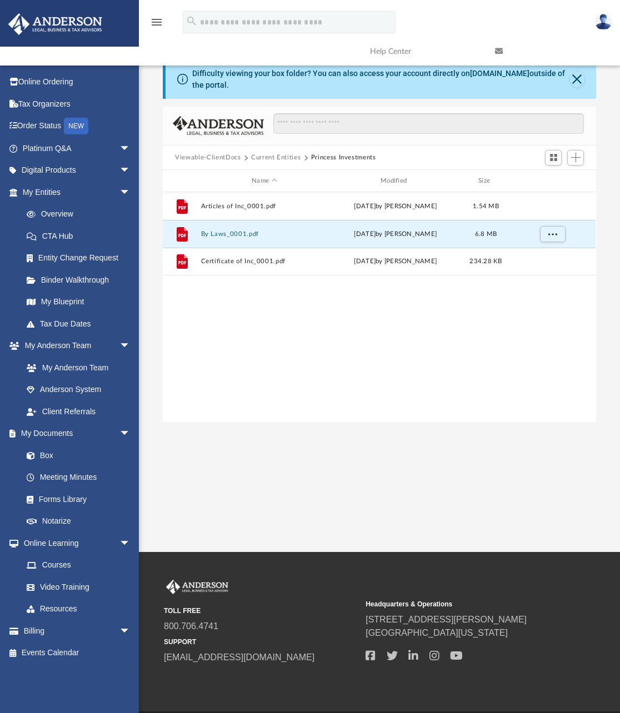
scroll to position [9, 8]
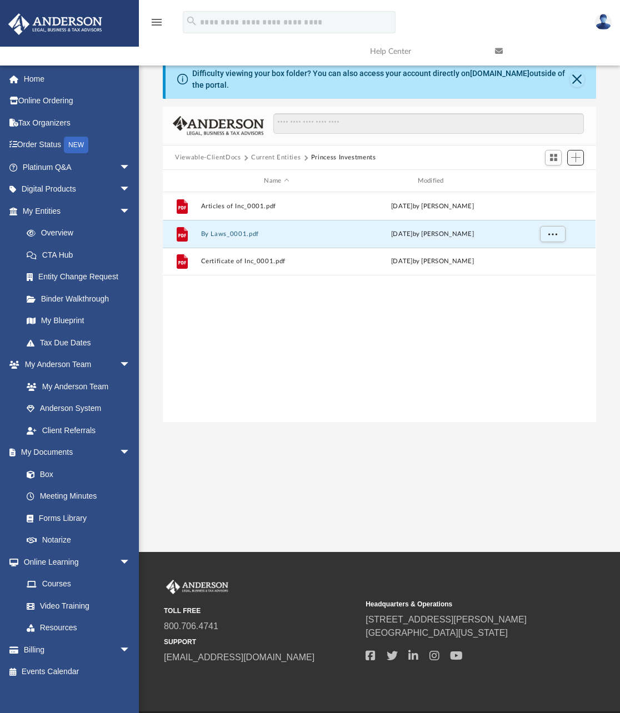
click at [573, 157] on span "Add" at bounding box center [575, 157] width 9 height 9
click at [551, 179] on li "Upload" at bounding box center [560, 180] width 36 height 12
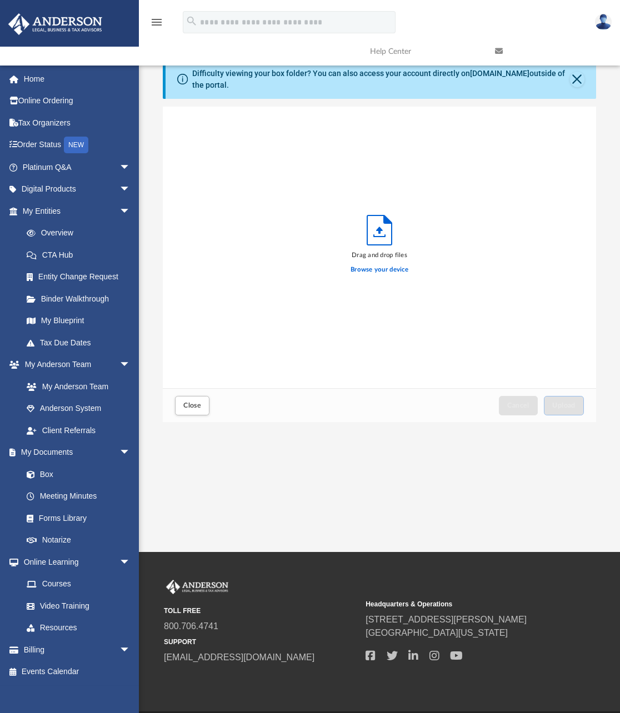
scroll to position [273, 424]
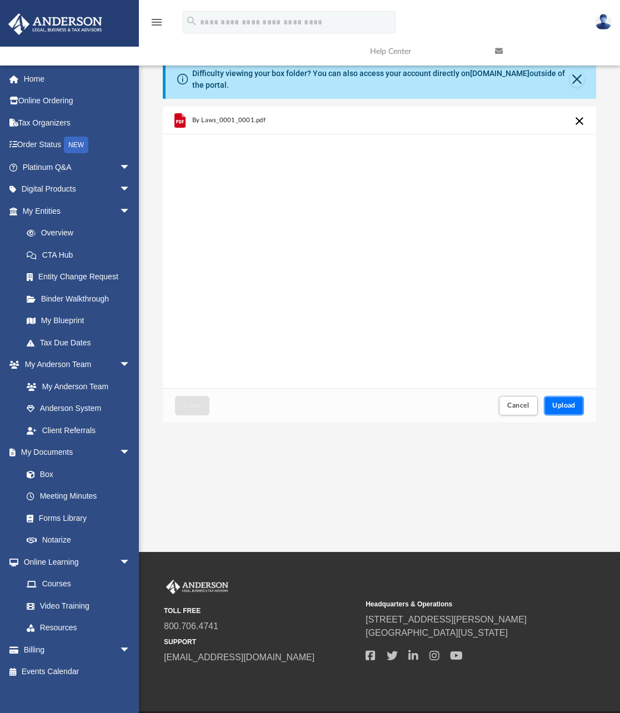
click at [564, 405] on span "Upload" at bounding box center [563, 405] width 23 height 7
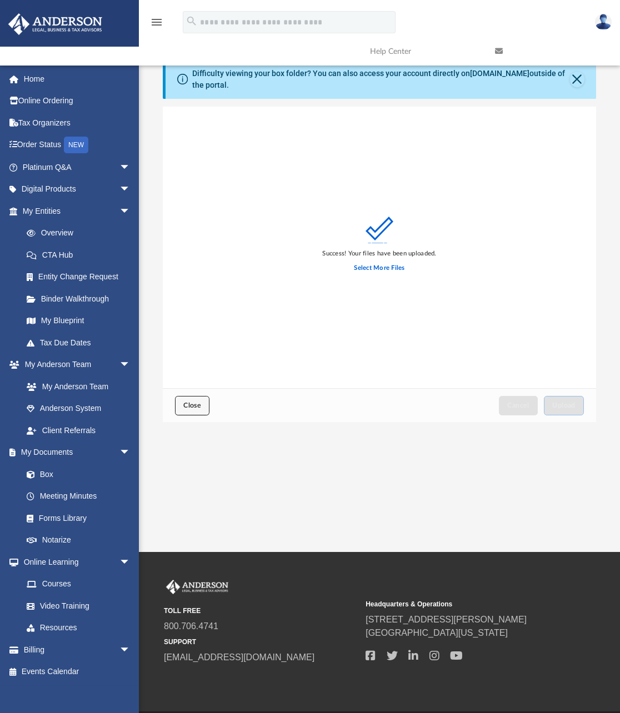
click at [184, 405] on span "Close" at bounding box center [192, 405] width 18 height 7
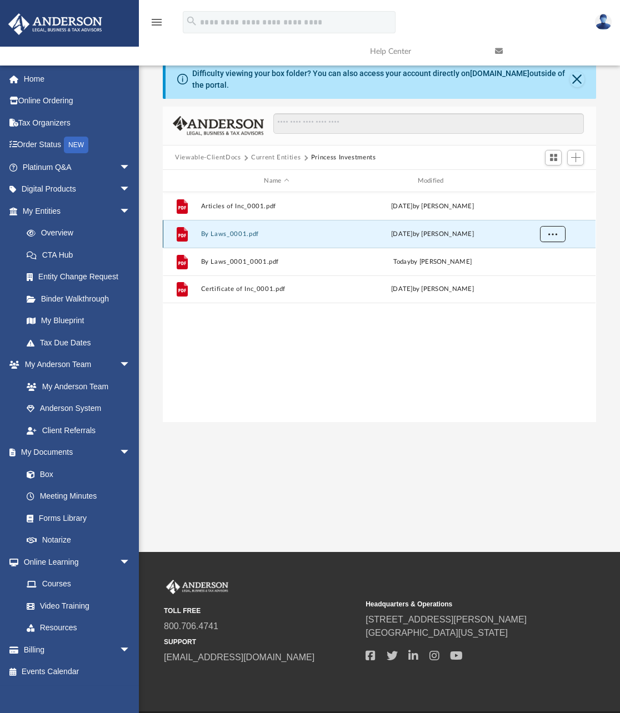
click at [559, 233] on button "More options" at bounding box center [553, 234] width 26 height 17
click at [63, 165] on link "Platinum Q&A arrow_drop_down" at bounding box center [77, 167] width 139 height 22
click at [119, 165] on span "arrow_drop_down" at bounding box center [130, 167] width 22 height 23
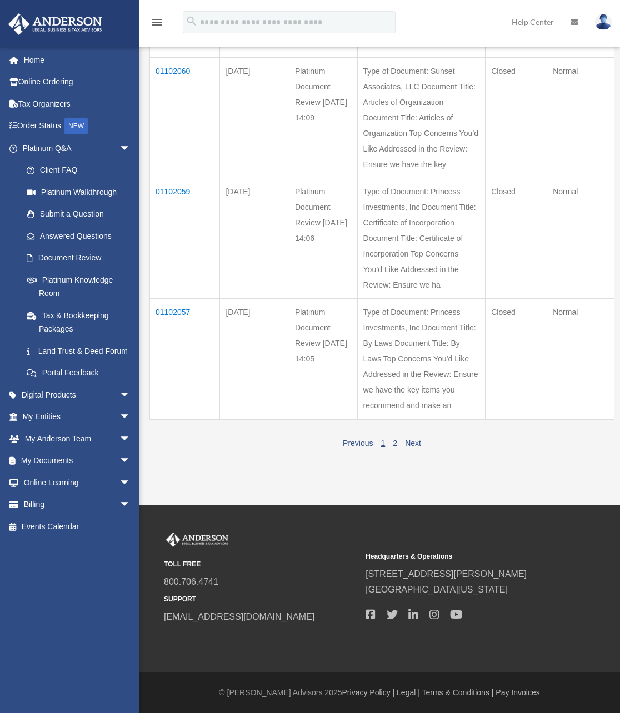
scroll to position [1248, 0]
click at [173, 420] on td "01102057" at bounding box center [185, 359] width 70 height 121
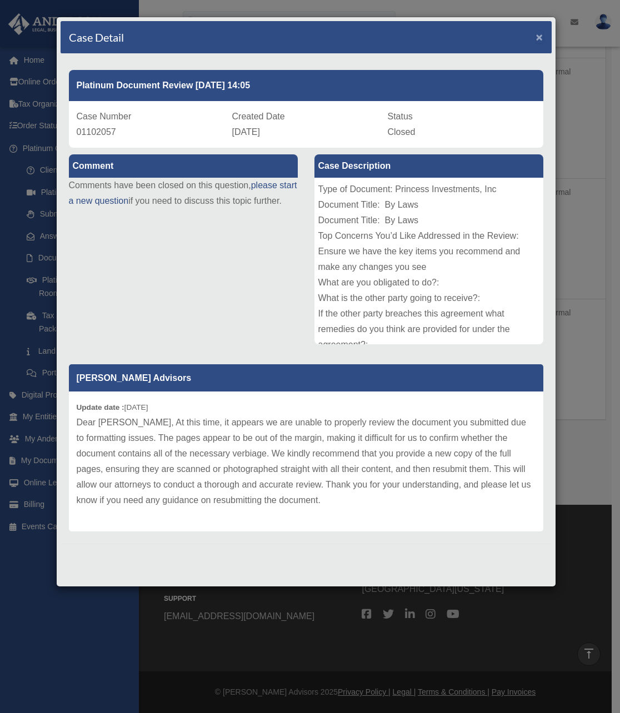
click at [540, 39] on span "×" at bounding box center [539, 37] width 7 height 13
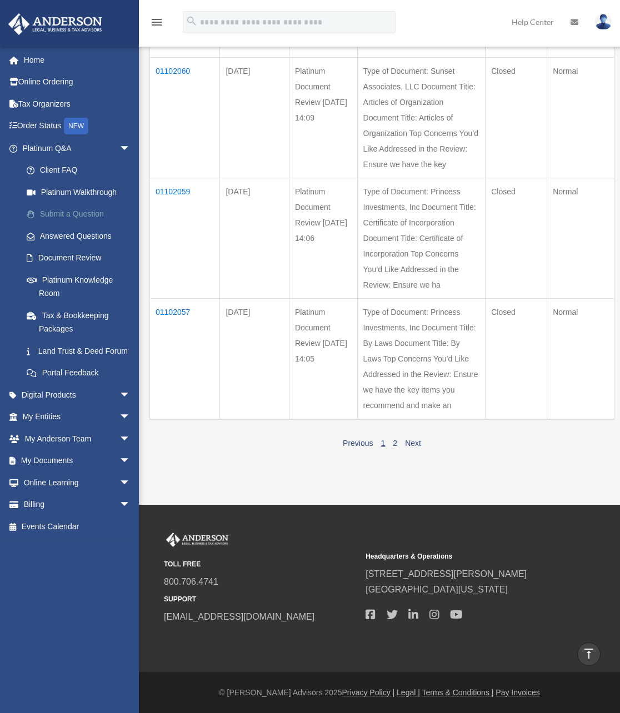
click at [69, 210] on link "Submit a Question" at bounding box center [82, 214] width 132 height 22
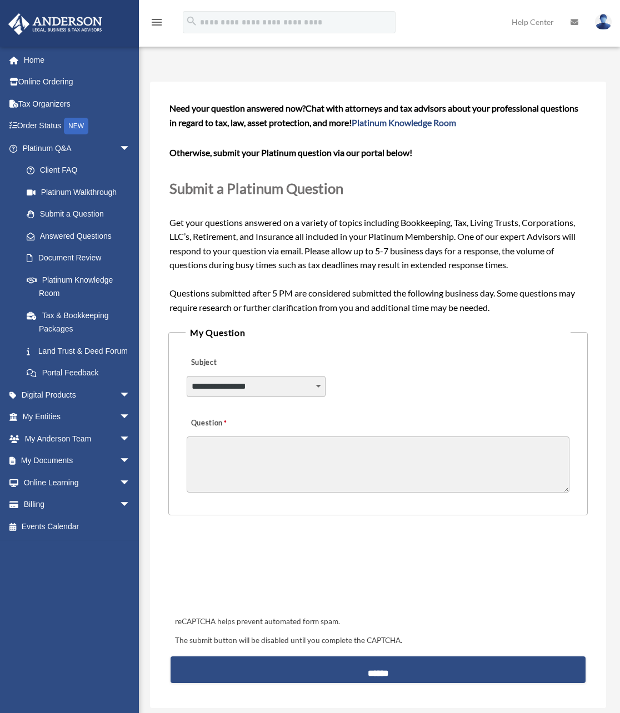
click at [319, 387] on select "**********" at bounding box center [256, 386] width 139 height 21
click at [75, 257] on link "Document Review" at bounding box center [82, 258] width 132 height 22
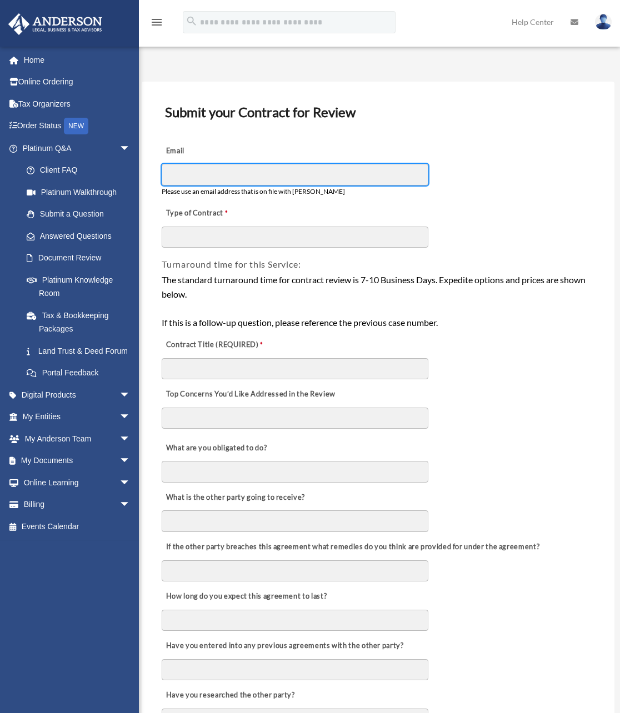
click at [176, 173] on input "Email" at bounding box center [295, 174] width 267 height 21
type input "**********"
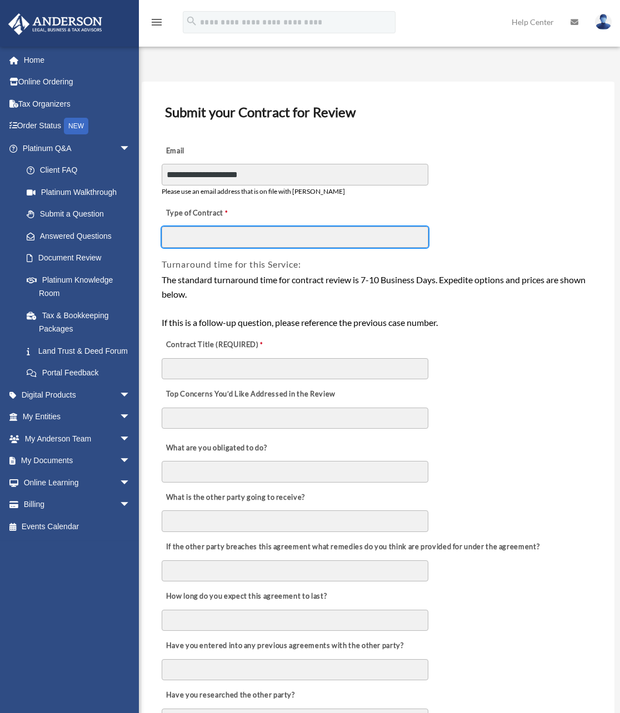
click at [182, 237] on input "Type of Contract" at bounding box center [295, 237] width 267 height 21
type input "**********"
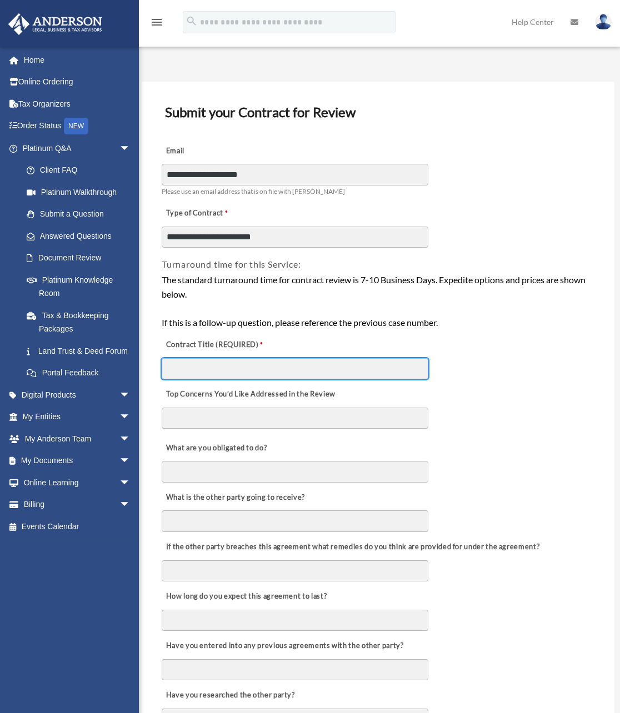
click at [183, 371] on input "Contract Title (REQUIRED)" at bounding box center [295, 368] width 267 height 21
type input "*******"
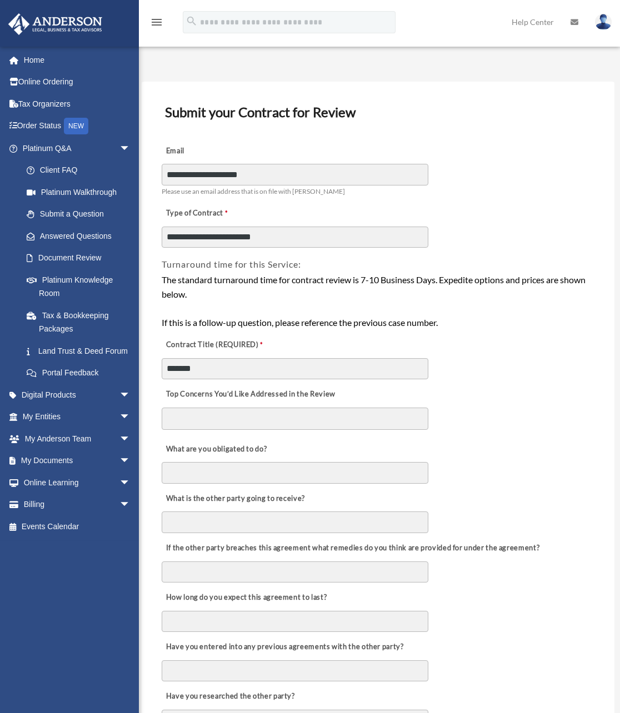
click at [180, 418] on textarea "Top Concerns You’d Like Addressed in the Review" at bounding box center [295, 419] width 267 height 22
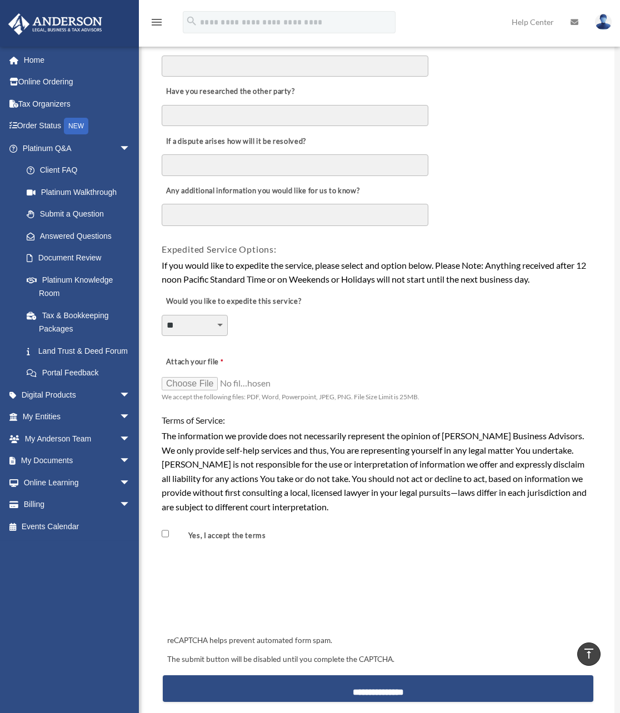
scroll to position [605, 0]
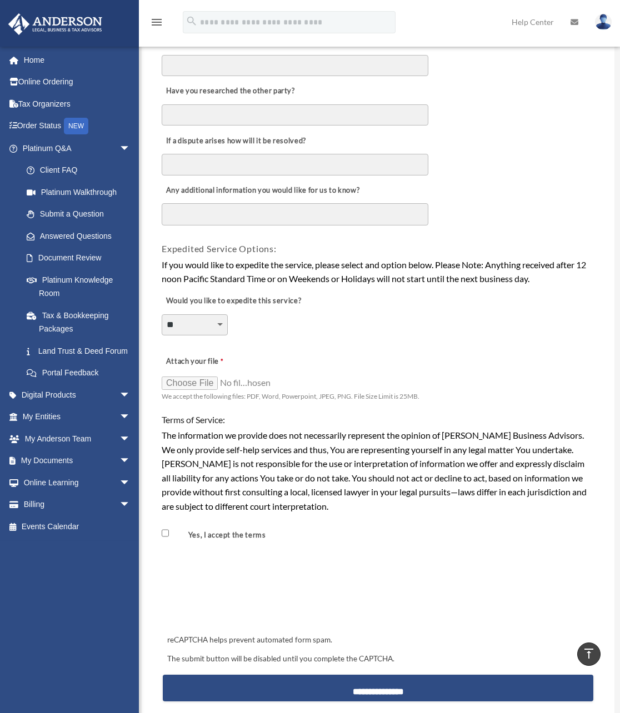
type textarea "**********"
click at [199, 383] on input "Attach your file" at bounding box center [217, 383] width 111 height 16
type input "**********"
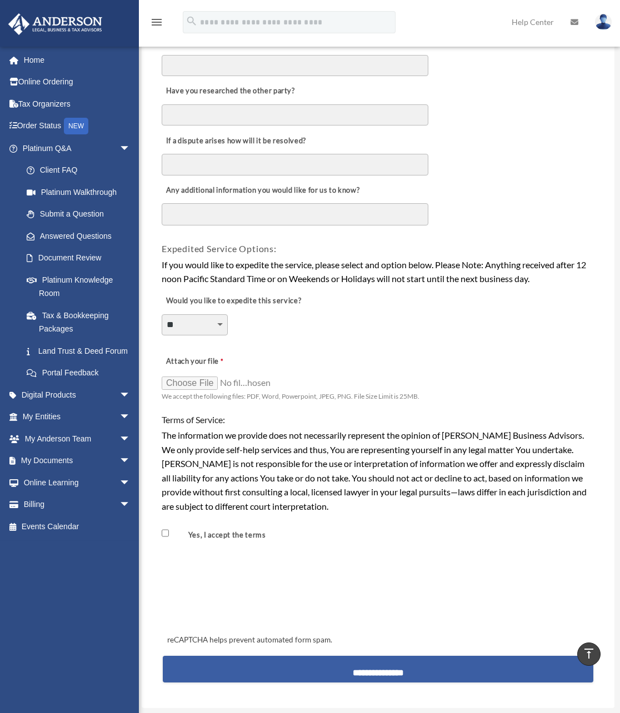
click at [373, 668] on input "**********" at bounding box center [378, 669] width 430 height 27
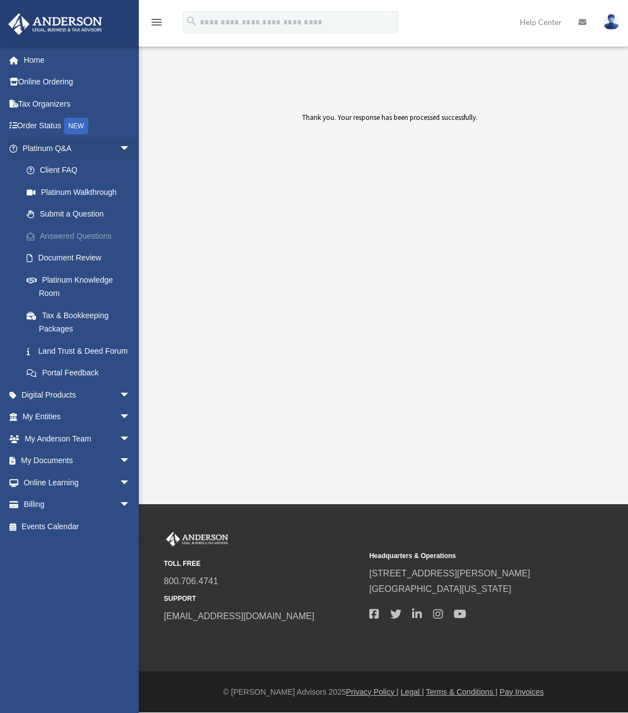
click at [48, 234] on link "Answered Questions" at bounding box center [82, 236] width 132 height 22
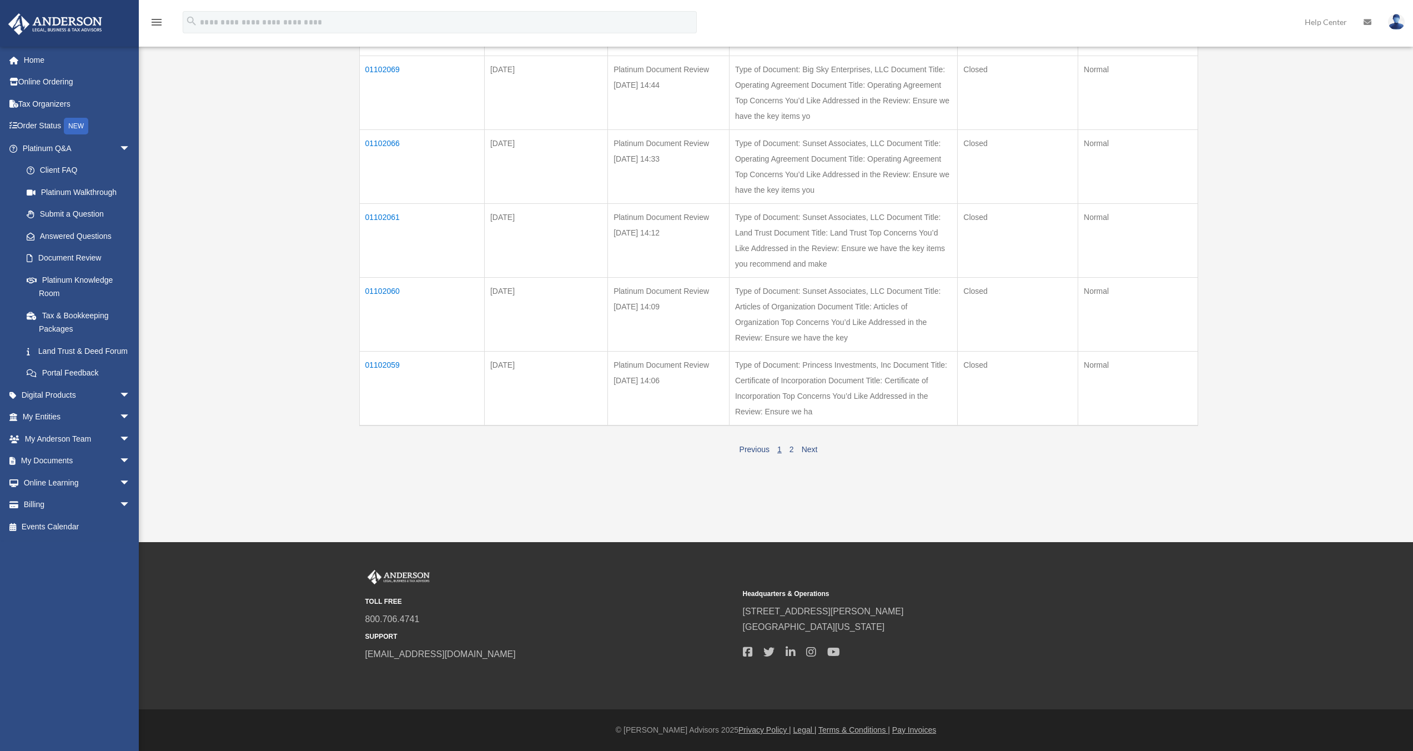
scroll to position [577, 0]
click at [382, 351] on td "01102060" at bounding box center [421, 314] width 125 height 74
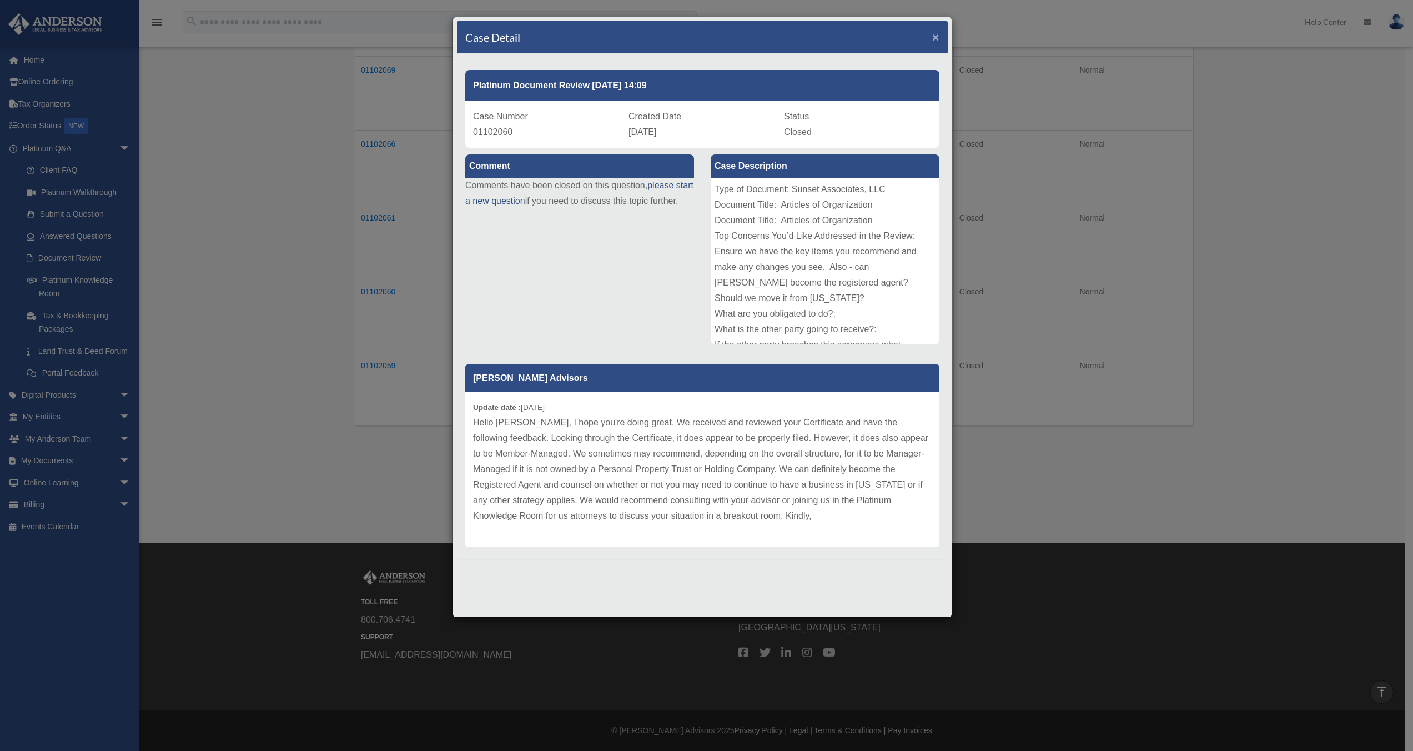
click at [619, 41] on span "×" at bounding box center [935, 37] width 7 height 13
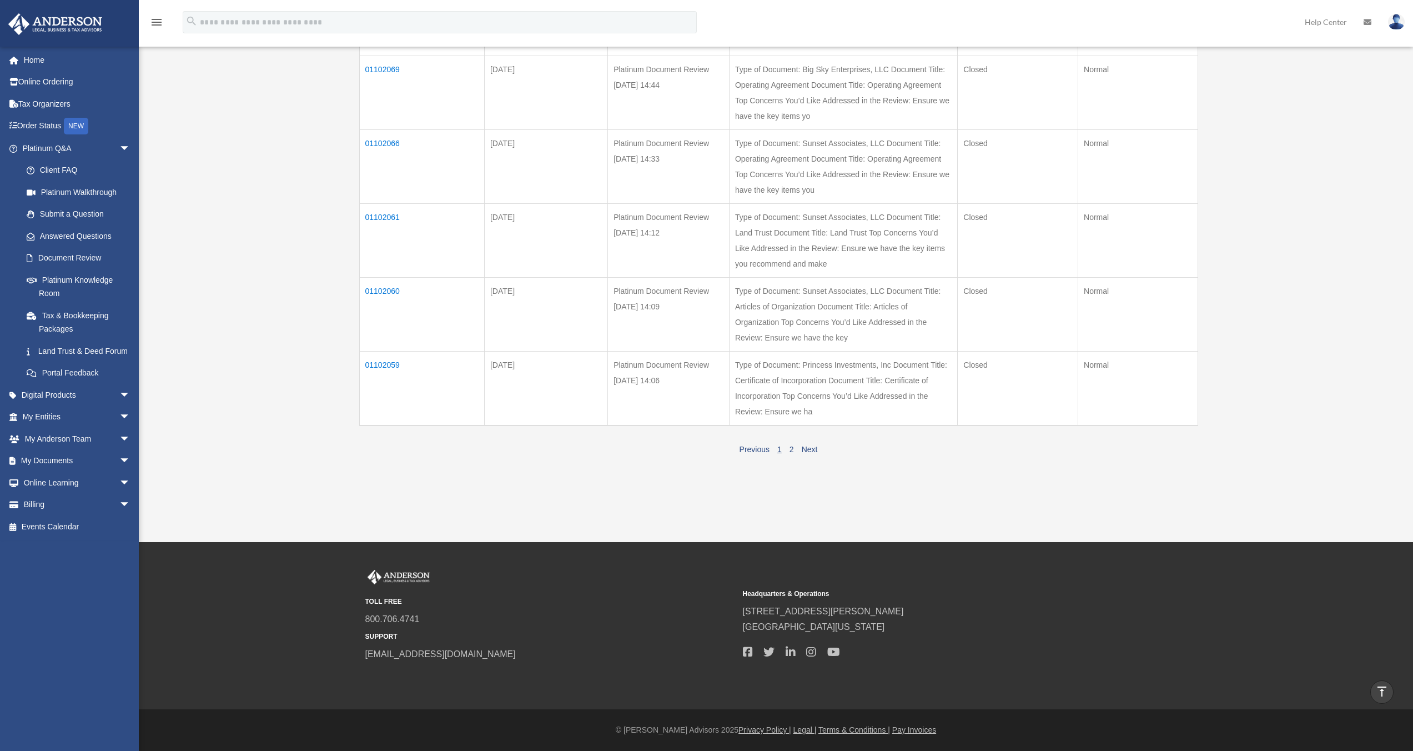
click at [383, 277] on td "01102061" at bounding box center [421, 240] width 125 height 74
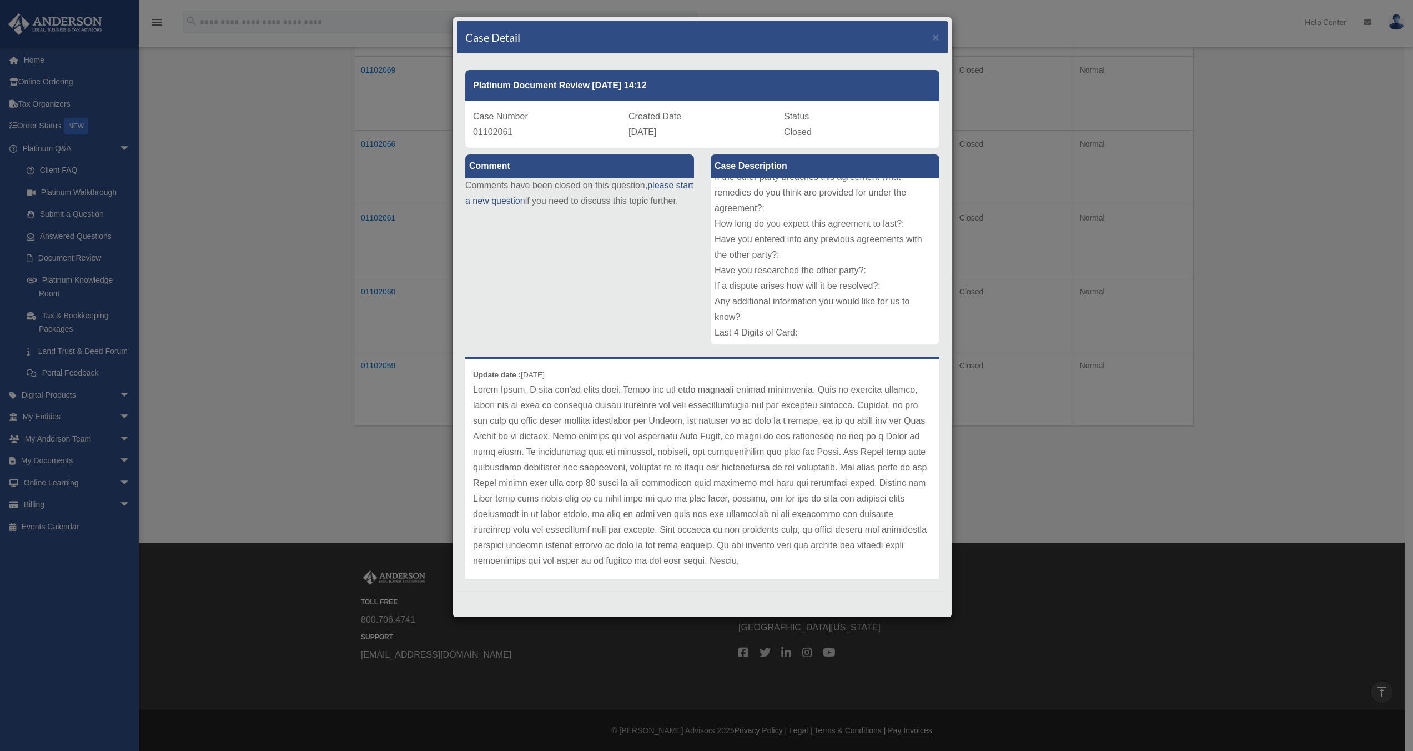
scroll to position [33, 0]
click at [619, 38] on div "Case Detail ×" at bounding box center [702, 37] width 491 height 33
click at [619, 38] on span "×" at bounding box center [935, 37] width 7 height 13
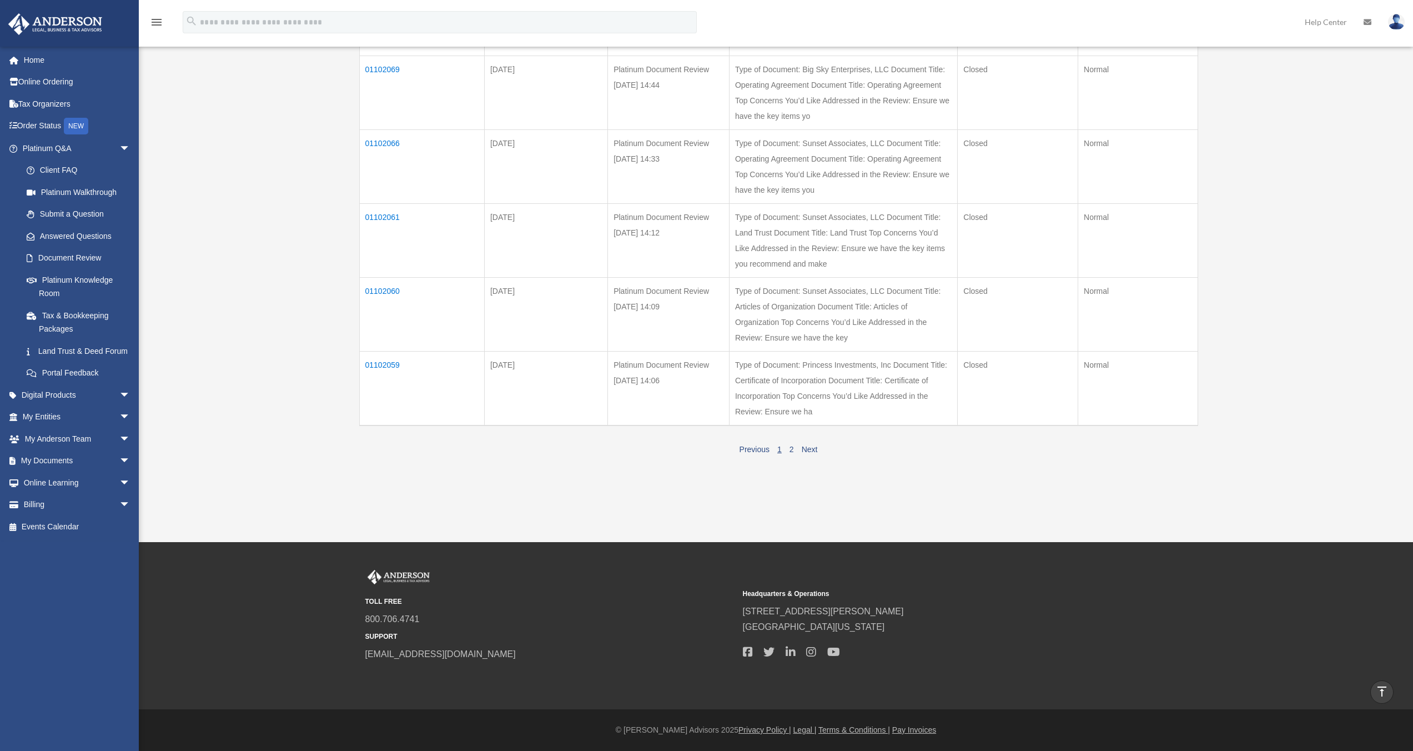
click at [385, 198] on td "01102066" at bounding box center [421, 166] width 125 height 74
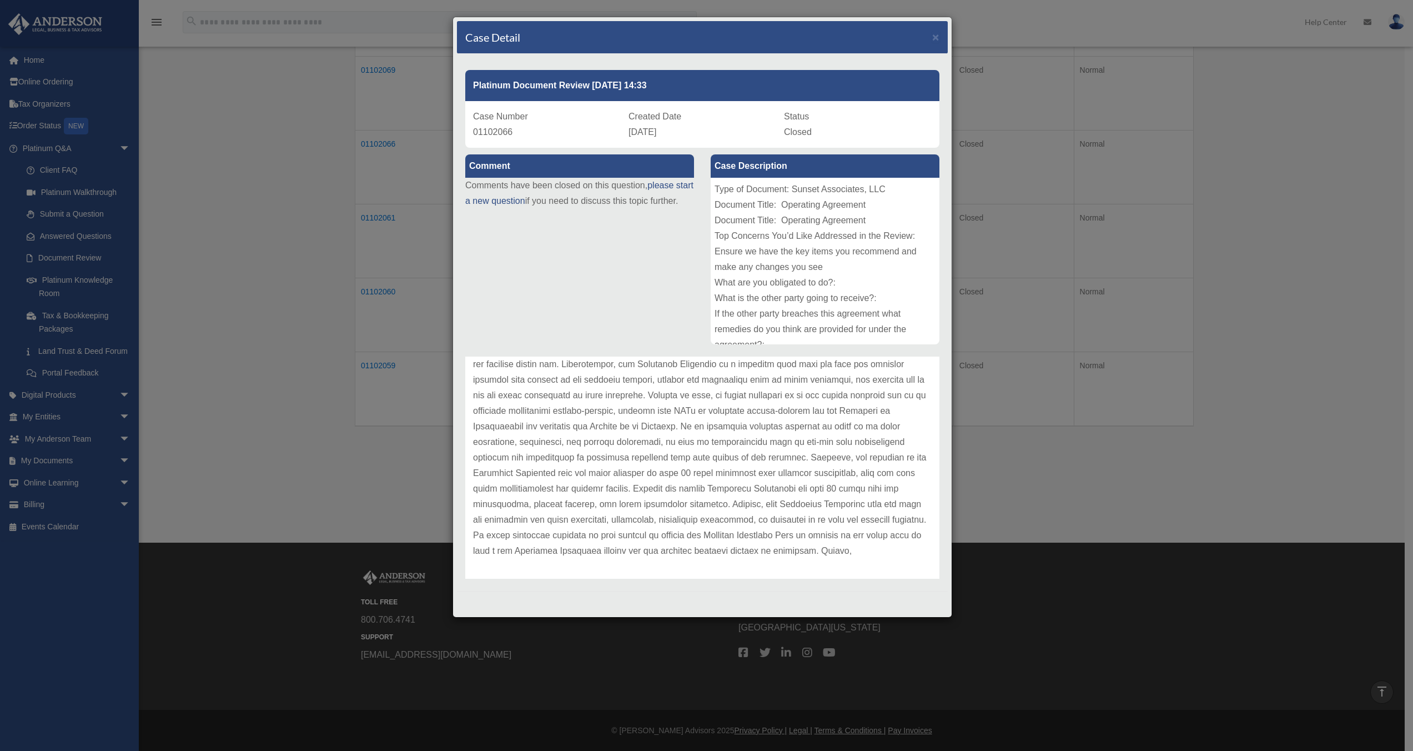
scroll to position [170, 0]
click at [619, 36] on span "×" at bounding box center [935, 37] width 7 height 13
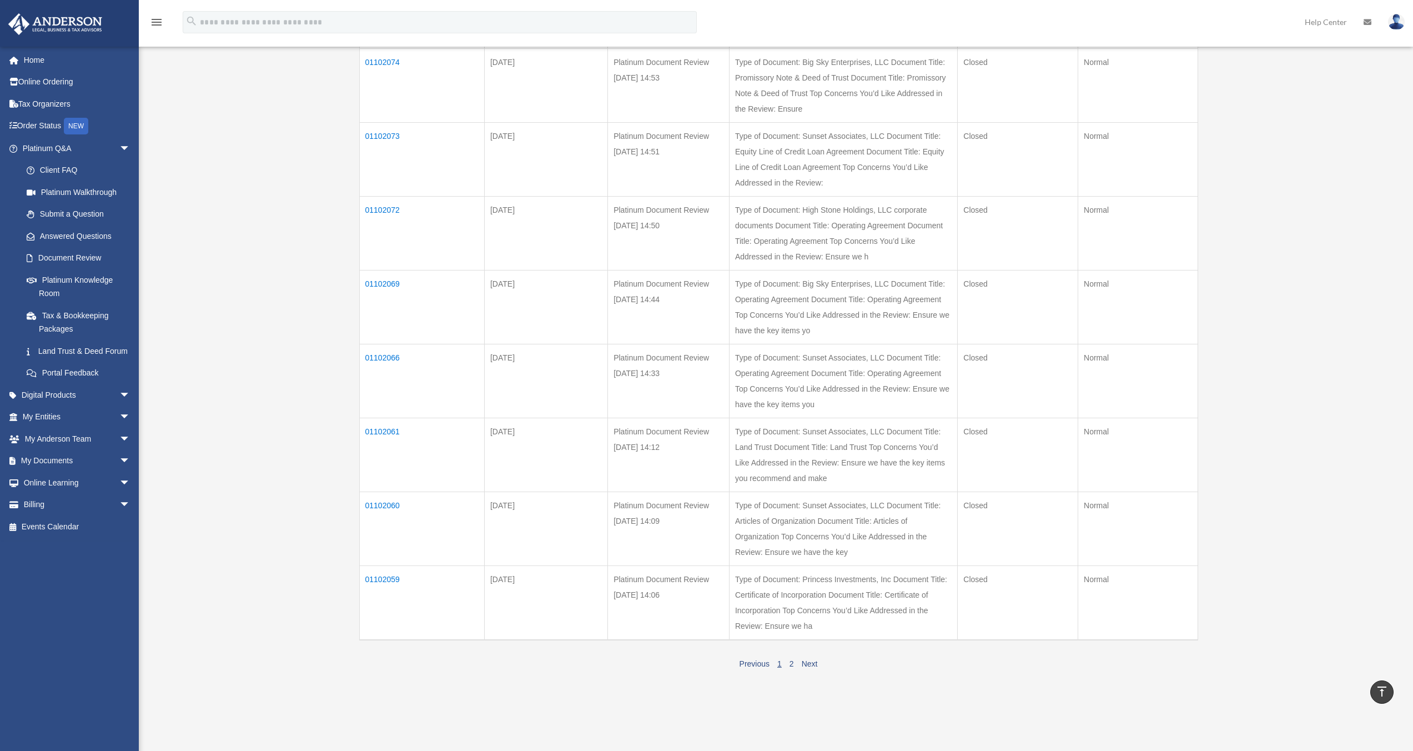
scroll to position [327, 0]
click at [383, 345] on td "01102069" at bounding box center [421, 308] width 125 height 74
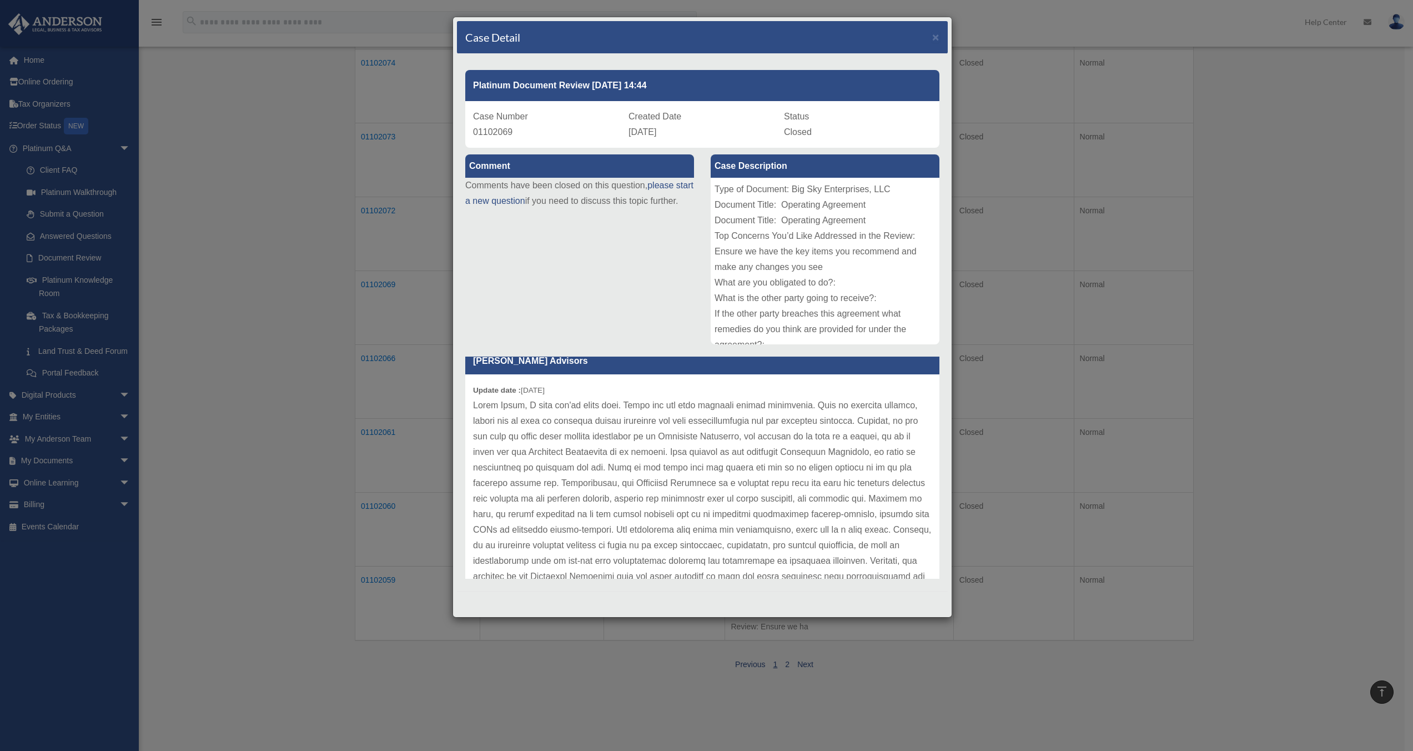
scroll to position [0, 0]
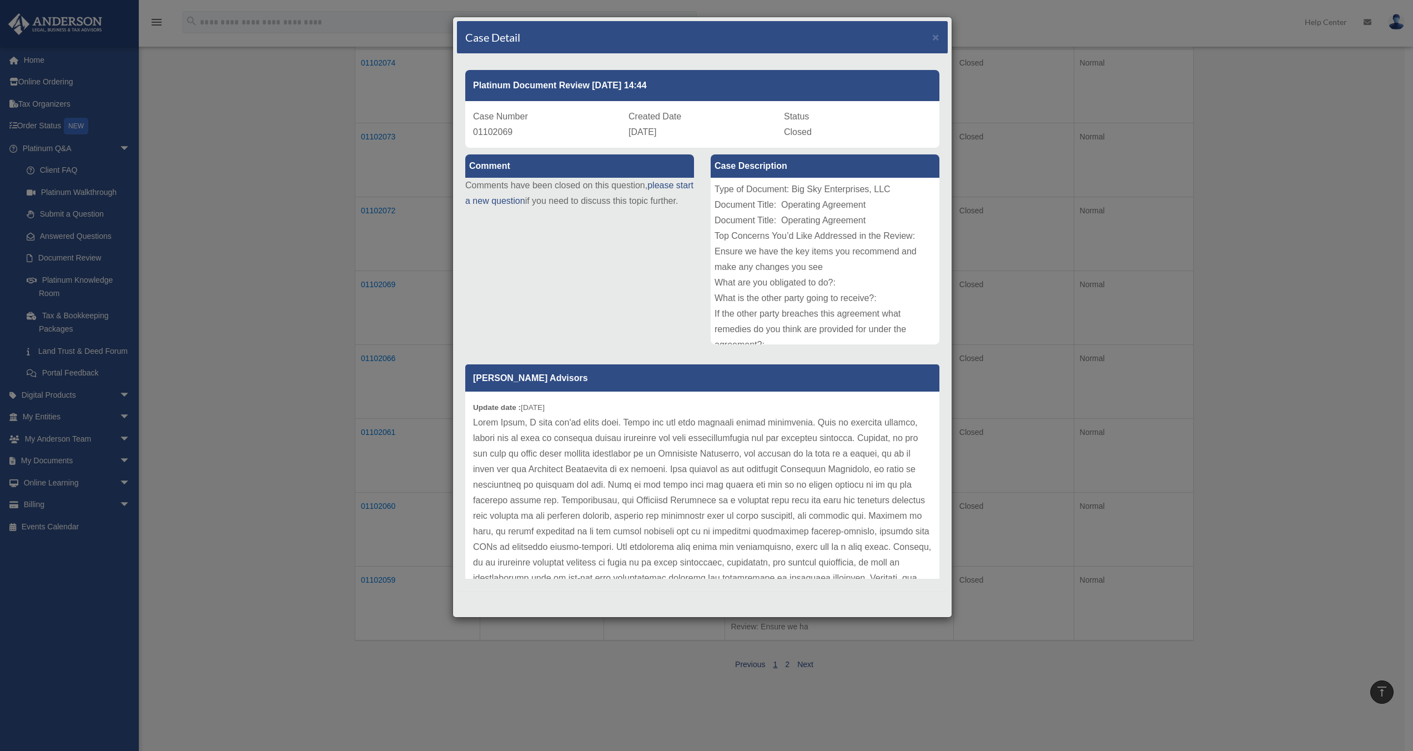
click at [619, 39] on div "Case Detail ×" at bounding box center [702, 37] width 491 height 33
click at [619, 35] on span "×" at bounding box center [935, 37] width 7 height 13
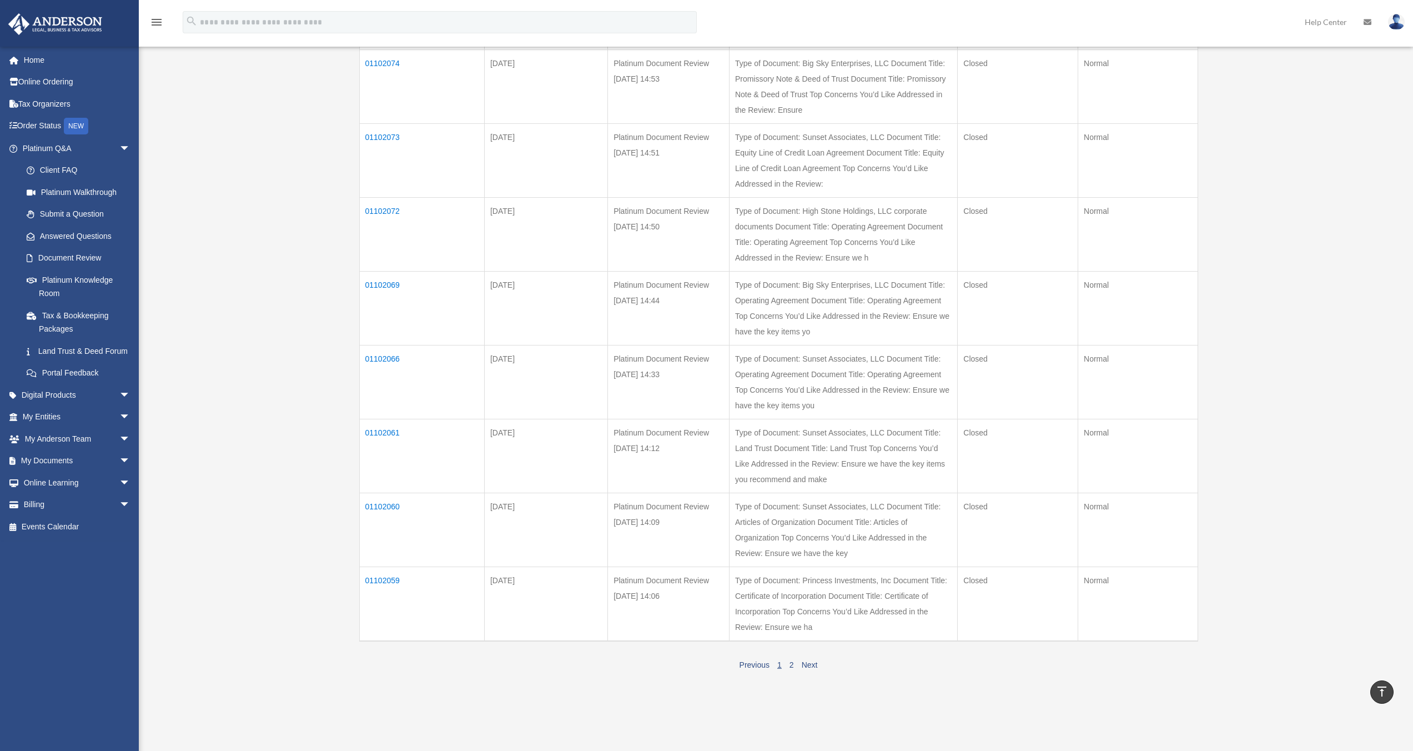
click at [378, 271] on td "01102072" at bounding box center [421, 234] width 125 height 74
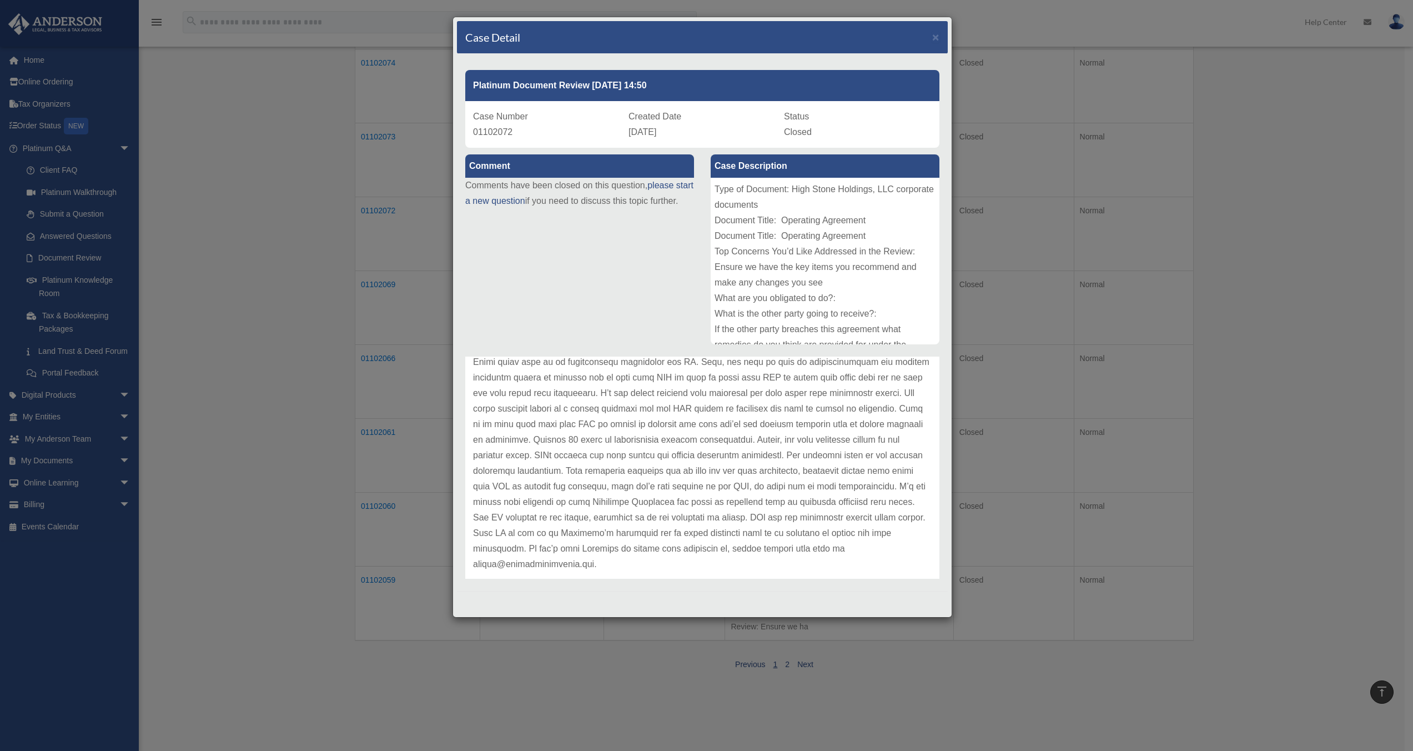
scroll to position [357, 0]
click at [619, 32] on span "×" at bounding box center [935, 37] width 7 height 13
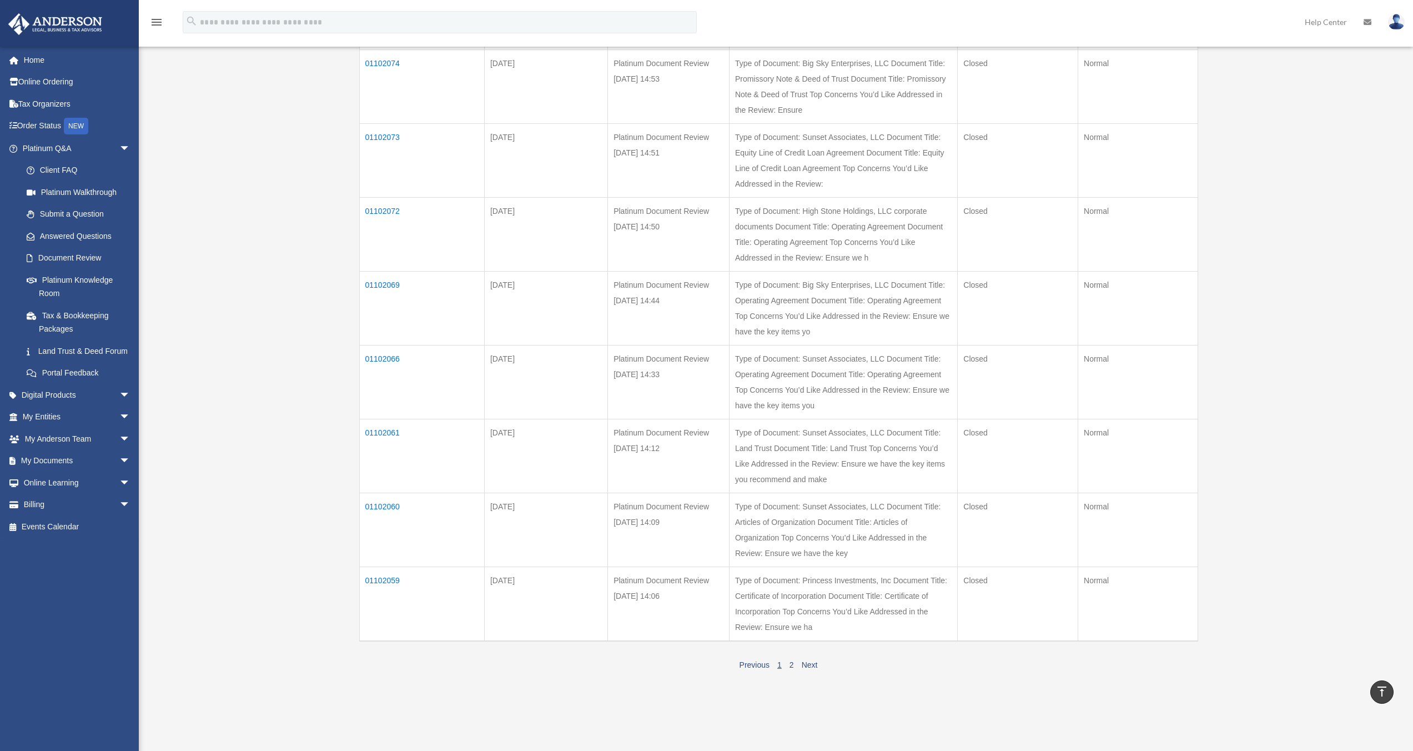
click at [384, 180] on td "01102073" at bounding box center [421, 160] width 125 height 74
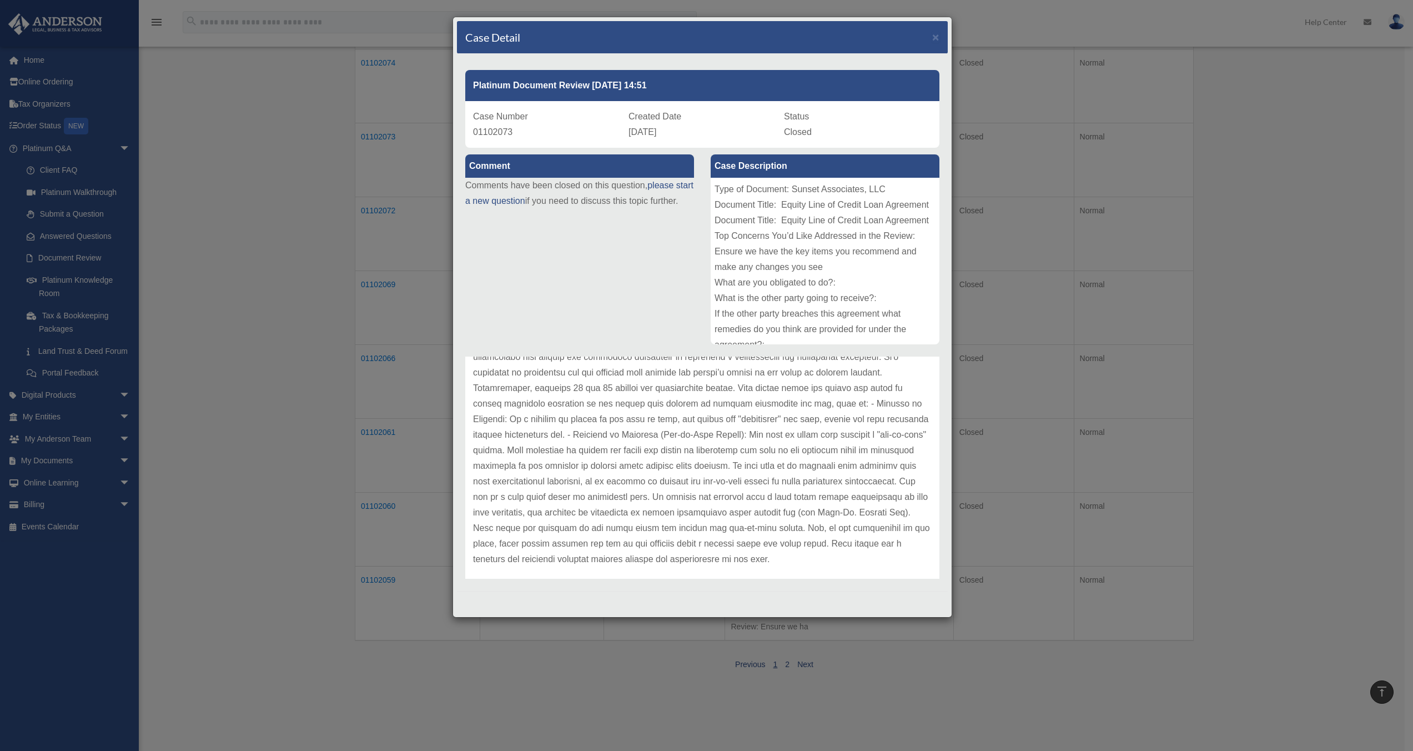
scroll to position [80, 0]
click at [619, 36] on span "×" at bounding box center [935, 37] width 7 height 13
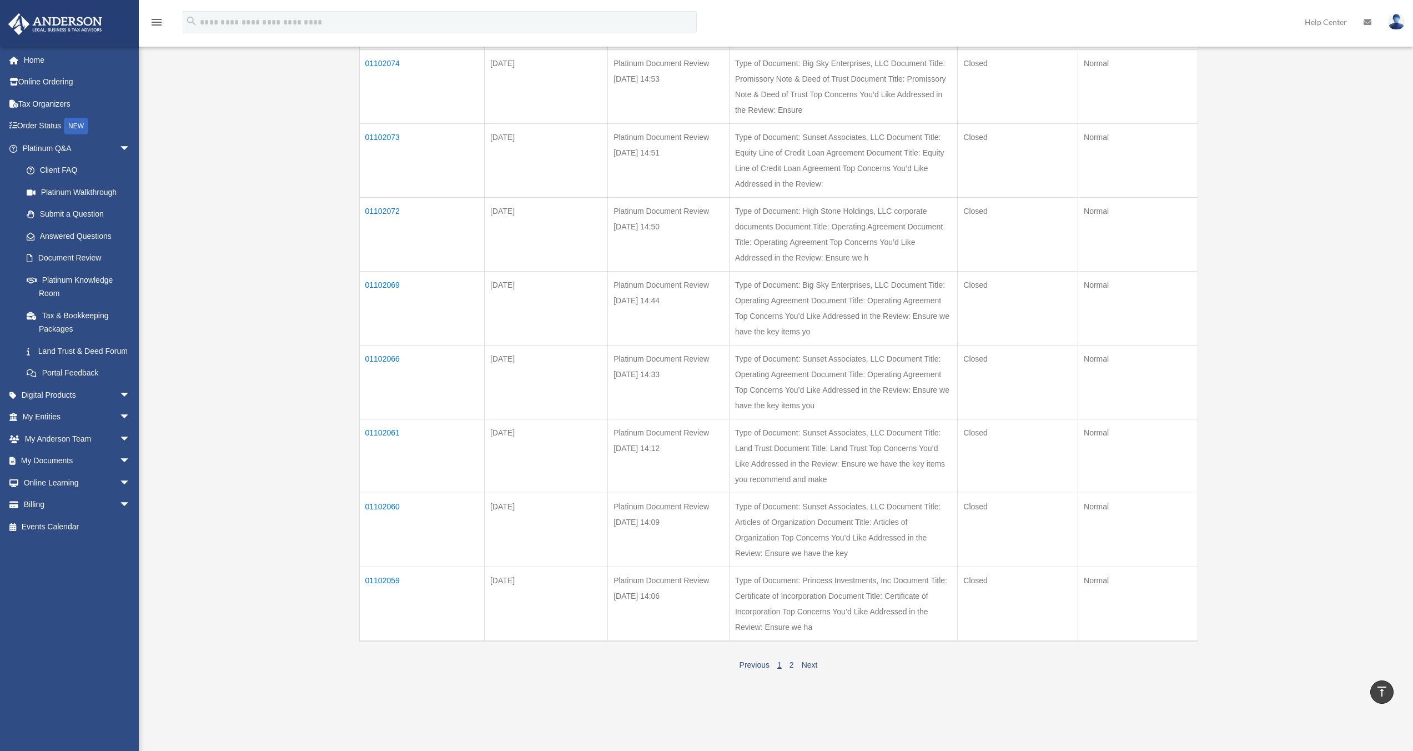
click at [377, 92] on td "01102074" at bounding box center [421, 86] width 125 height 74
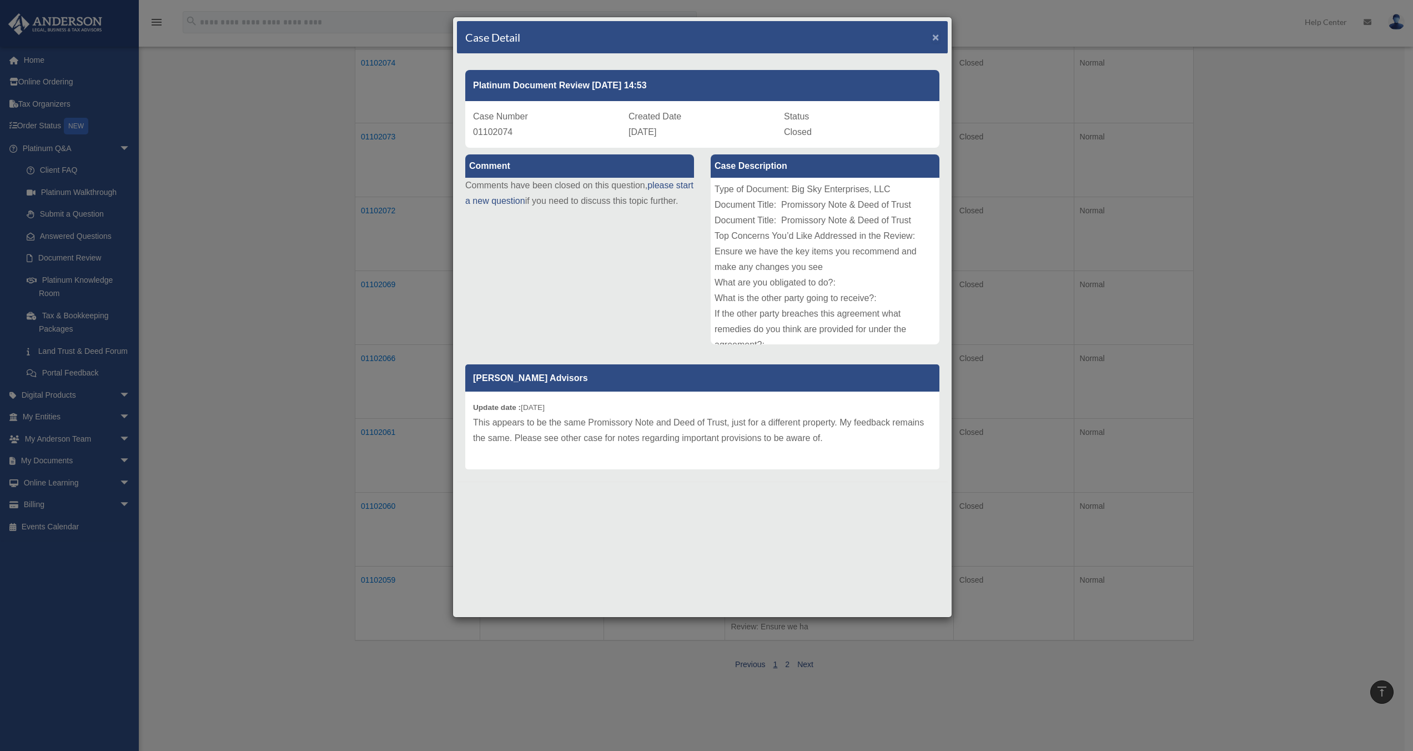
click at [619, 37] on span "×" at bounding box center [935, 37] width 7 height 13
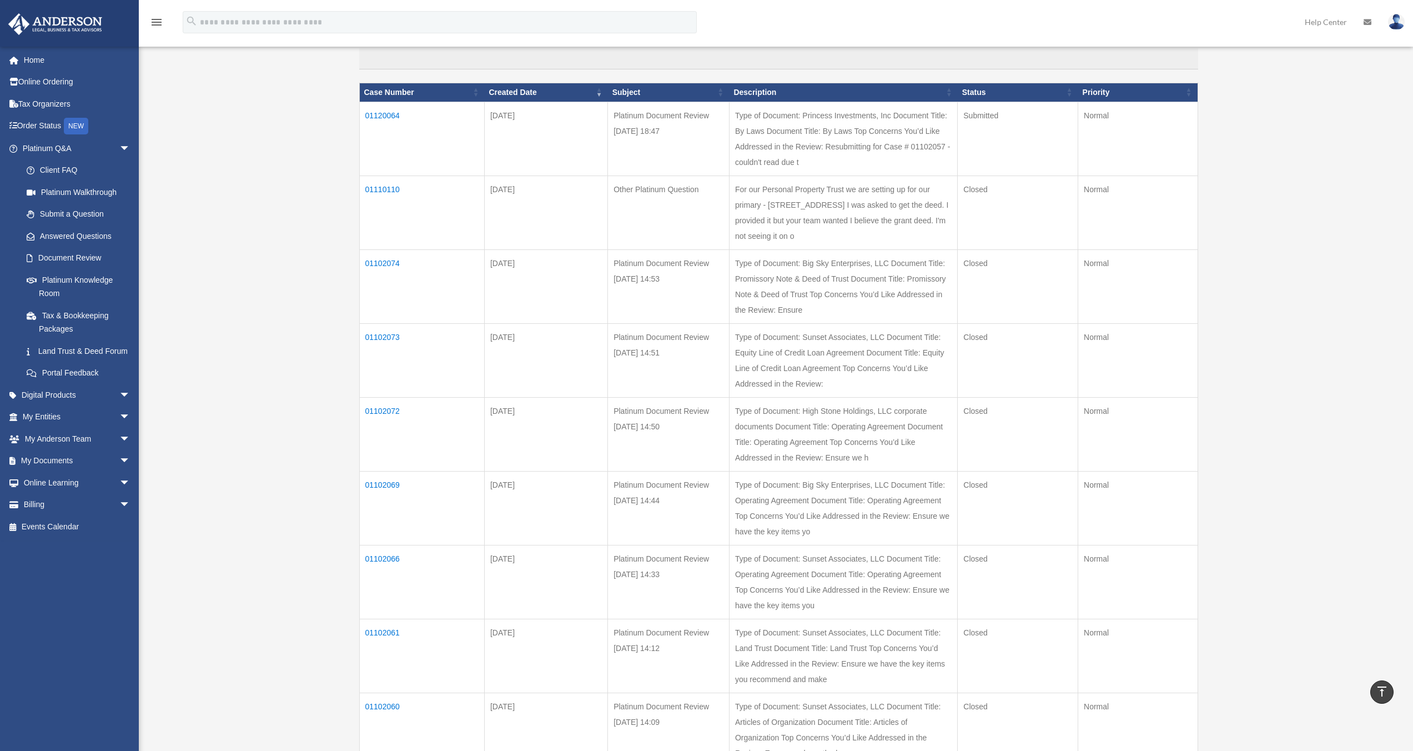
scroll to position [121, 0]
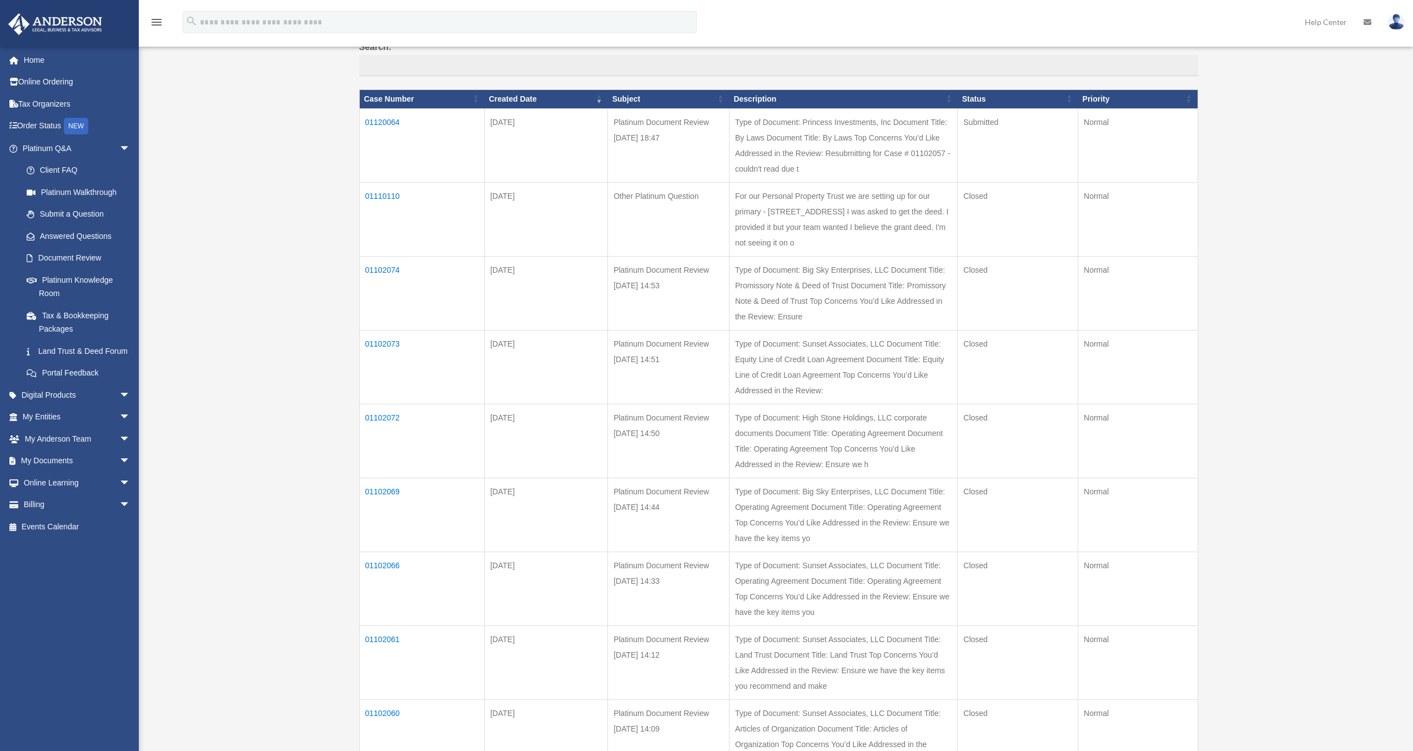
click at [379, 209] on td "01110110" at bounding box center [421, 219] width 125 height 74
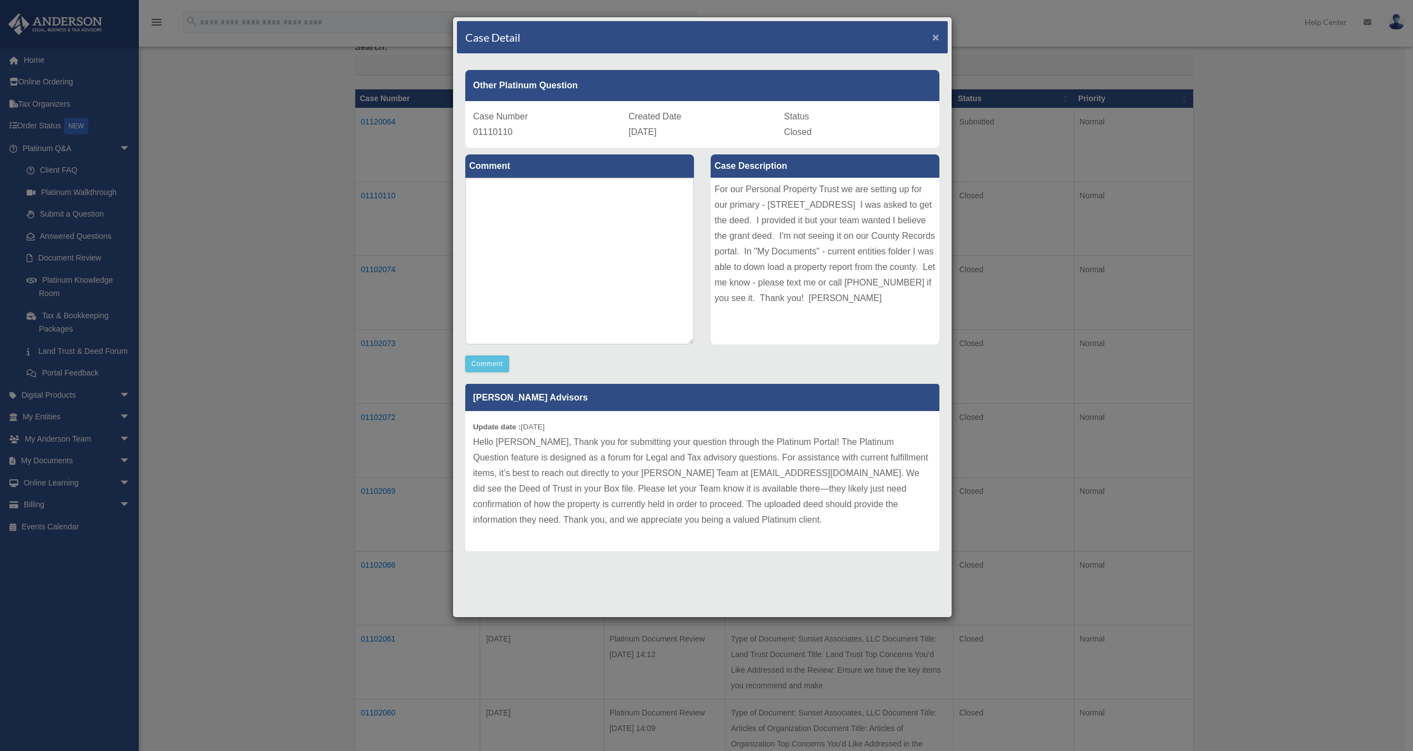
click at [619, 41] on span "×" at bounding box center [935, 37] width 7 height 13
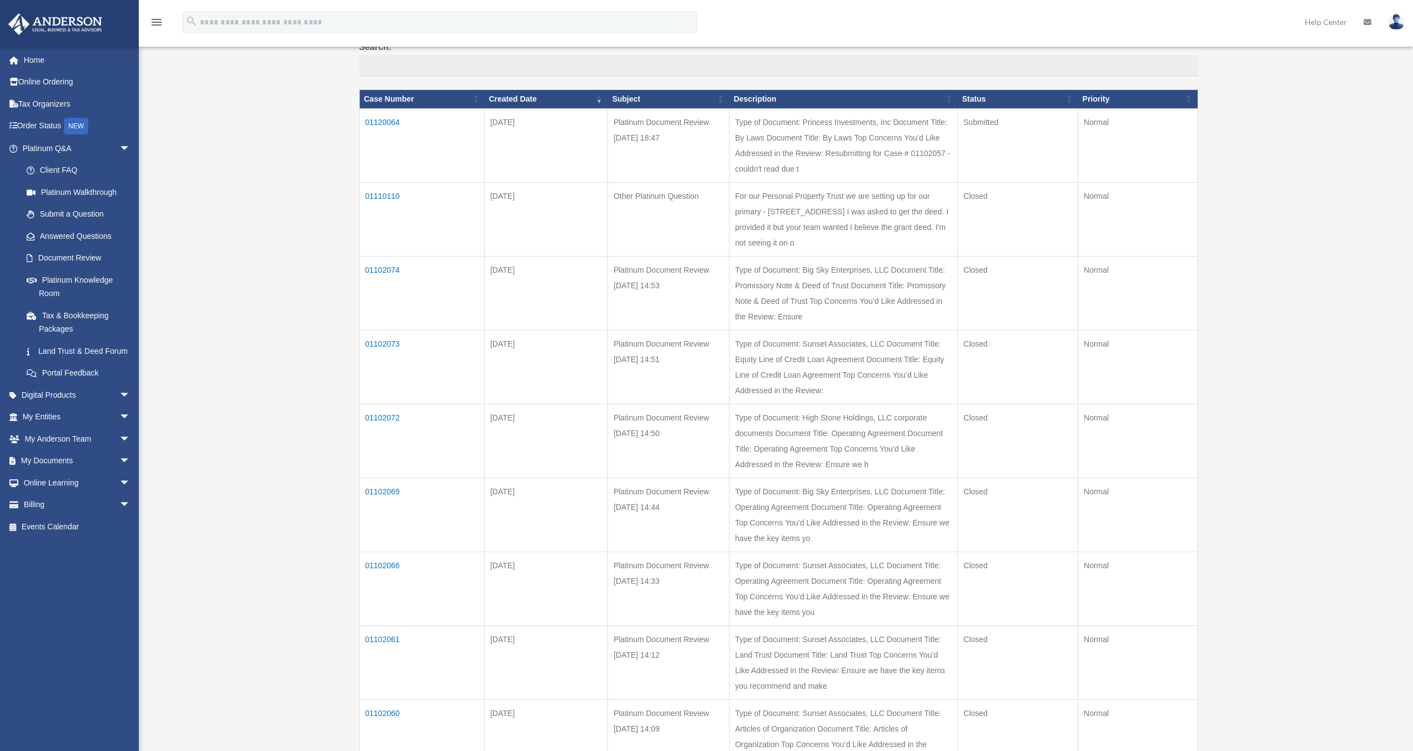
click at [619, 25] on img at bounding box center [1396, 22] width 17 height 16
click at [619, 276] on div "Past Questions & Answers [EMAIL_ADDRESS][DOMAIN_NAME] Sign Out [EMAIL_ADDRESS][…" at bounding box center [706, 422] width 1413 height 972
